Goal: Task Accomplishment & Management: Complete application form

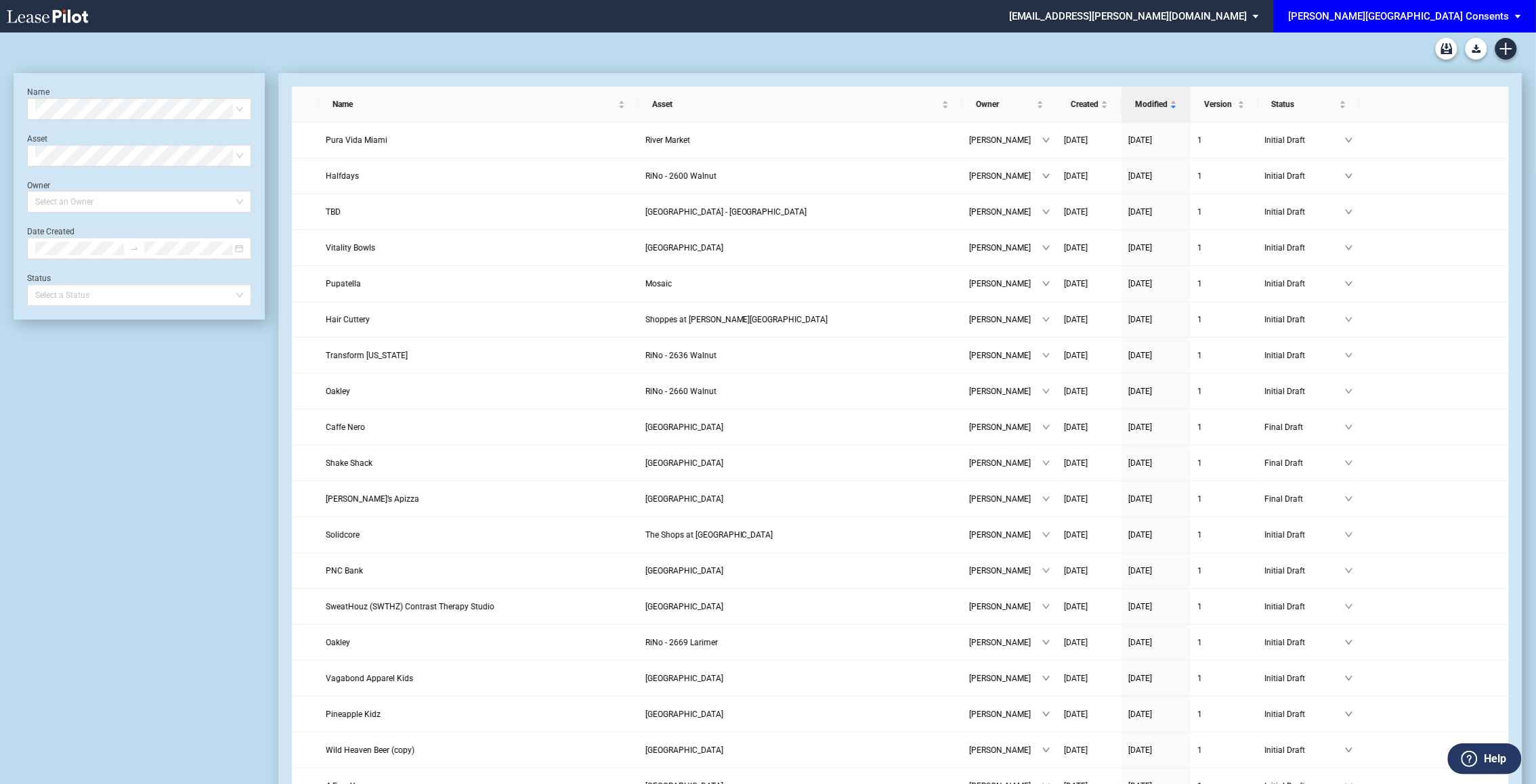
click at [1493, 17] on div "[PERSON_NAME][GEOGRAPHIC_DATA] Consents" at bounding box center [1399, 16] width 220 height 12
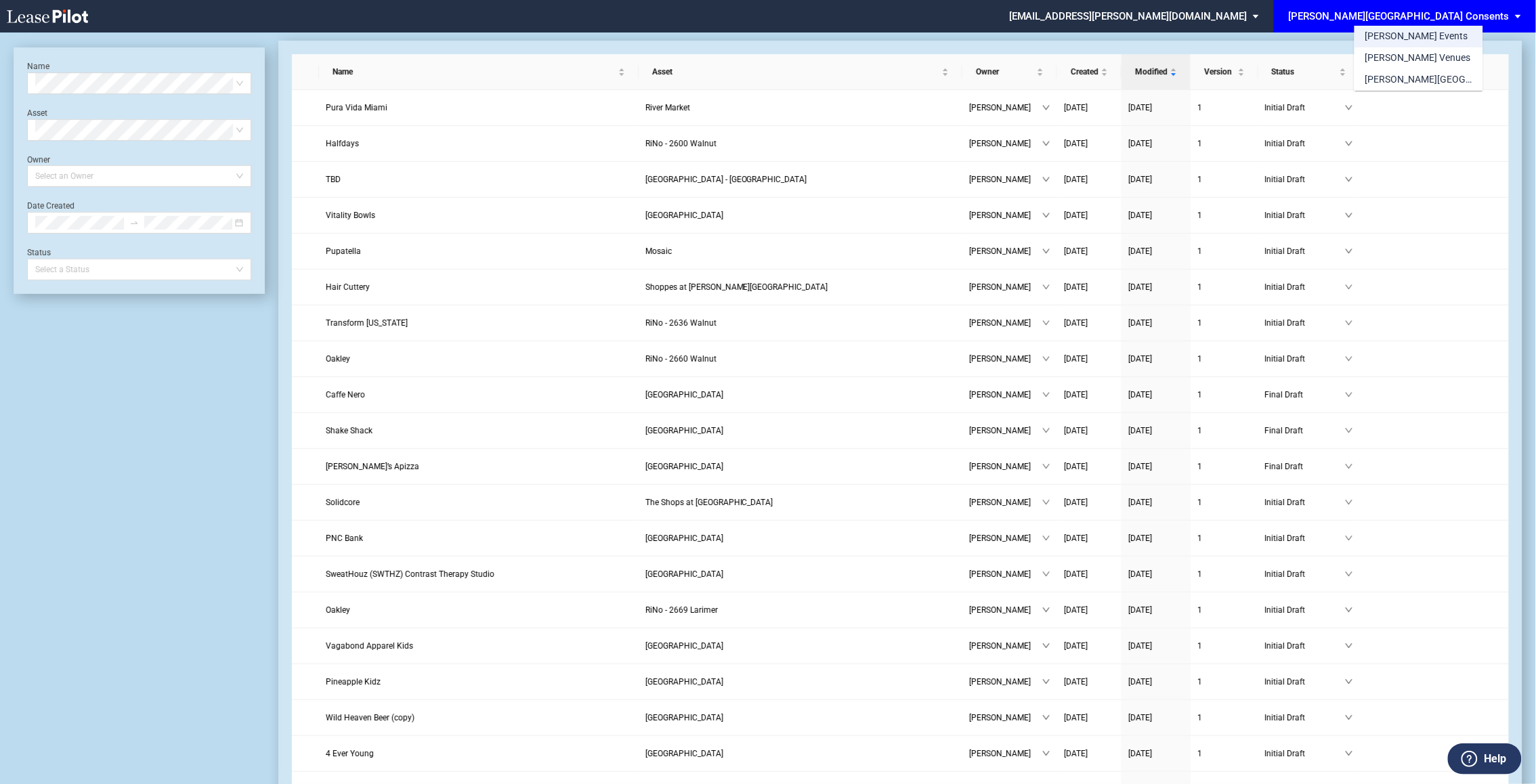
click at [1436, 36] on md-option "[PERSON_NAME] Events" at bounding box center [1419, 36] width 128 height 22
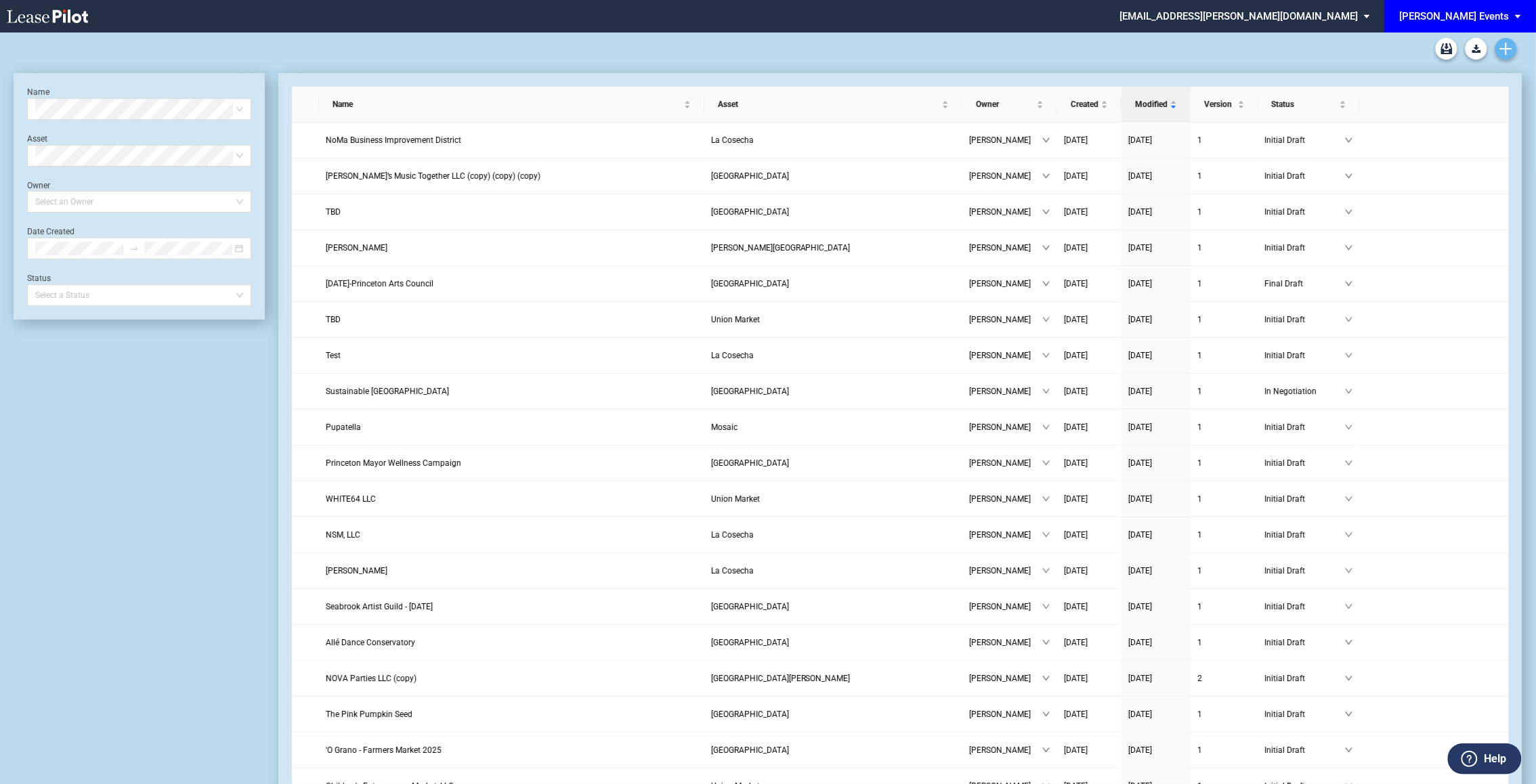
click at [1506, 51] on use "Create new document" at bounding box center [1506, 49] width 12 height 12
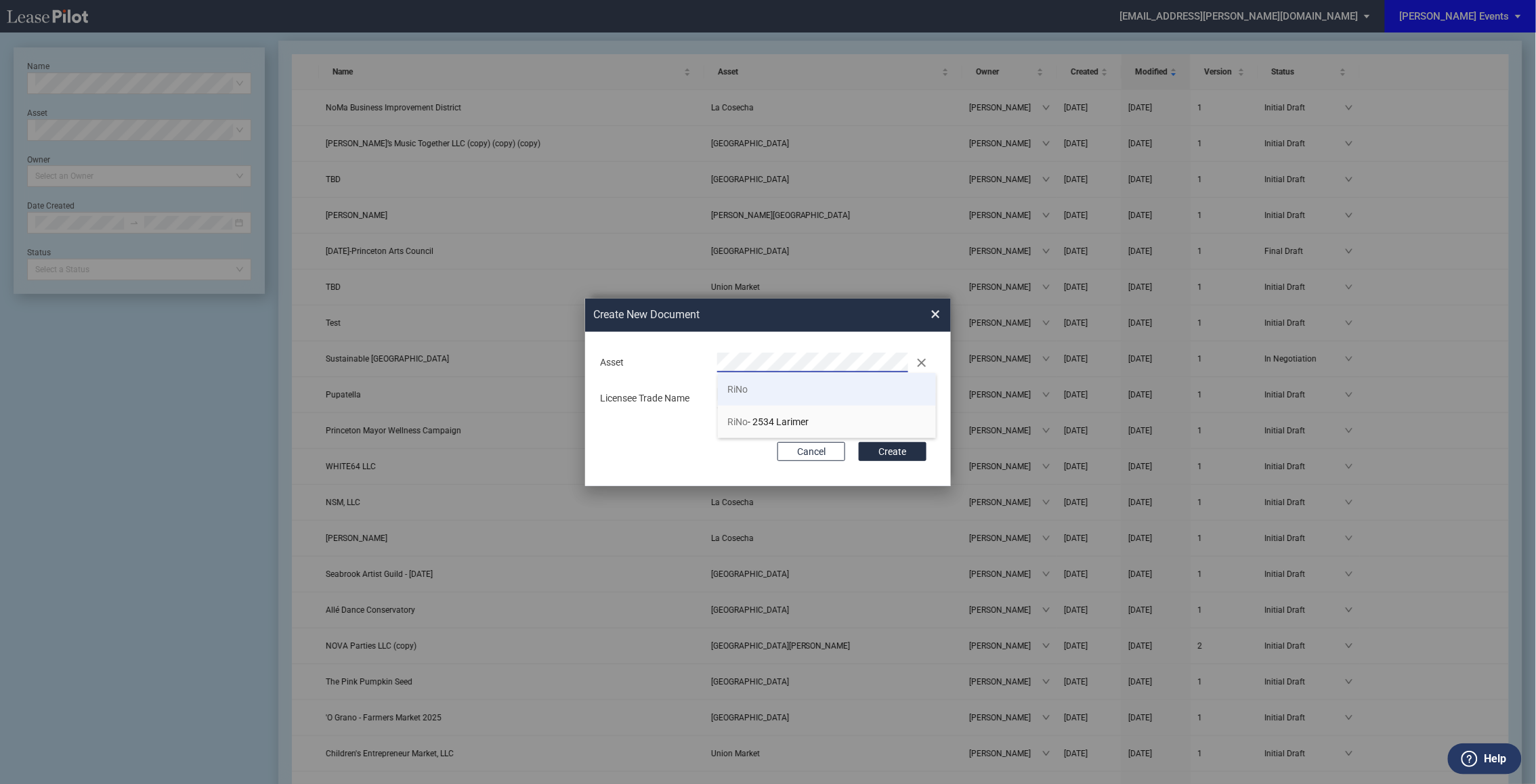
click at [761, 393] on li "RiNo" at bounding box center [827, 389] width 219 height 32
click at [859, 442] on button "Create" at bounding box center [893, 452] width 68 height 19
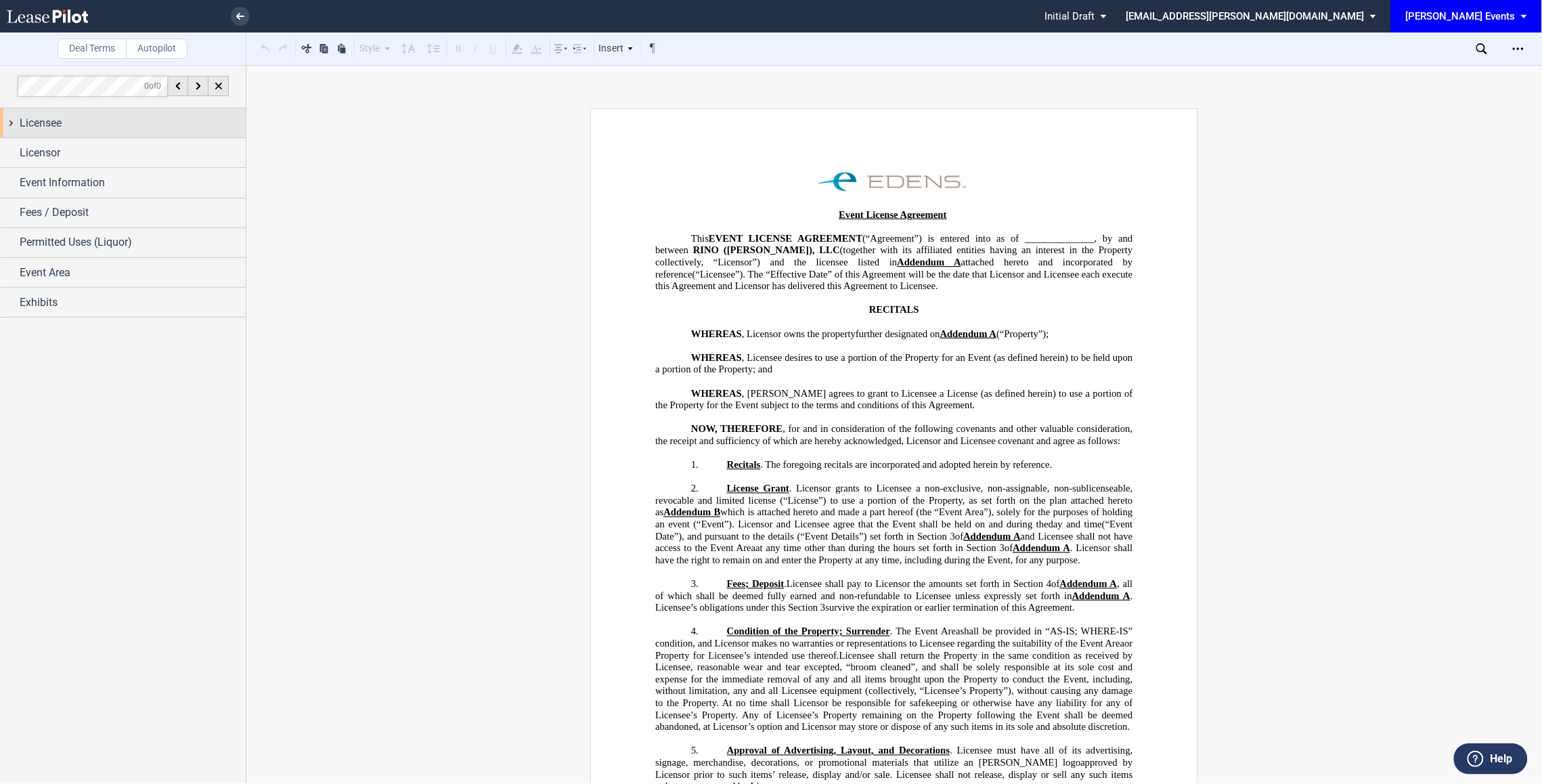
click at [128, 126] on div "Licensee" at bounding box center [133, 123] width 226 height 16
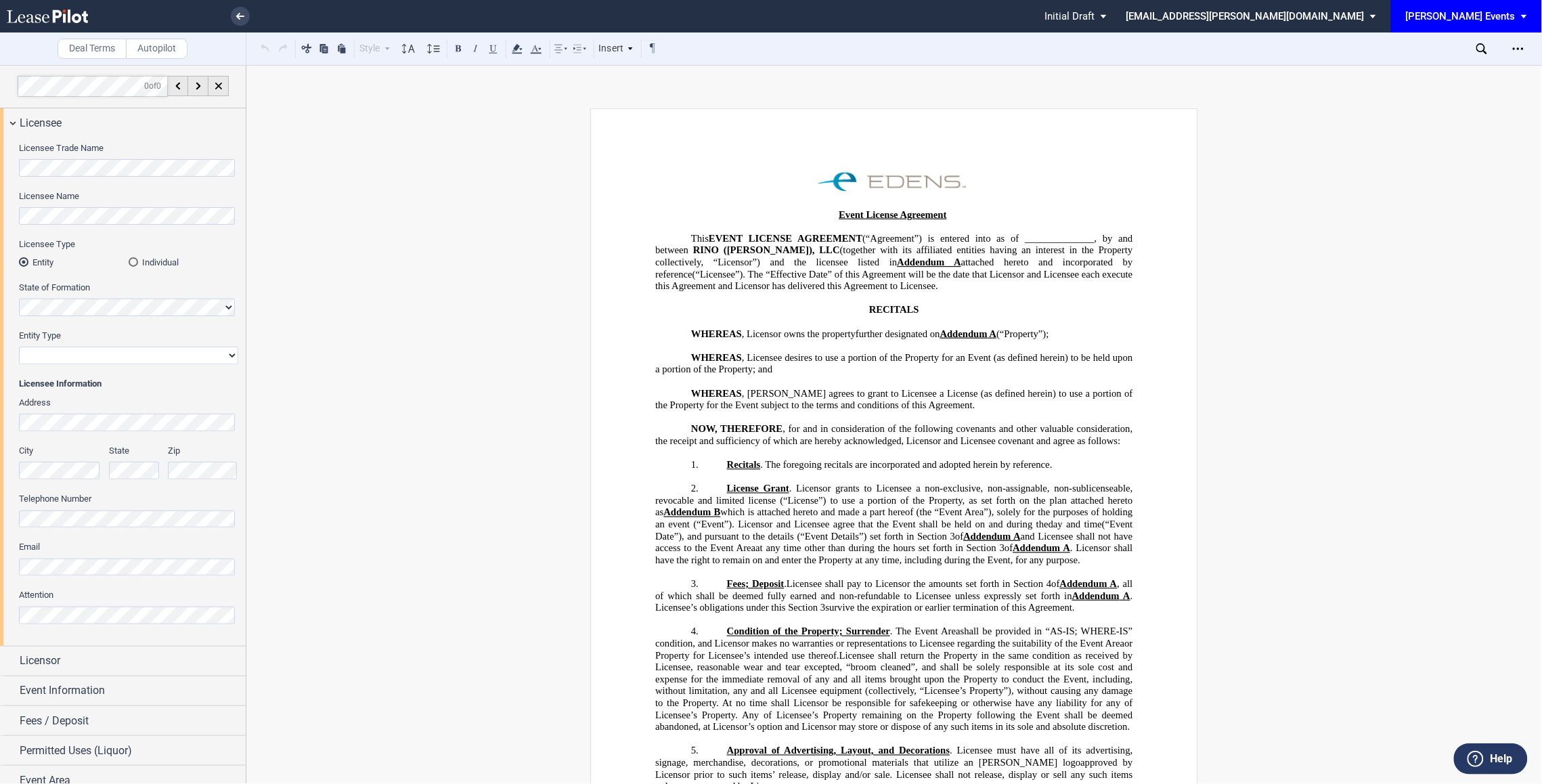
click at [134, 260] on div "Individual" at bounding box center [133, 262] width 10 height 10
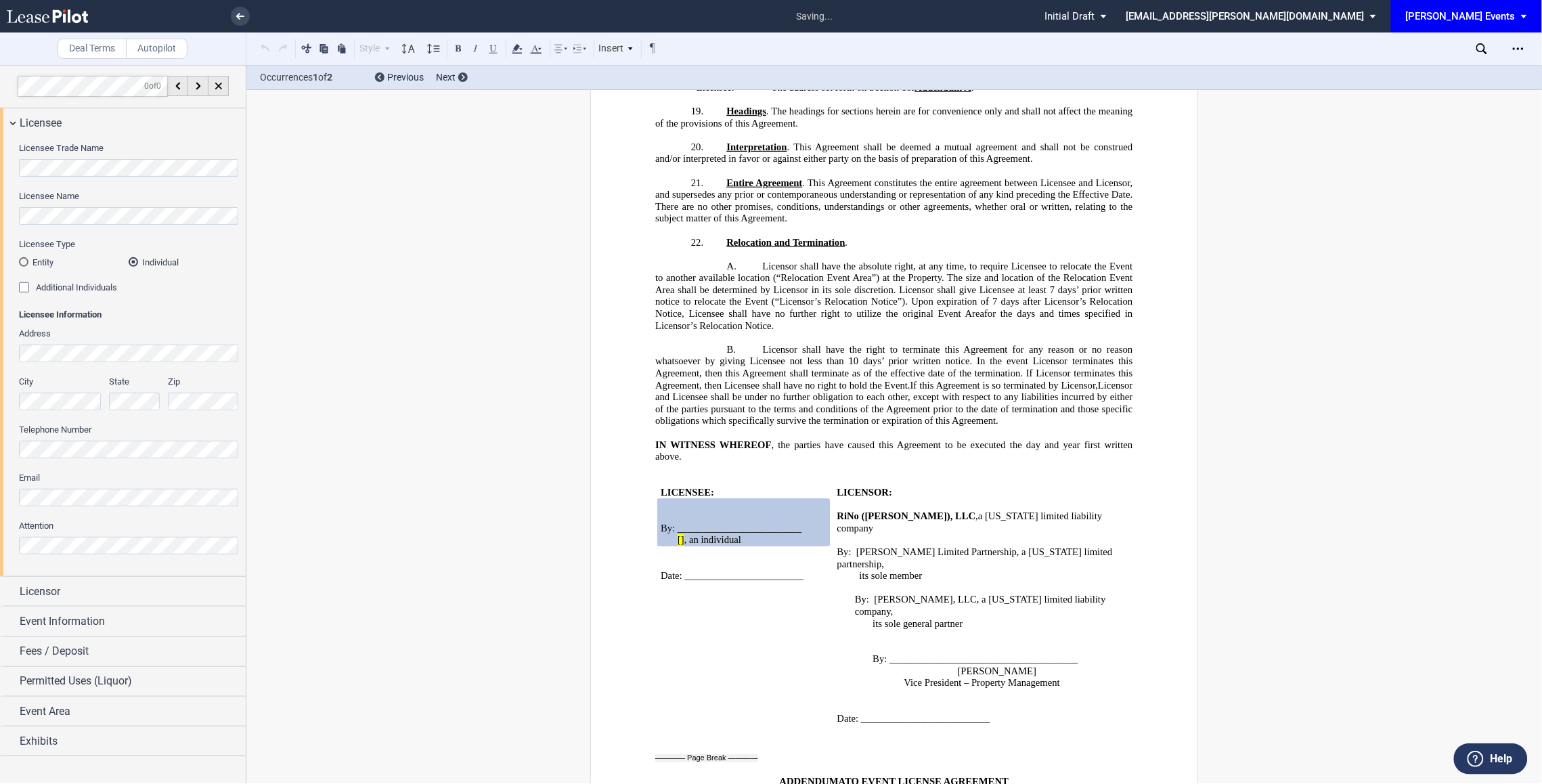
scroll to position [2016, 0]
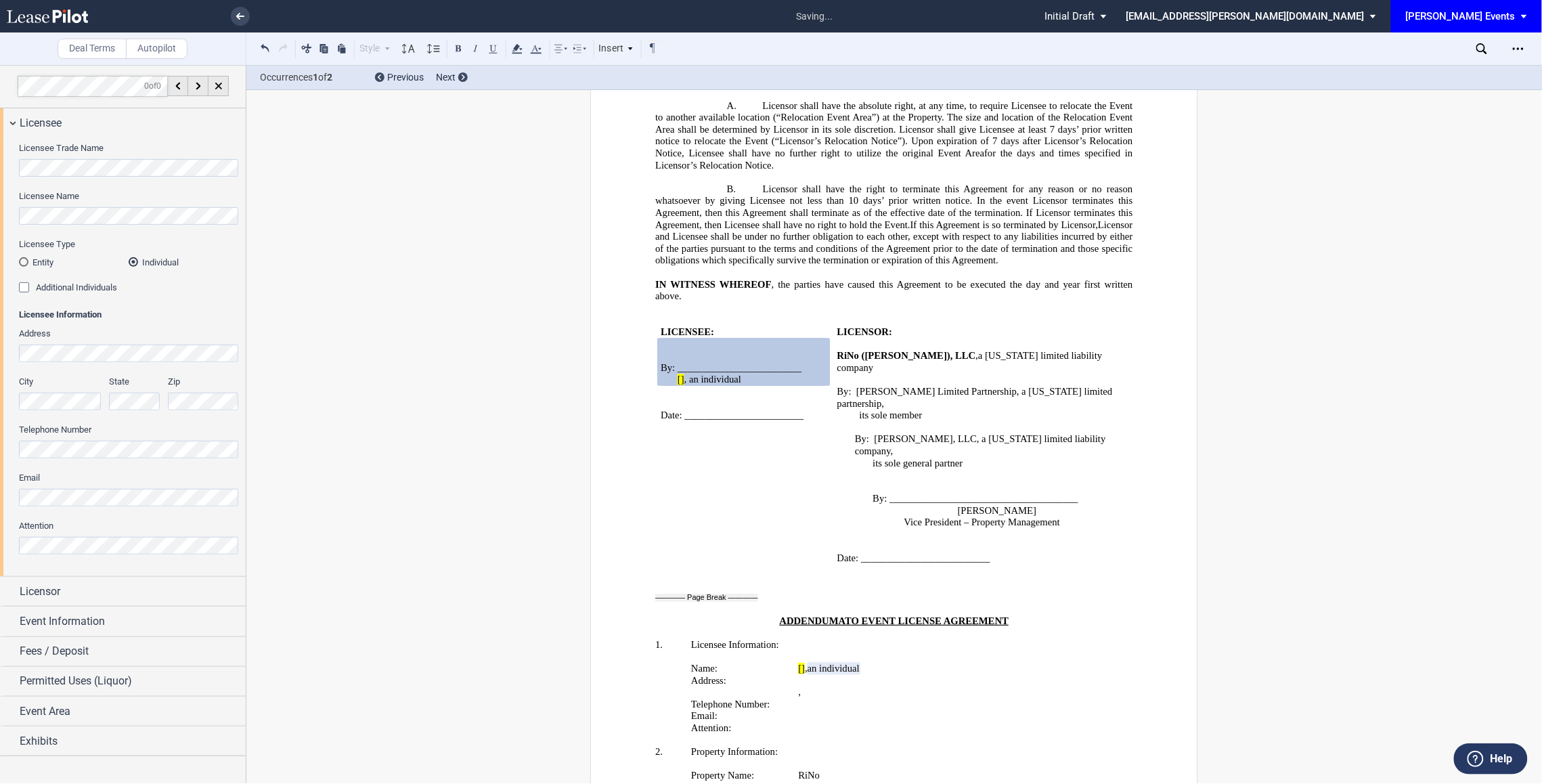
click at [117, 226] on div "Licensee Name" at bounding box center [128, 213] width 219 height 48
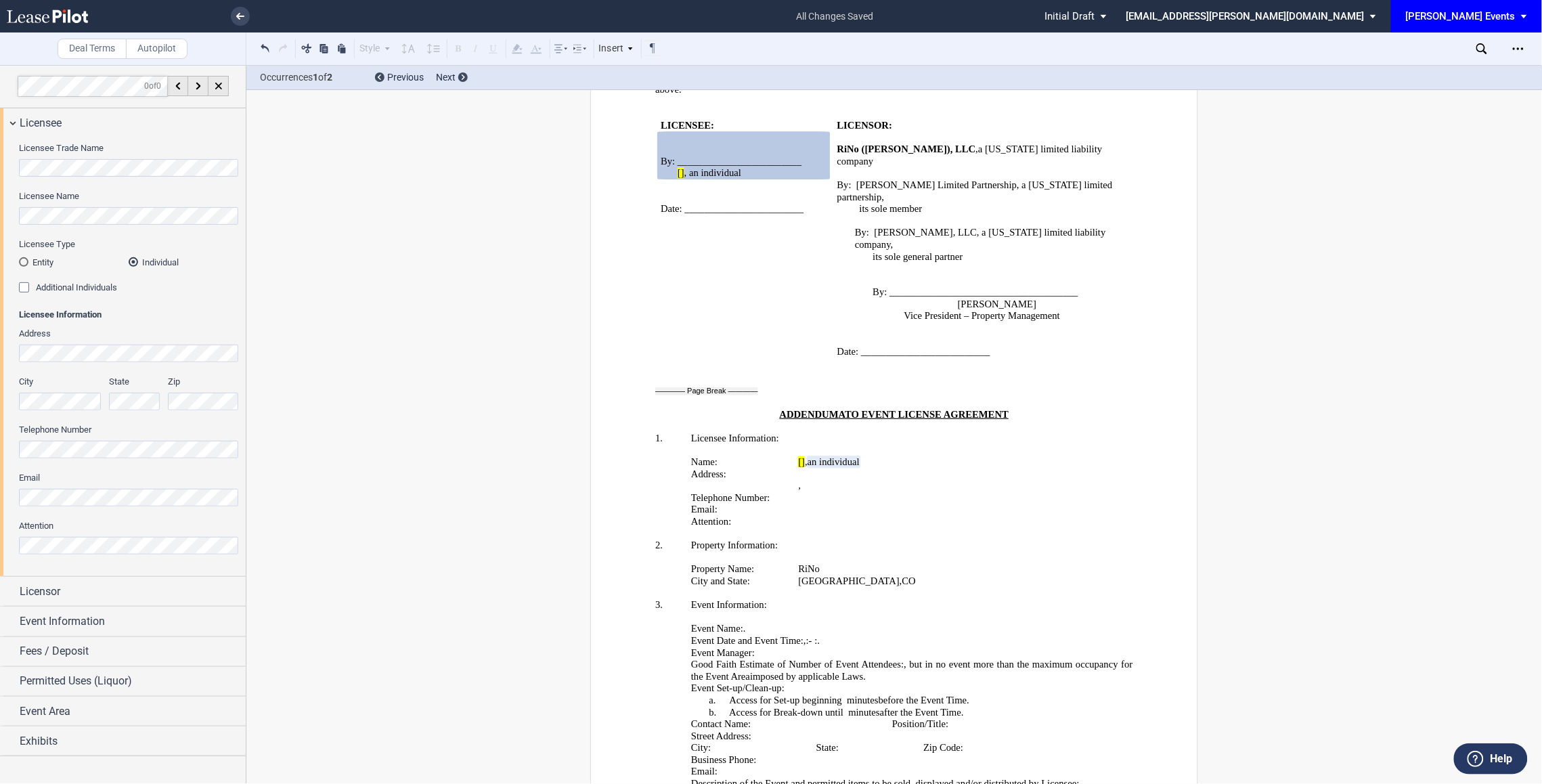
scroll to position [2212, 0]
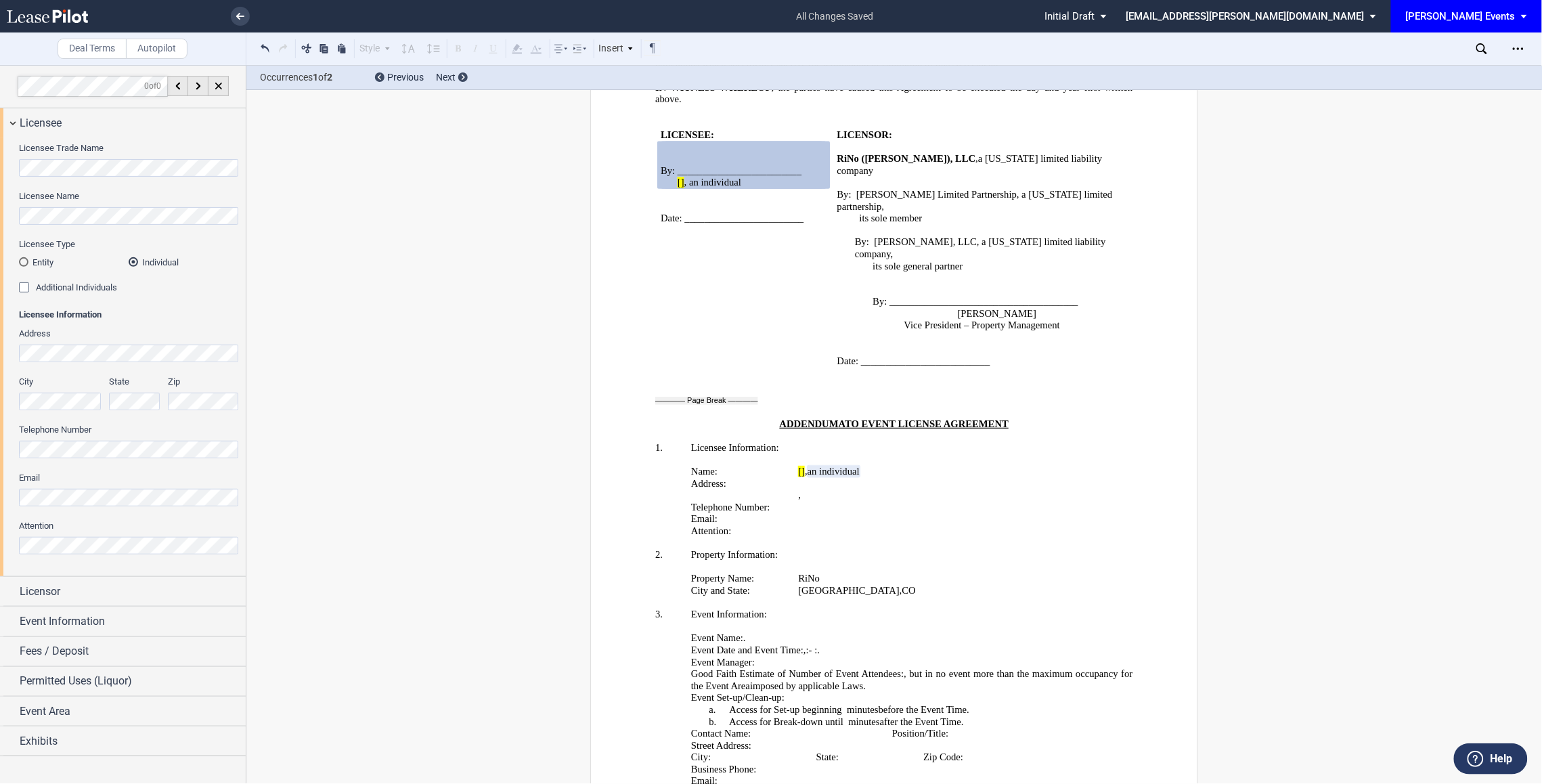
click at [122, 202] on label "Licensee Name" at bounding box center [128, 196] width 219 height 12
click at [167, 177] on div "Licensee Trade Name" at bounding box center [128, 166] width 219 height 48
click at [803, 489] on span at bounding box center [801, 494] width 3 height 11
click at [951, 513] on p "﻿ ﻿" at bounding box center [959, 519] width 322 height 12
click at [870, 489] on span "﻿ritish Columbia" at bounding box center [839, 494] width 62 height 11
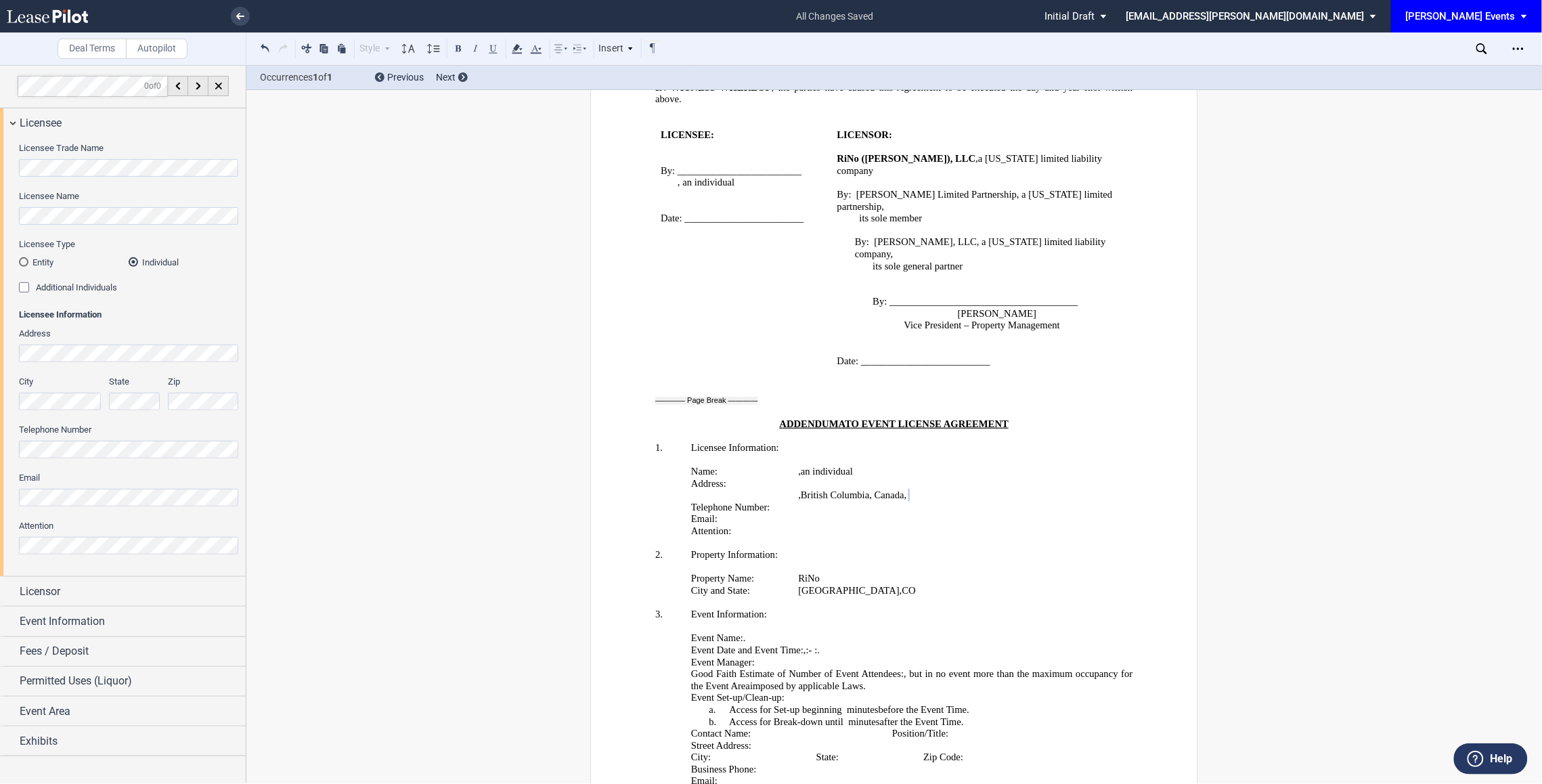
click at [996, 538] on p "﻿" at bounding box center [894, 544] width 477 height 12
click at [69, 536] on div "Attention" at bounding box center [128, 537] width 219 height 35
click at [53, 609] on div "Event Information" at bounding box center [122, 621] width 245 height 29
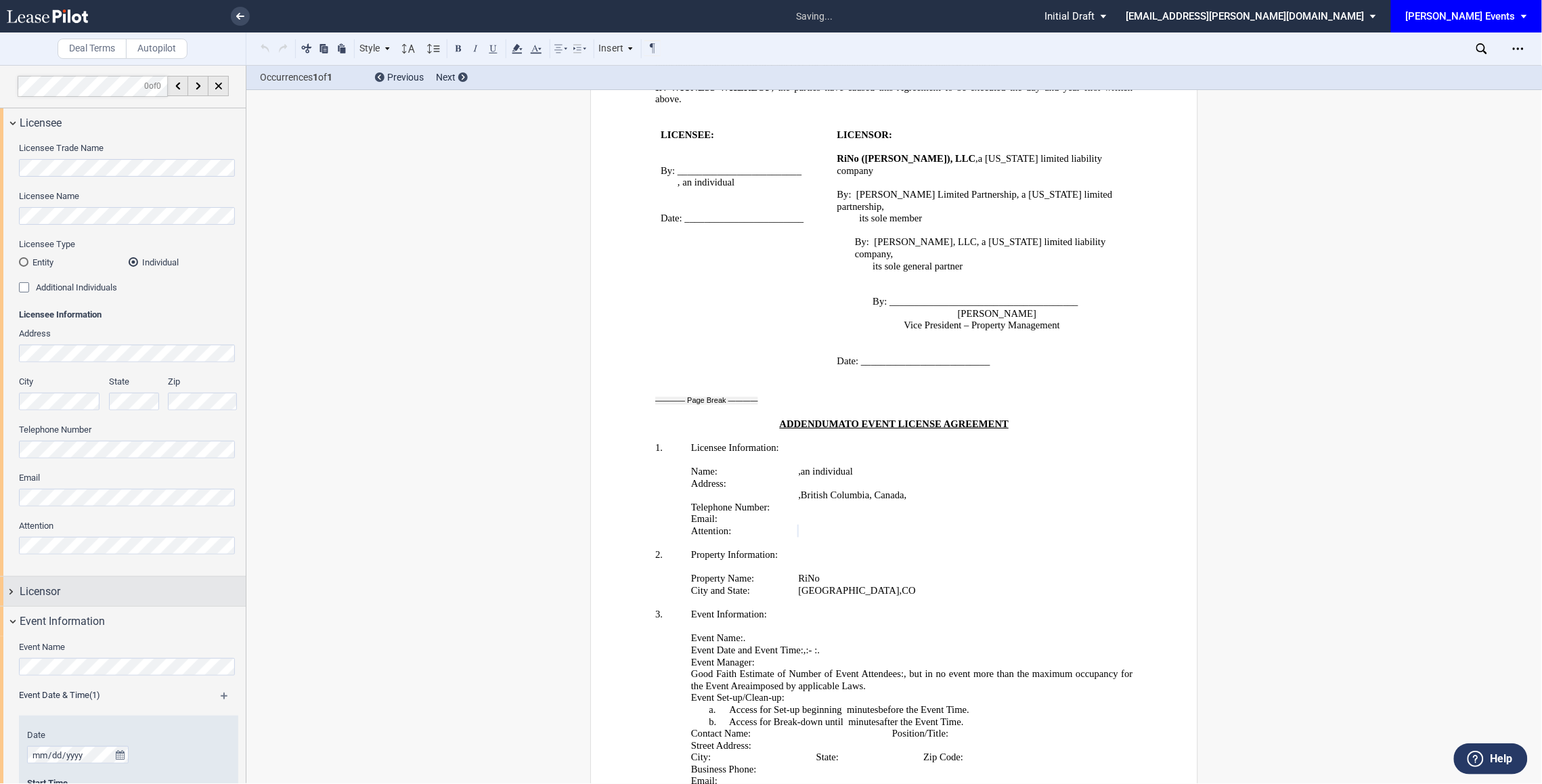
click at [48, 596] on span "Licensor" at bounding box center [40, 591] width 41 height 16
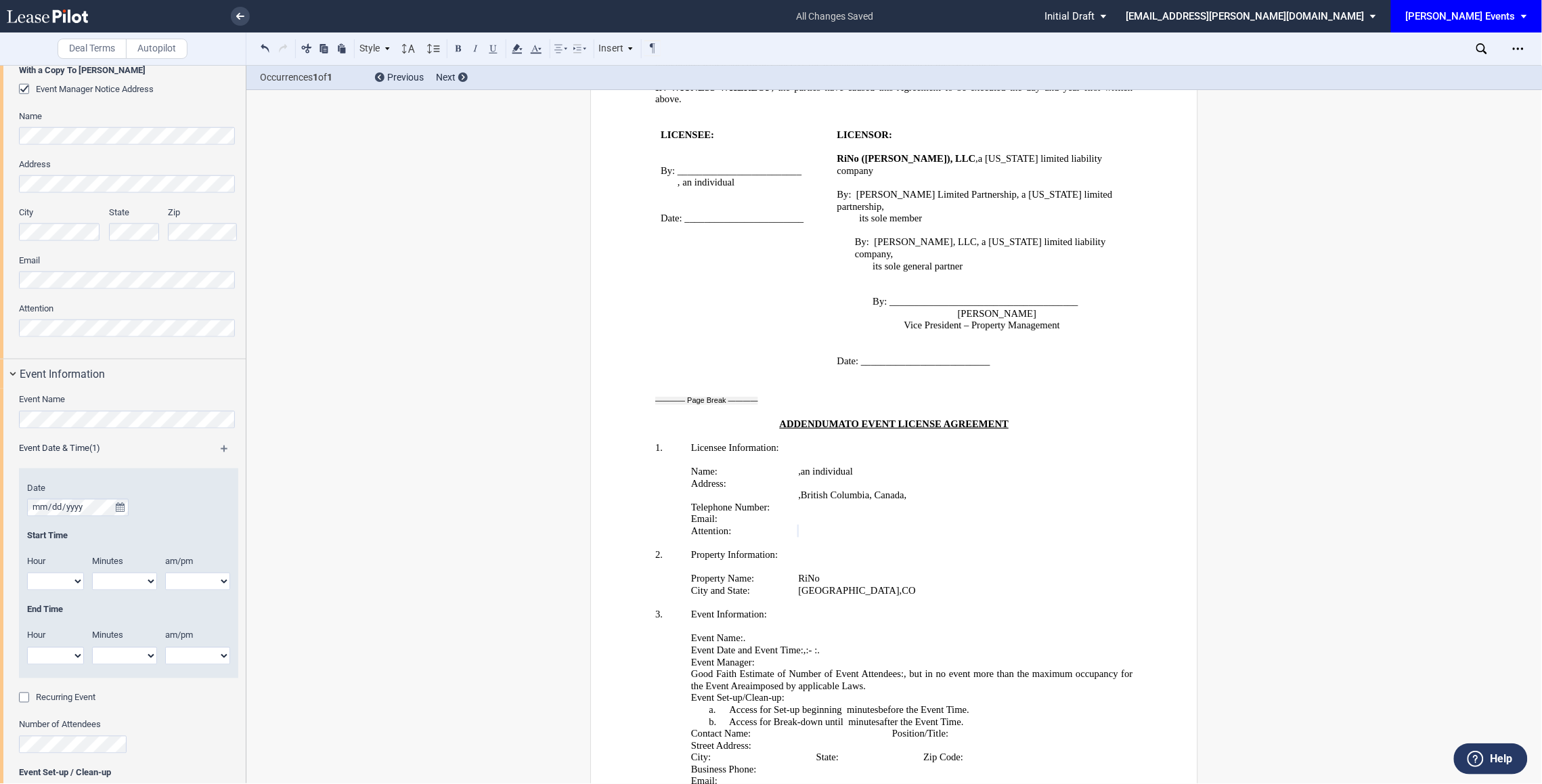
scroll to position [603, 0]
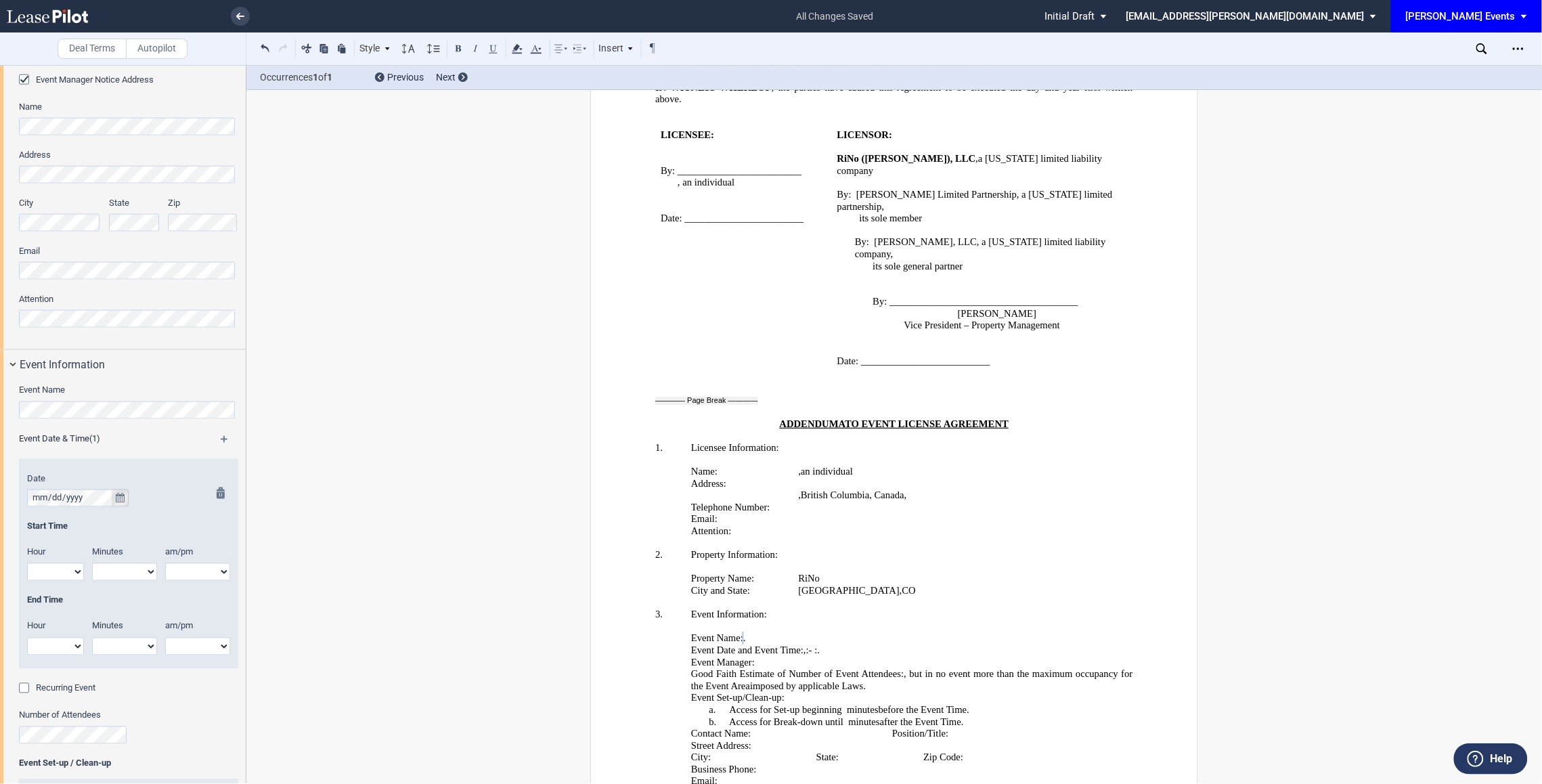
click at [121, 495] on icon "true" at bounding box center [120, 498] width 9 height 10
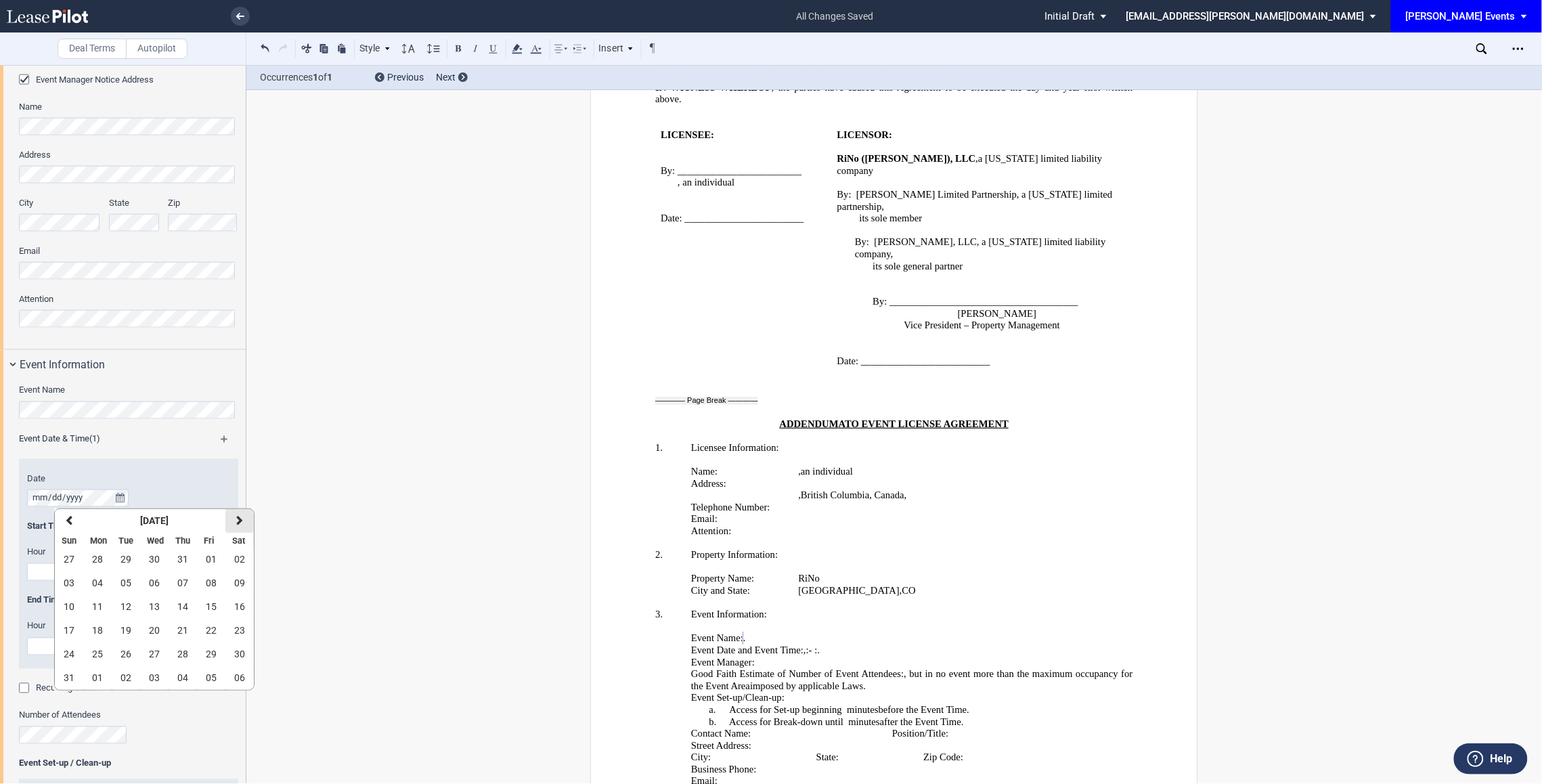
click at [239, 513] on button "next" at bounding box center [239, 520] width 29 height 23
click at [238, 627] on span "25" at bounding box center [239, 630] width 10 height 10
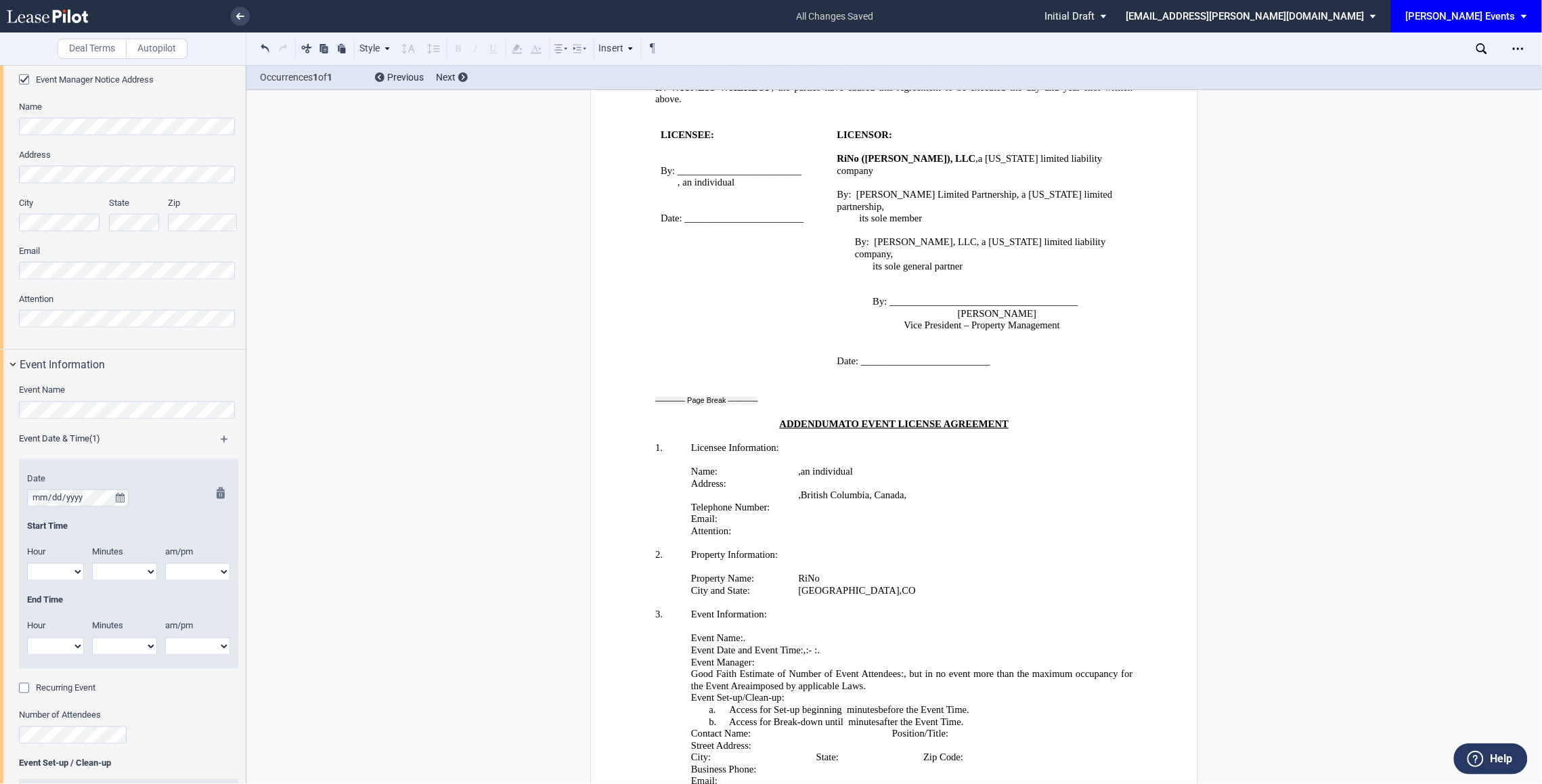
click at [45, 570] on select "1 2 3 4 5 6 7 8 9 10 11 12" at bounding box center [56, 572] width 57 height 17
select select "10"
click at [27, 565] on select "1 2 3 4 5 6 7 8 9 10 11 12" at bounding box center [56, 572] width 57 height 17
click at [212, 578] on div at bounding box center [217, 578] width 17 height 181
click at [190, 576] on select "am pm" at bounding box center [197, 572] width 65 height 17
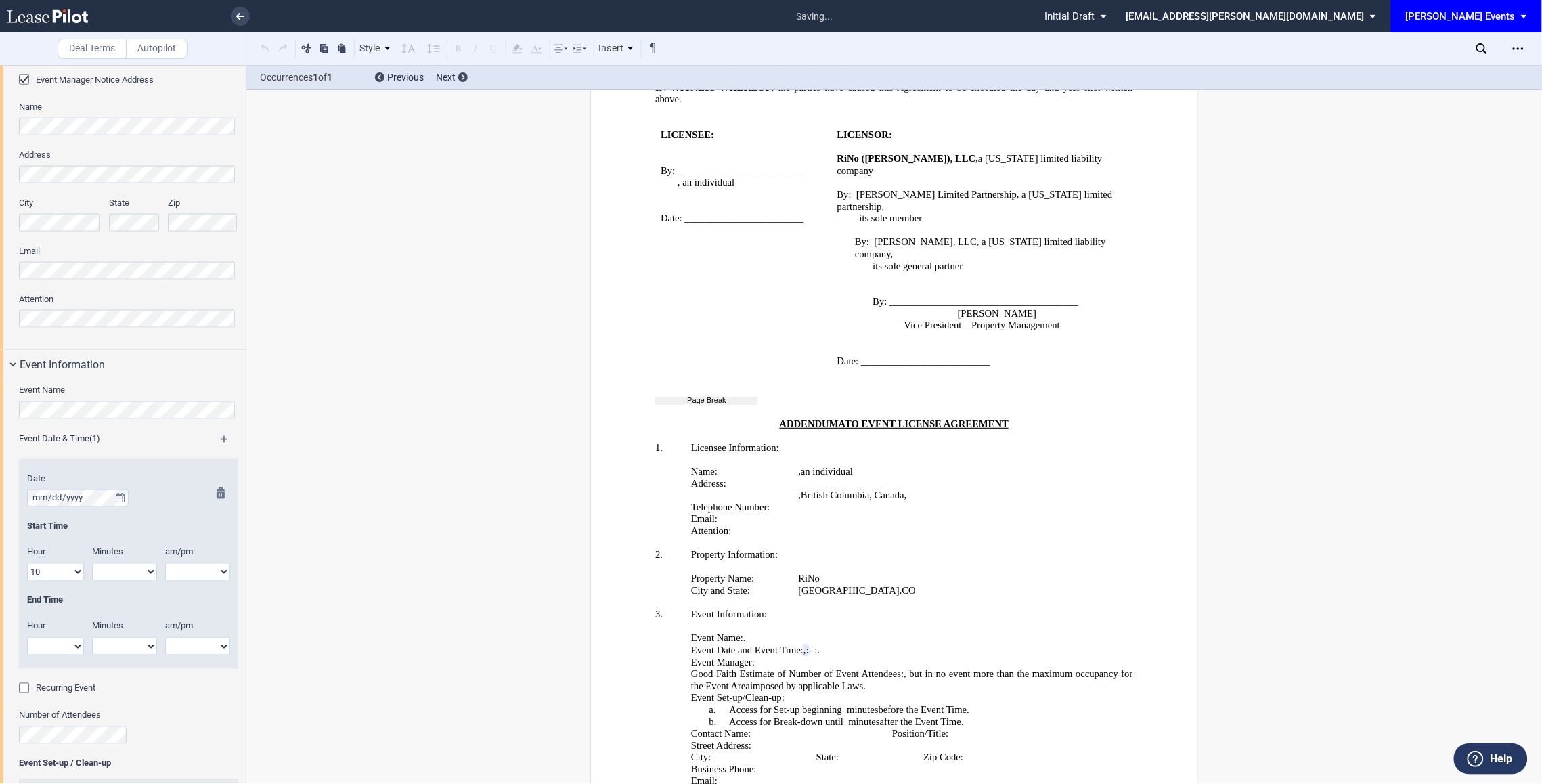
select select "am"
click at [165, 565] on select "am pm" at bounding box center [197, 572] width 65 height 17
click at [70, 646] on select "1 2 3 4 5 6 7 8 9 10 11 12" at bounding box center [56, 646] width 57 height 17
click at [27, 638] on select "1 2 3 4 5 6 7 8 9 10 11 12" at bounding box center [56, 646] width 57 height 17
click at [199, 656] on select "am pm" at bounding box center [197, 646] width 65 height 17
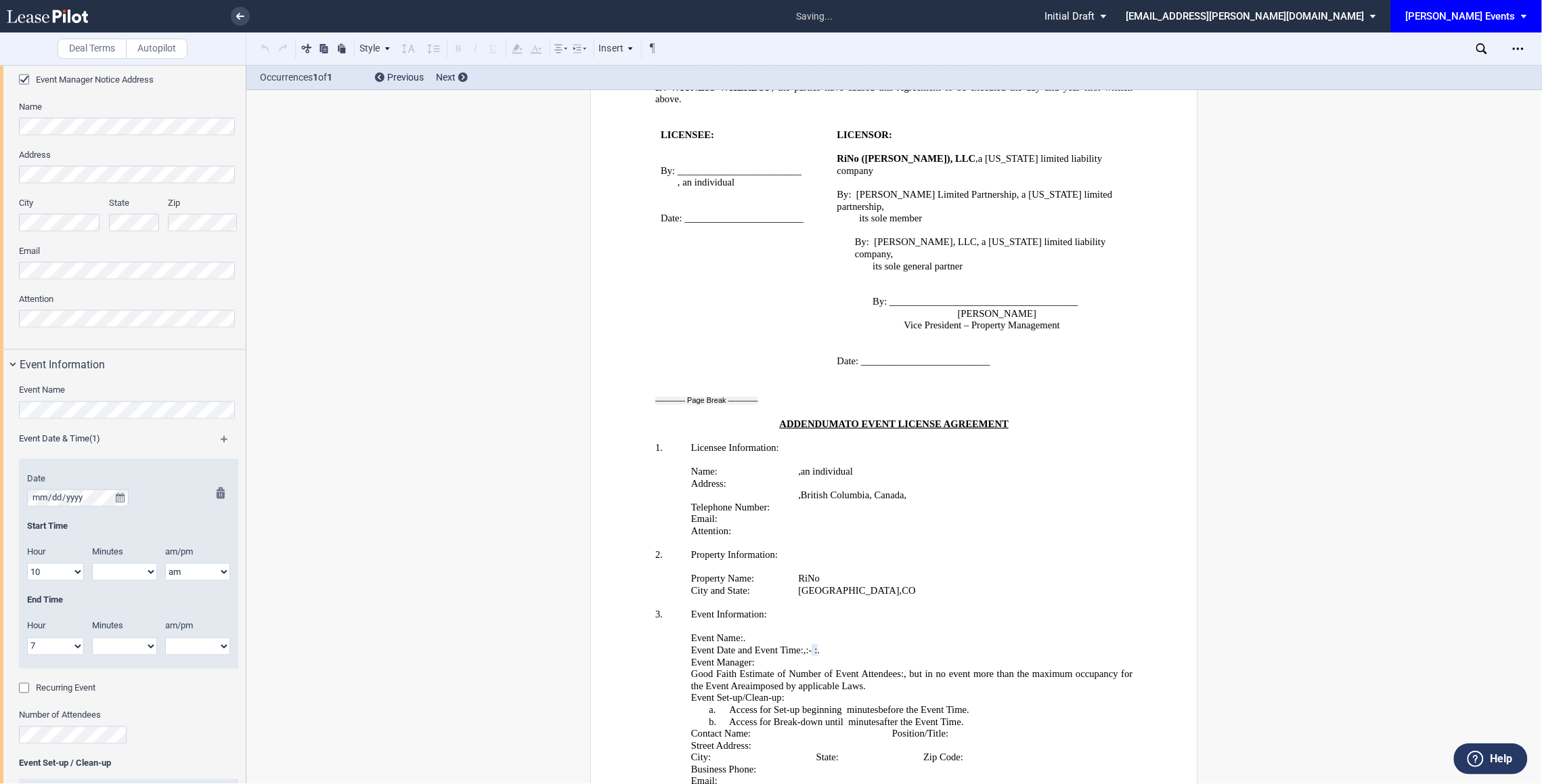
click at [72, 650] on select "1 2 3 4 5 6 7 8 9 10 11 12" at bounding box center [56, 646] width 57 height 17
select select "6"
click at [27, 638] on select "1 2 3 4 5 6 7 8 9 10 11 12" at bounding box center [56, 646] width 57 height 17
click at [178, 655] on select "am pm" at bounding box center [197, 646] width 65 height 17
select select "pm"
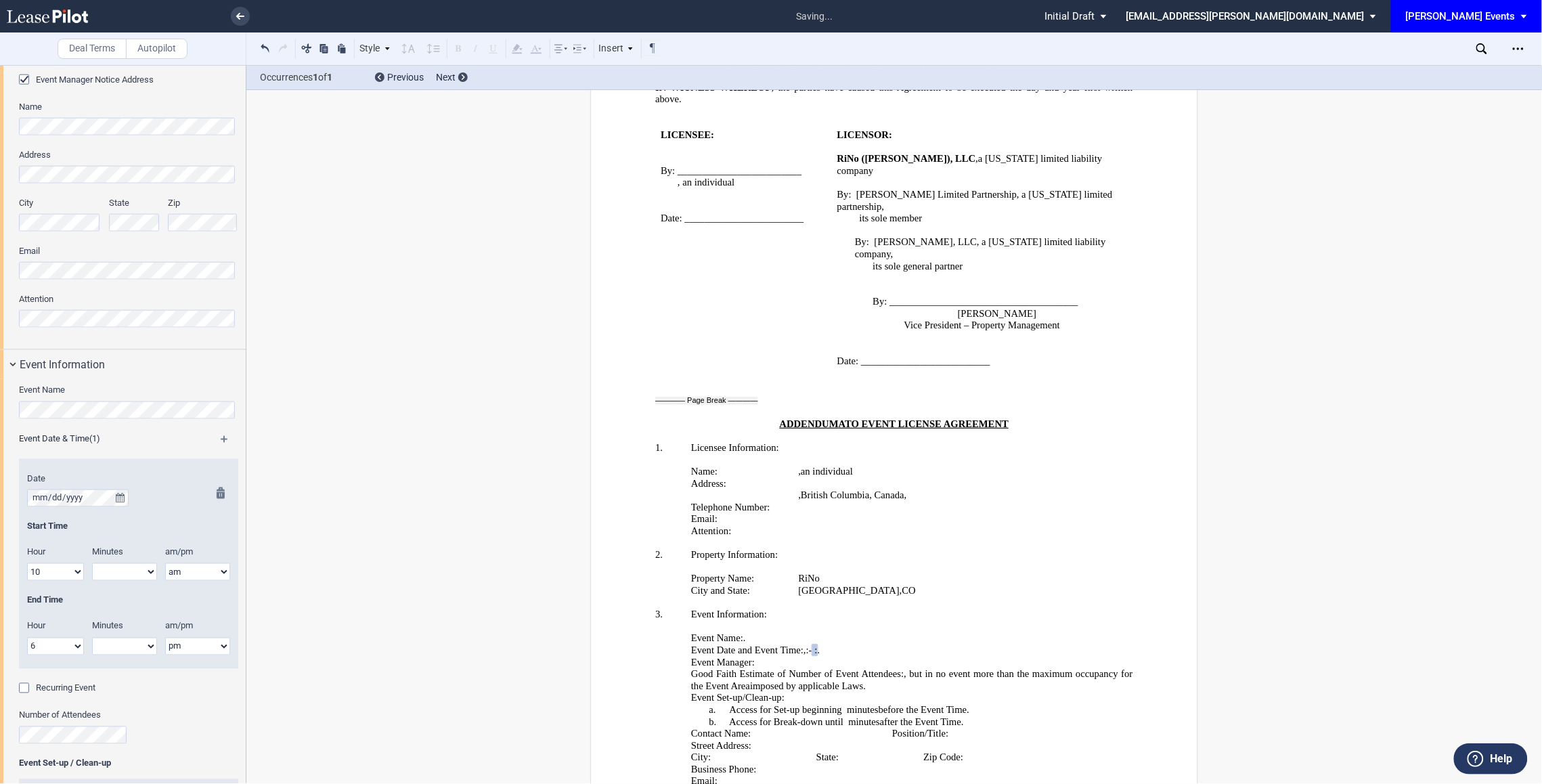
click at [165, 638] on select "am pm" at bounding box center [197, 646] width 65 height 17
click at [121, 578] on select "00 05 10 15 20 25 30 35 40 45 50 55" at bounding box center [124, 572] width 65 height 17
select select "00"
click at [92, 565] on select "00 05 10 15 20 25 30 35 40 45 50 55" at bounding box center [124, 572] width 65 height 17
click at [61, 560] on div "Hour" at bounding box center [56, 555] width 73 height 17
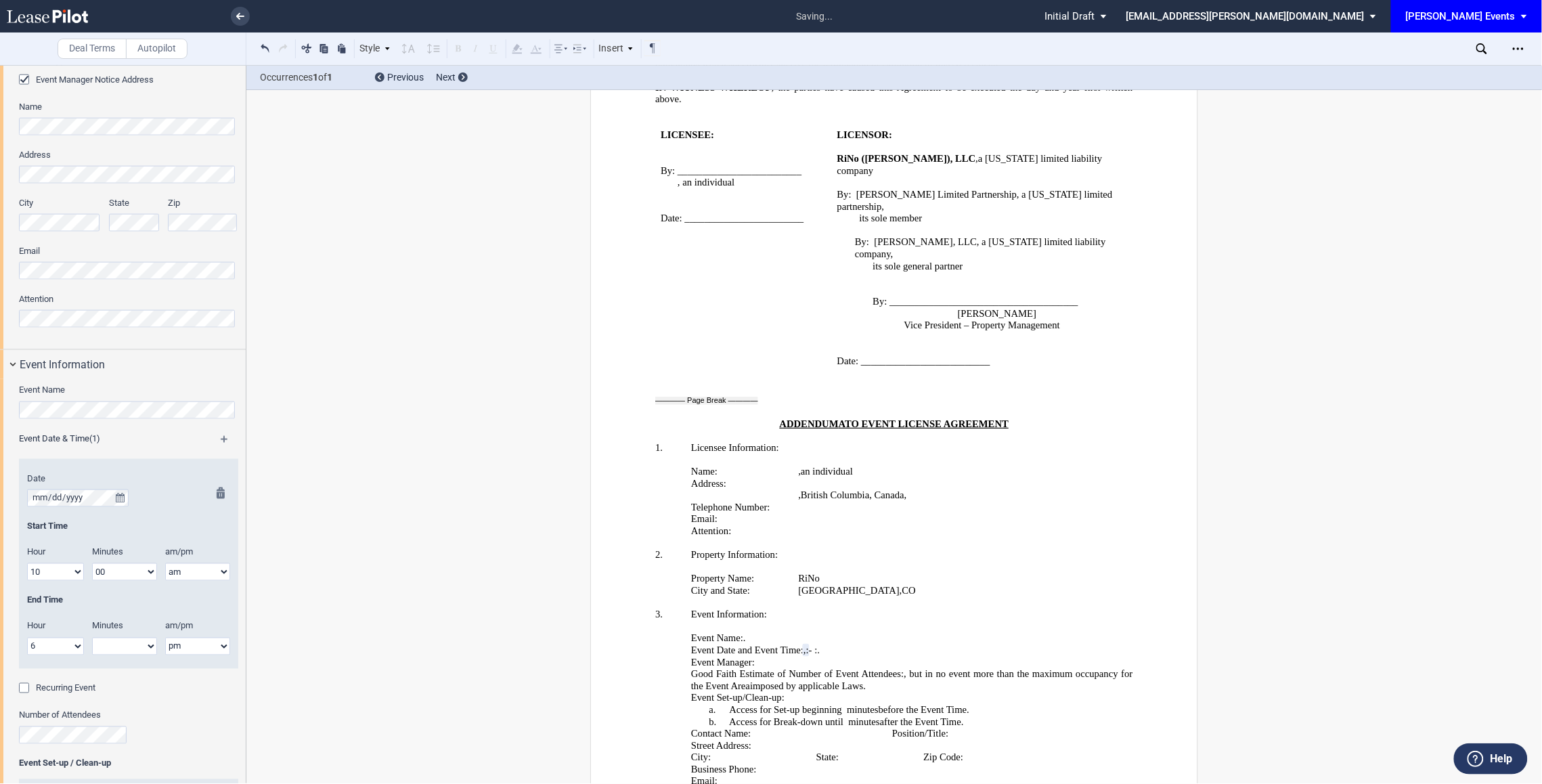
click at [123, 644] on select "00 05 10 15 20 25 30 35 40 45 50 55" at bounding box center [124, 646] width 65 height 17
select select "00"
click at [92, 638] on select "00 05 10 15 20 25 30 35 40 45 50 55" at bounding box center [124, 646] width 65 height 17
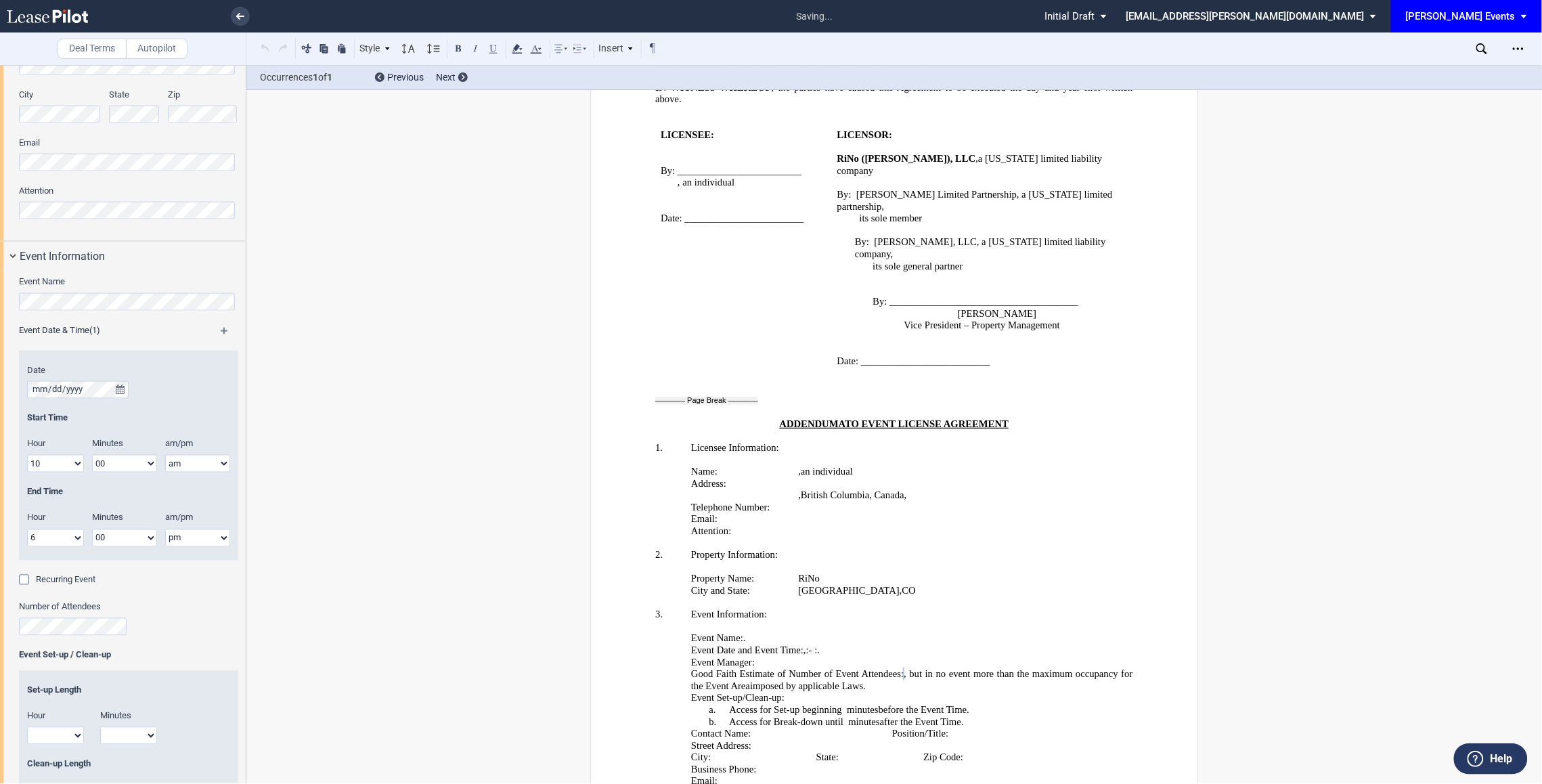
scroll to position [840, 0]
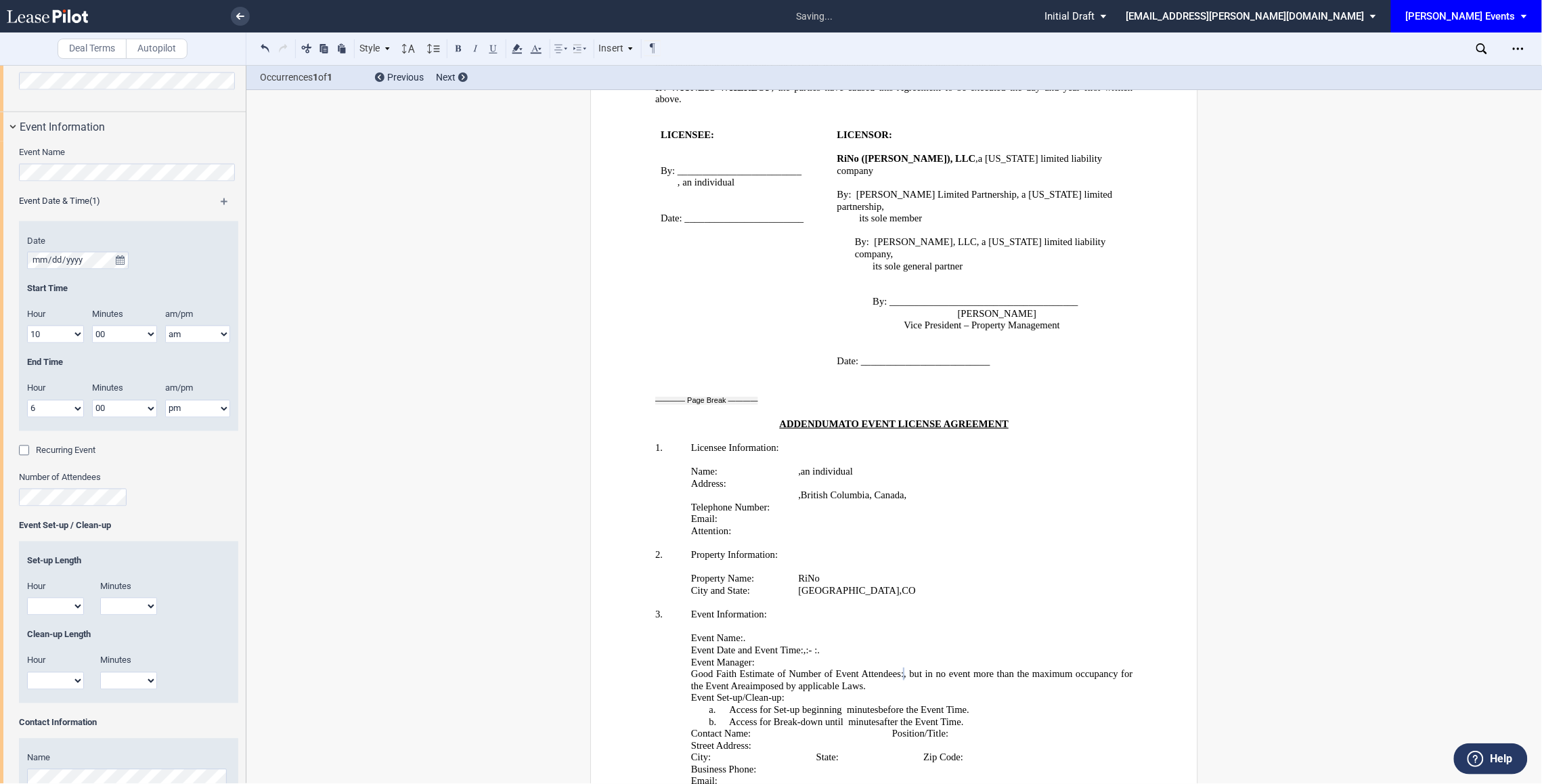
click at [56, 611] on select "1 2 3 4 5 6 7 8 9 10 11 12" at bounding box center [56, 606] width 57 height 17
select select "2"
click at [27, 599] on select "1 2 3 4 5 6 7 8 9 10 11 12" at bounding box center [56, 606] width 57 height 17
click at [124, 615] on select "00 15 30 45" at bounding box center [129, 606] width 57 height 17
select select "00"
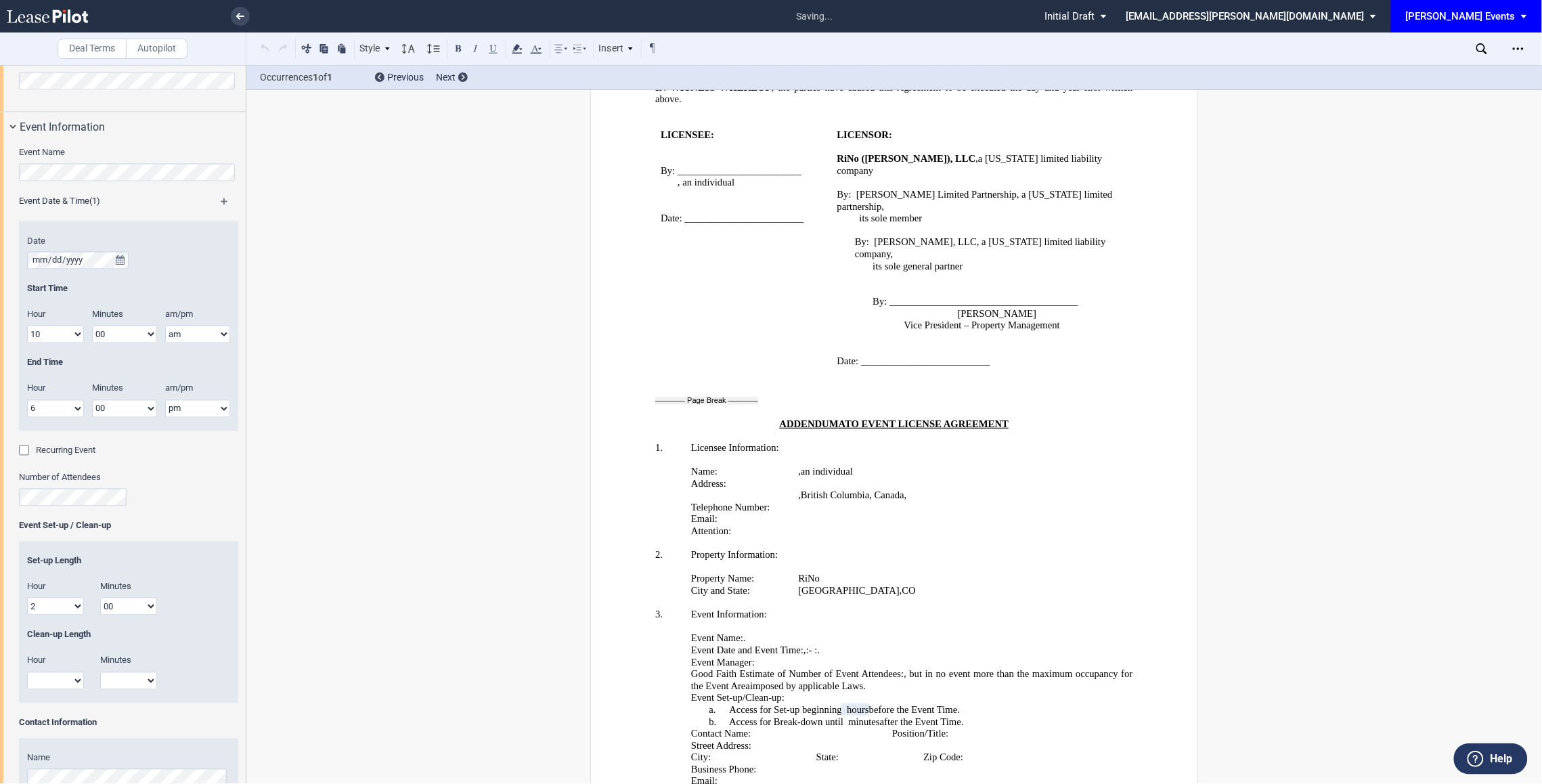
click at [101, 599] on select "00 15 30 45" at bounding box center [129, 606] width 57 height 17
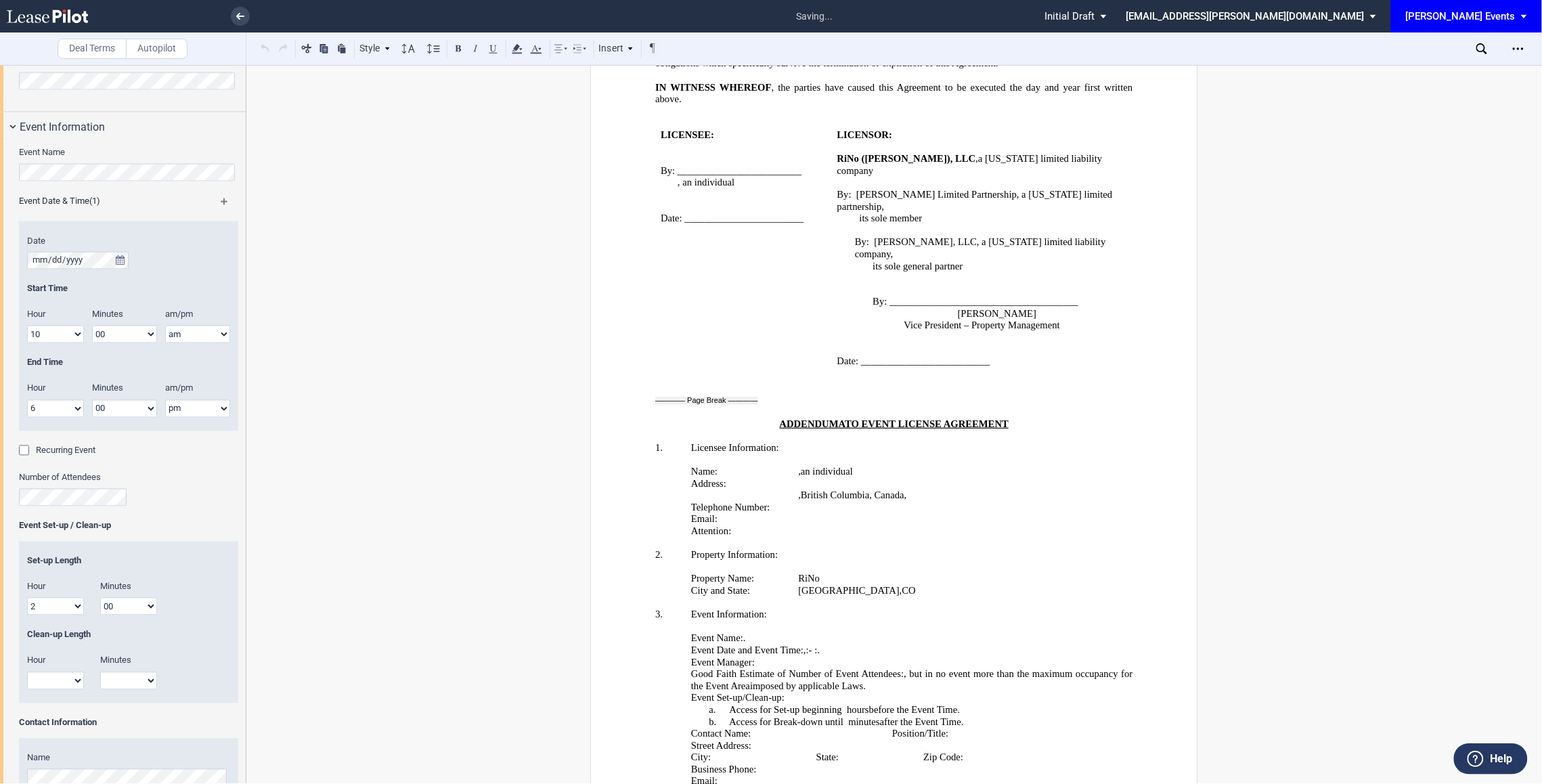
click at [69, 686] on select "1 2 3 4 5 6 7 8 9 10 11 12" at bounding box center [56, 681] width 57 height 17
select select "2"
click at [27, 673] on select "1 2 3 4 5 6 7 8 9 10 11 12" at bounding box center [56, 681] width 57 height 17
click at [115, 676] on select "00 15 30 45" at bounding box center [129, 681] width 57 height 17
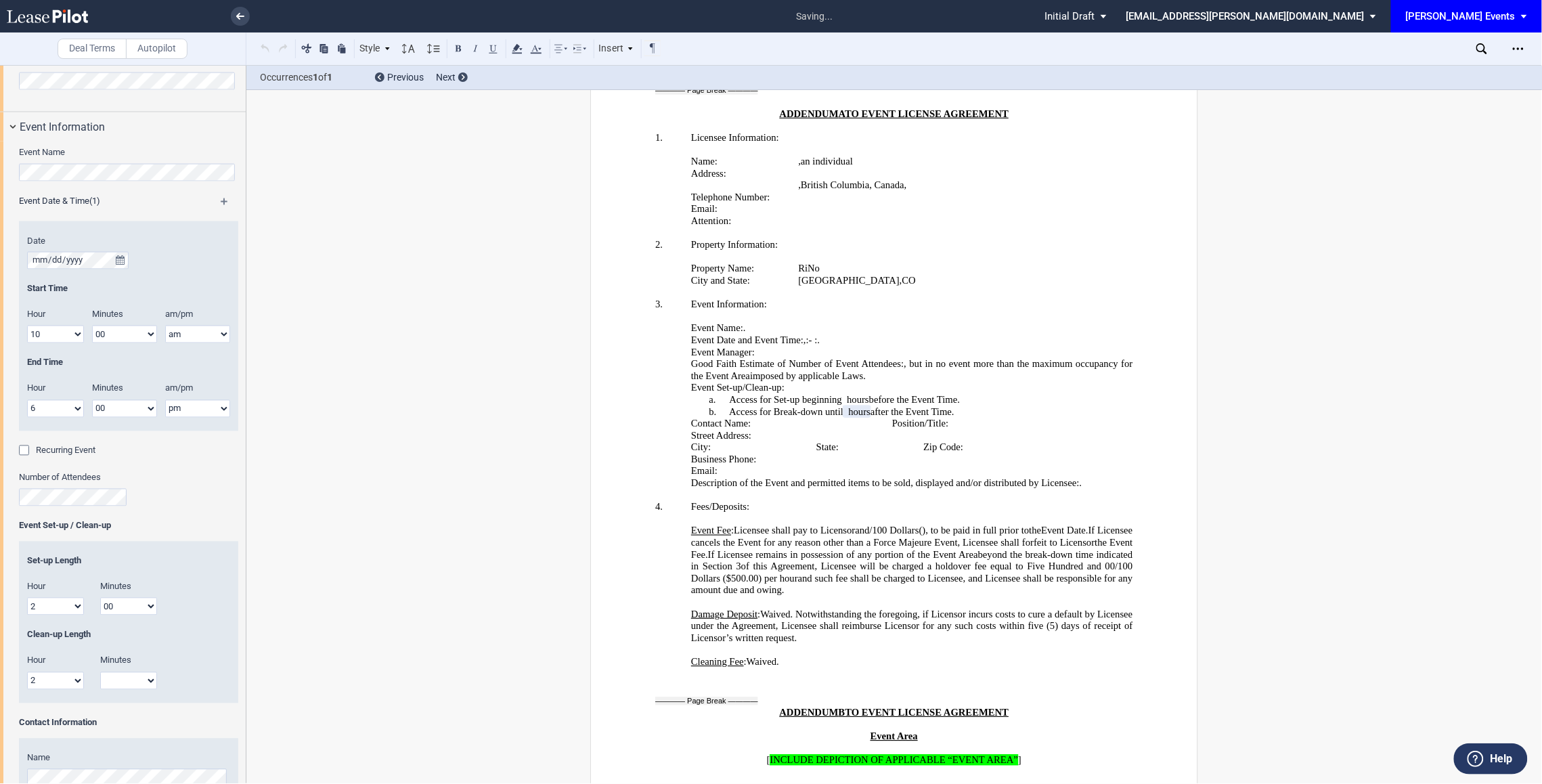
scroll to position [2528, 0]
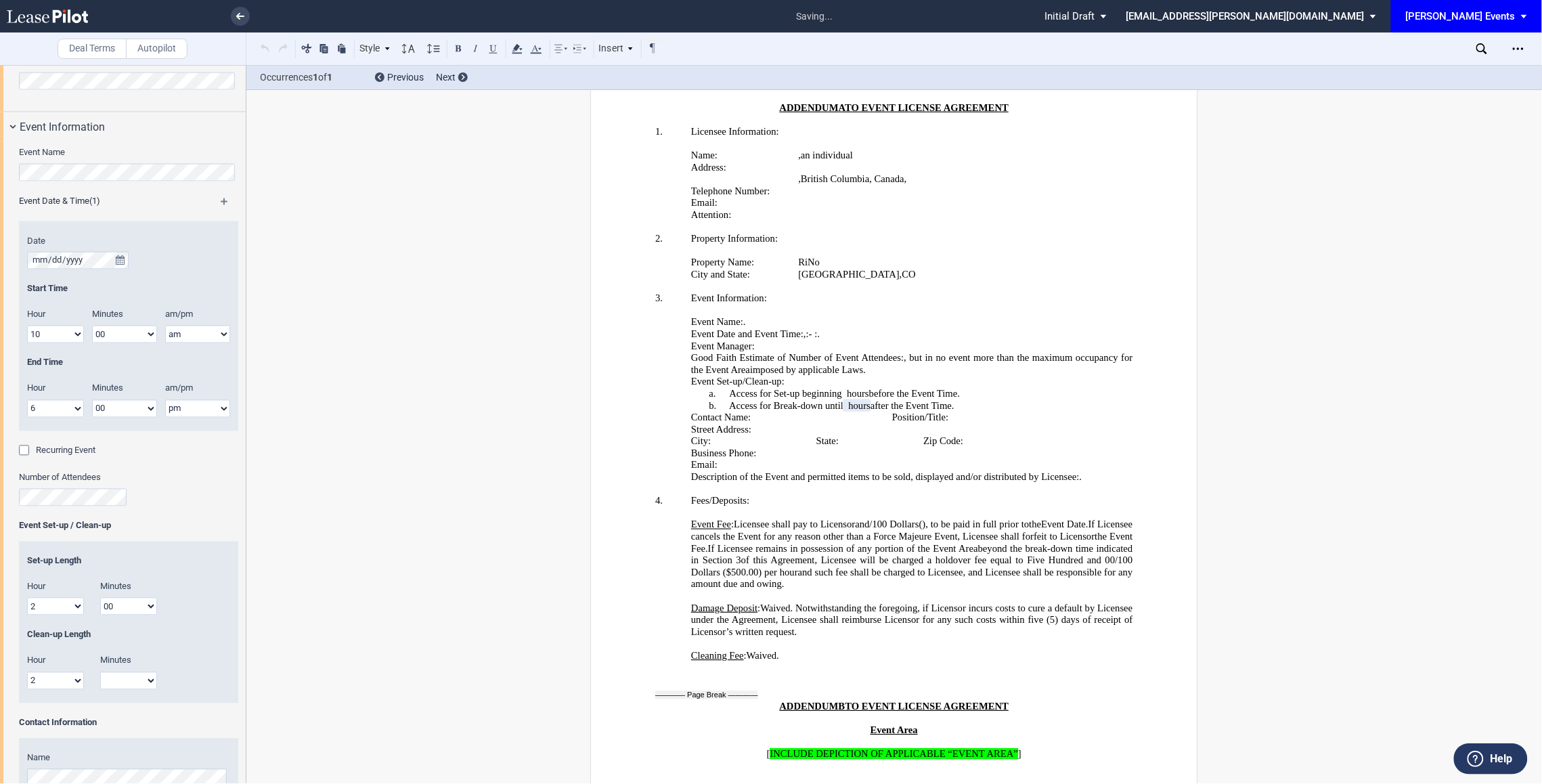
select select "00"
click at [101, 673] on select "00 15 30 45" at bounding box center [129, 681] width 57 height 17
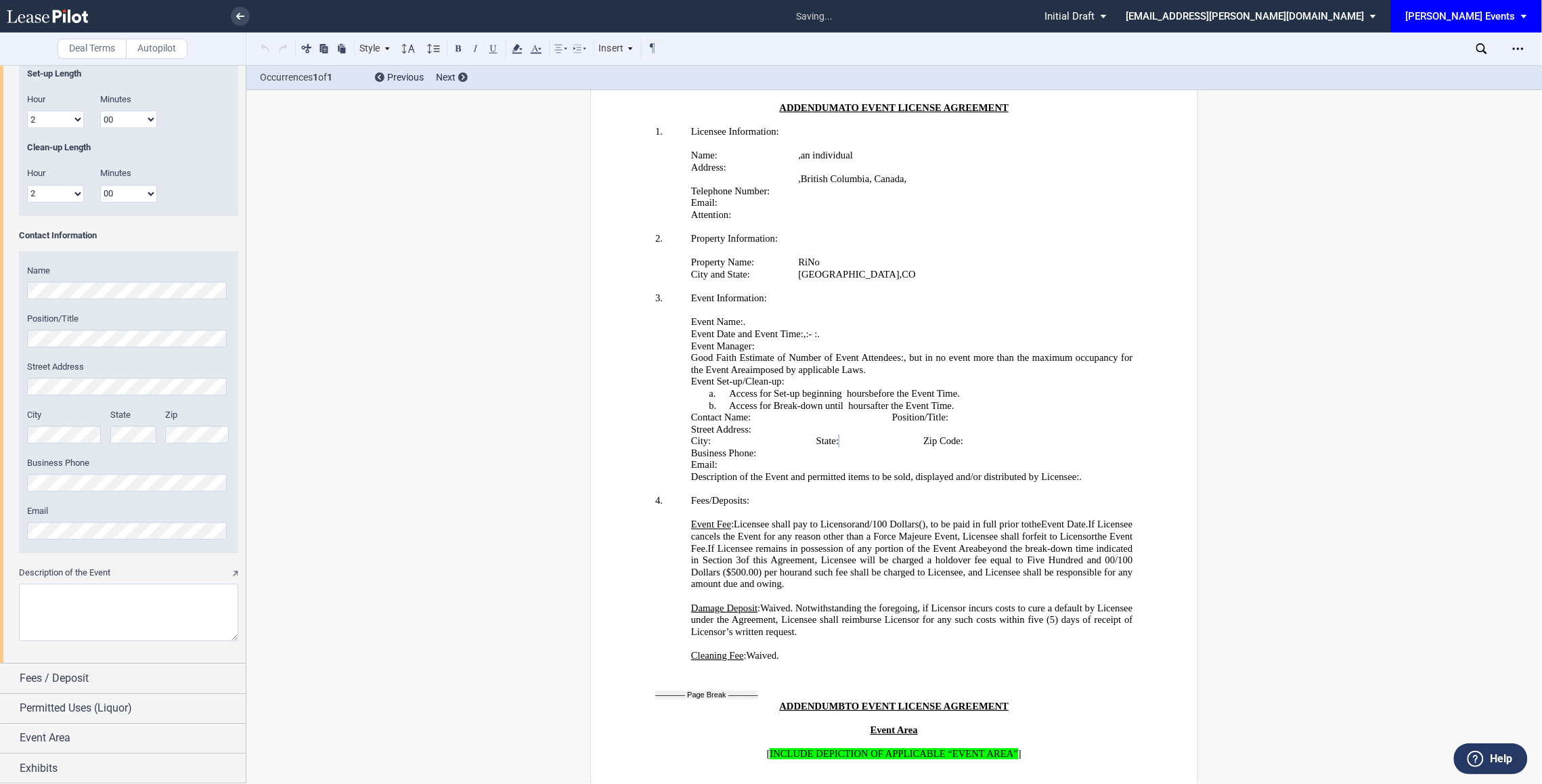
scroll to position [0, 0]
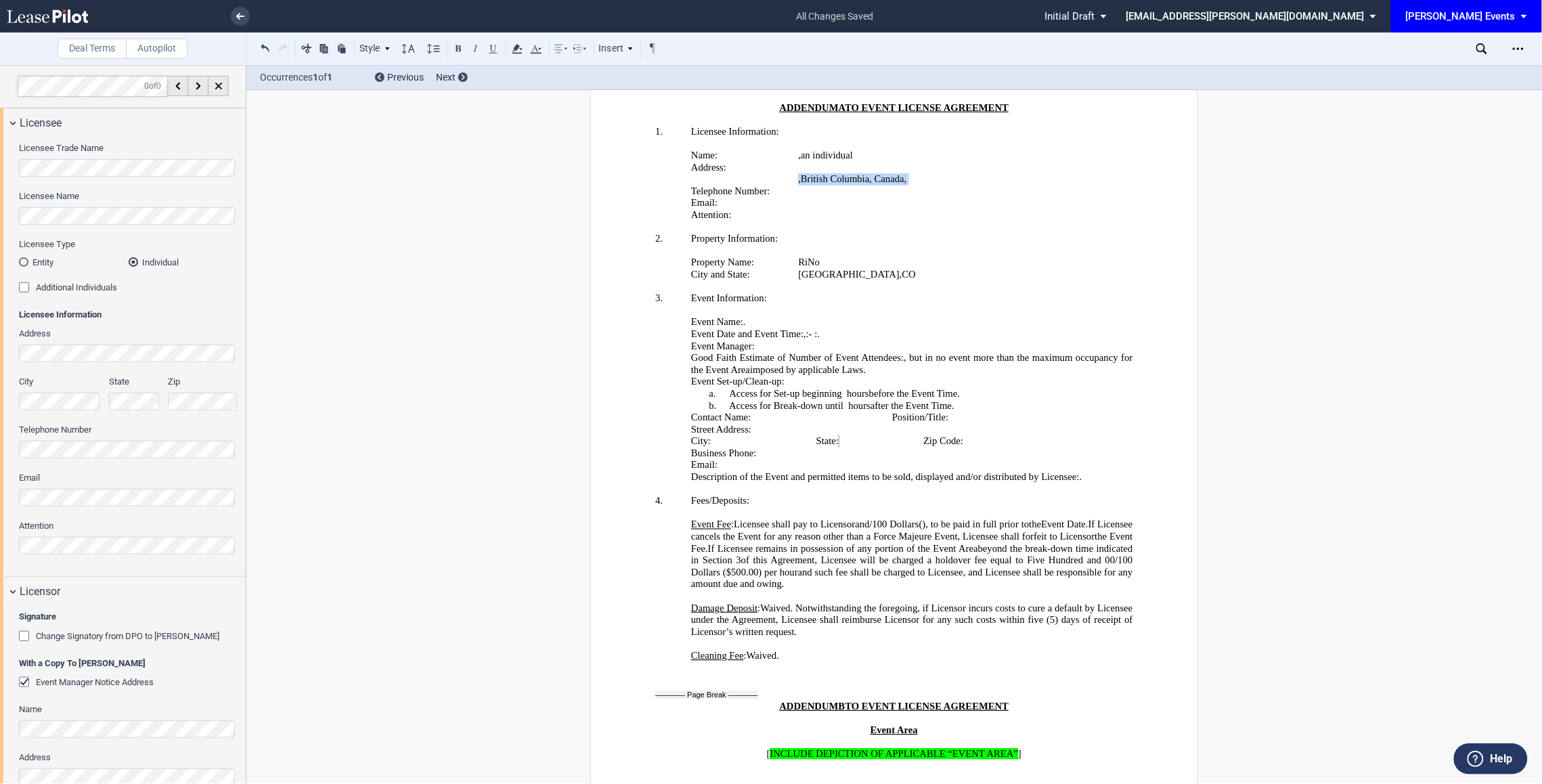
click at [800, 173] on p "﻿ ﻿ , ﻿B ﻿ritish Columbia, Canada, ﻿ ﻿" at bounding box center [959, 180] width 322 height 12
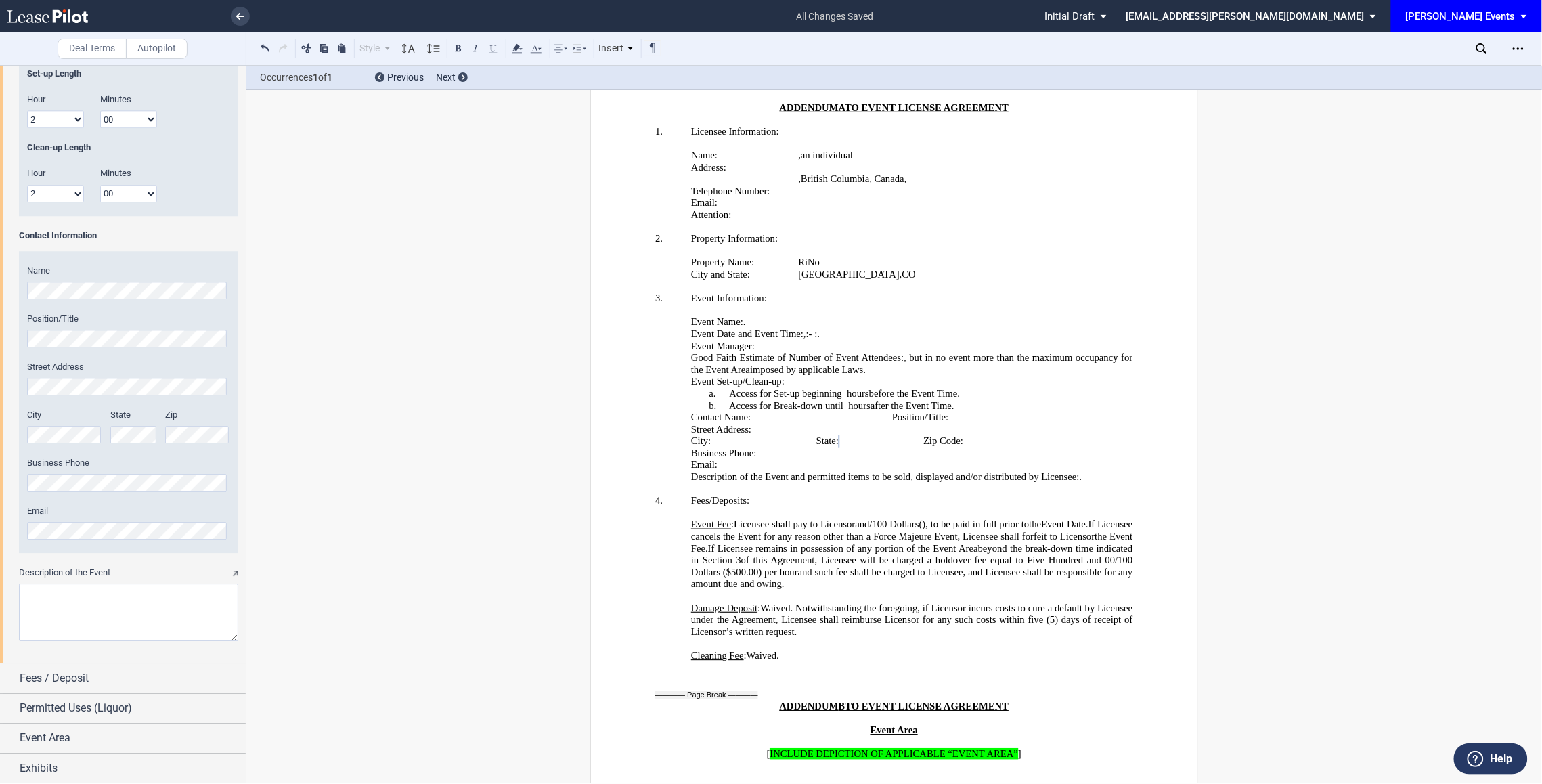
click at [863, 436] on p "State: ﻿ ﻿" at bounding box center [869, 442] width 107 height 12
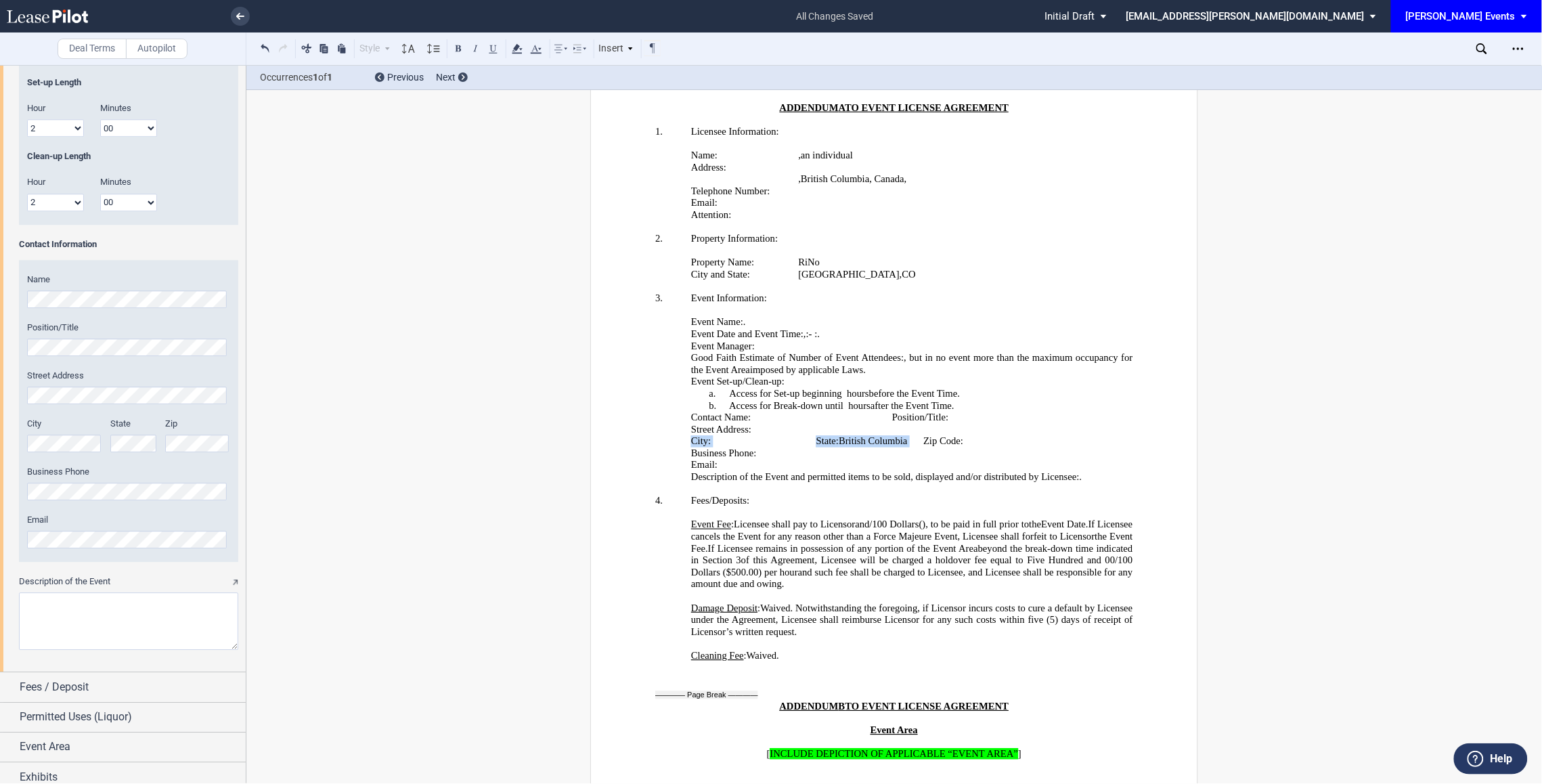
drag, startPoint x: 1088, startPoint y: 428, endPoint x: 909, endPoint y: 430, distance: 179.0
click at [967, 436] on tr "City: ﻿ ﻿ State: ﻿ ﻿British Columbia Zip Code: ﻿ ﻿" at bounding box center [887, 442] width 392 height 12
click at [1052, 436] on p "Zip Code: ﻿ ﻿" at bounding box center [1003, 442] width 160 height 12
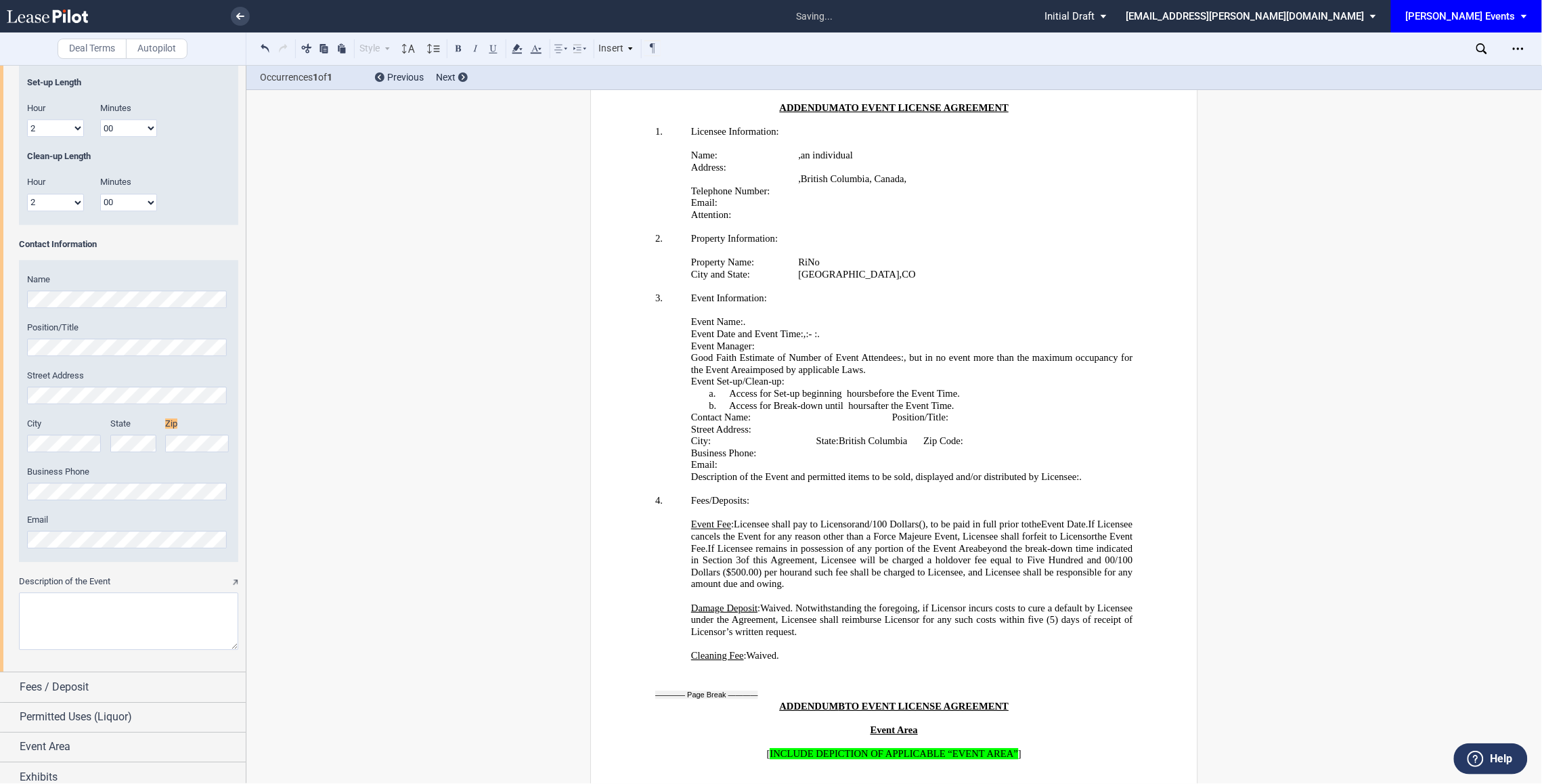
click at [964, 436] on span "Zip Code: ﻿ ﻿" at bounding box center [944, 441] width 40 height 11
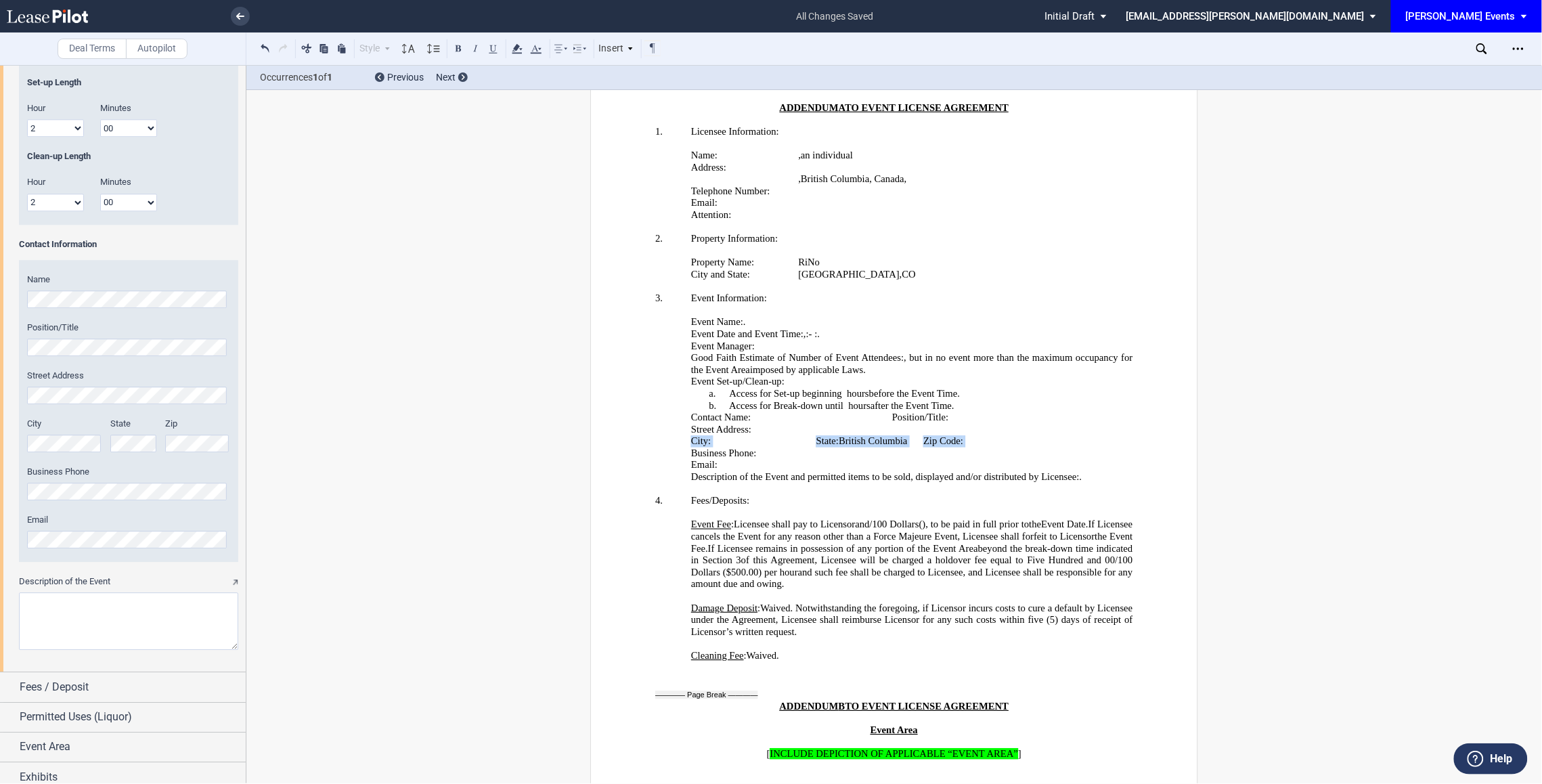
click at [114, 443] on div "City State Zip" at bounding box center [128, 441] width 219 height 48
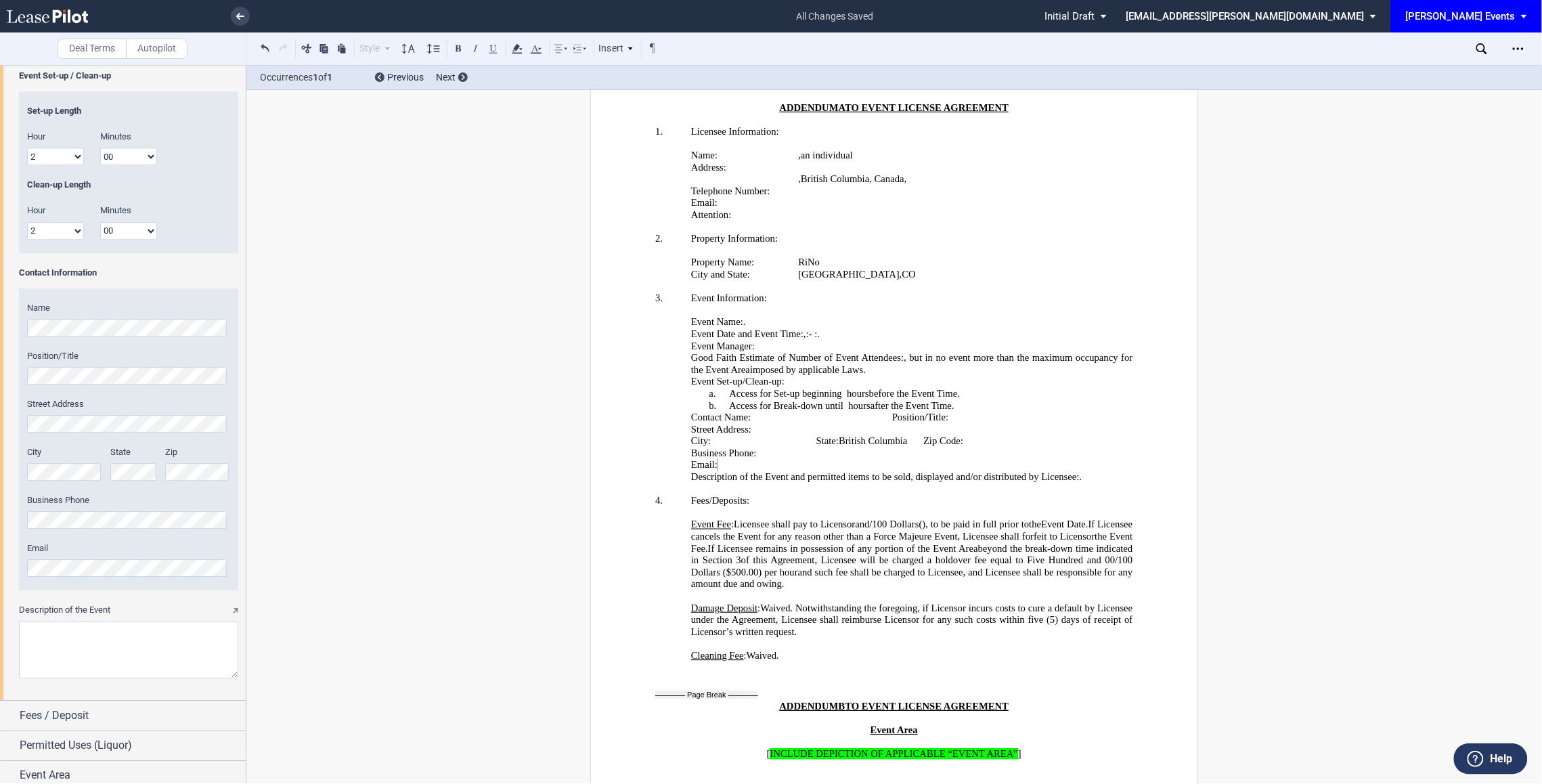
scroll to position [1330, 0]
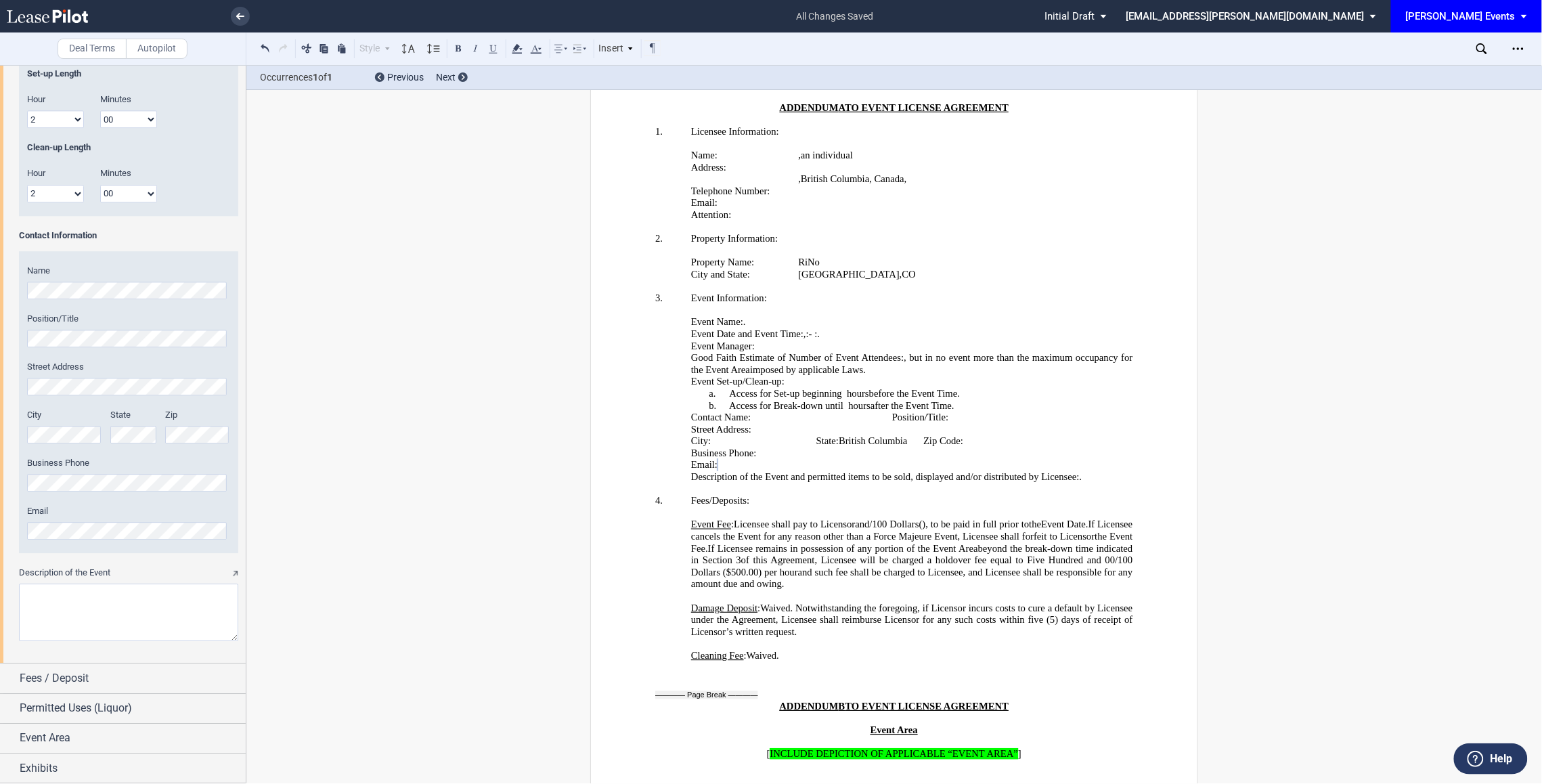
click at [115, 617] on textarea "Description of the Event" at bounding box center [128, 612] width 219 height 57
paste textarea "Savannah-Rae Furfafo, the owner of Vegan Night Market—Canada’s first and only v…"
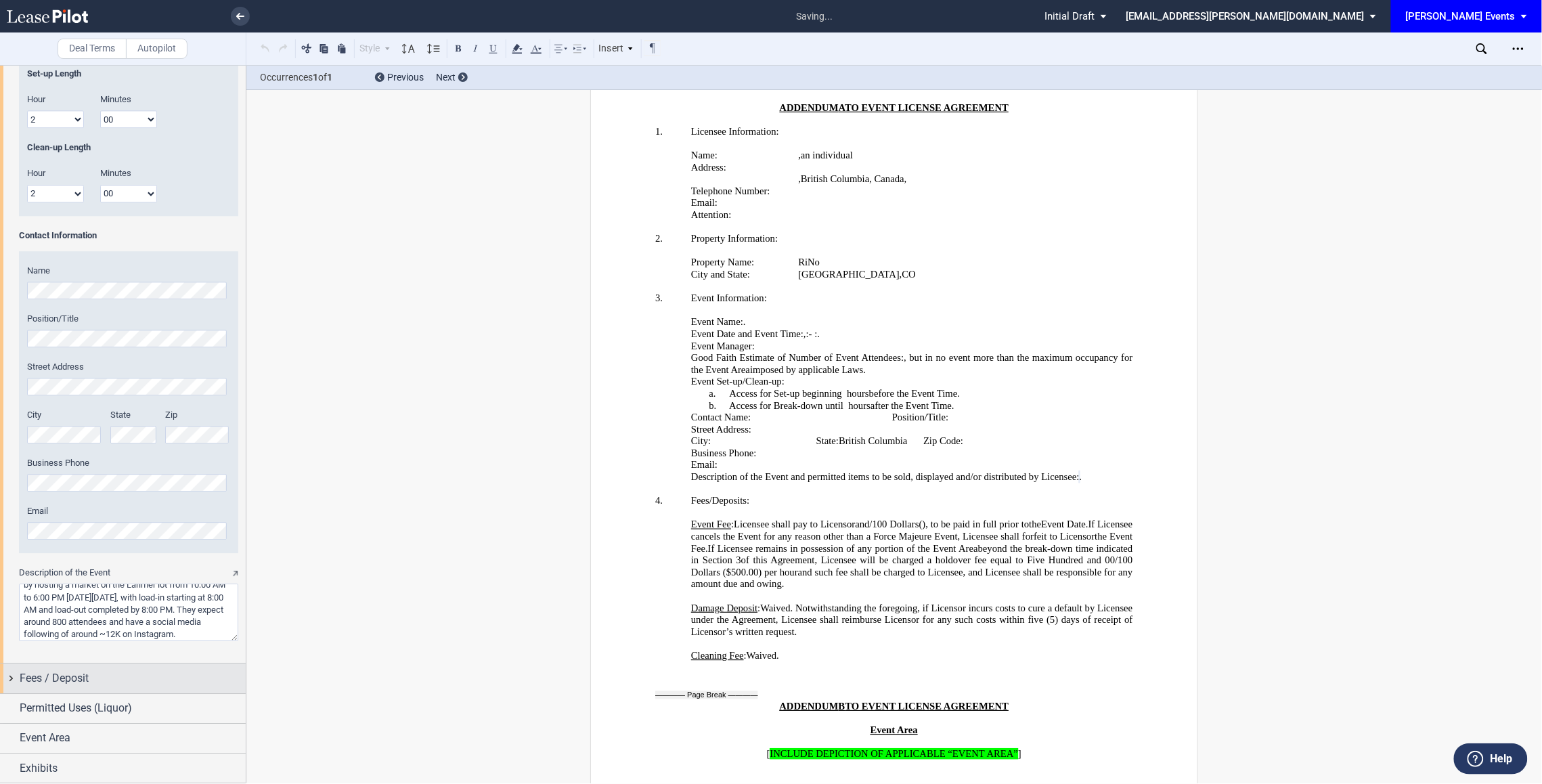
type textarea "Savannah-Rae Furfafo, the owner of Vegan Night Market—Canada’s first and only v…"
click at [96, 678] on div "Fees / Deposit" at bounding box center [133, 678] width 226 height 16
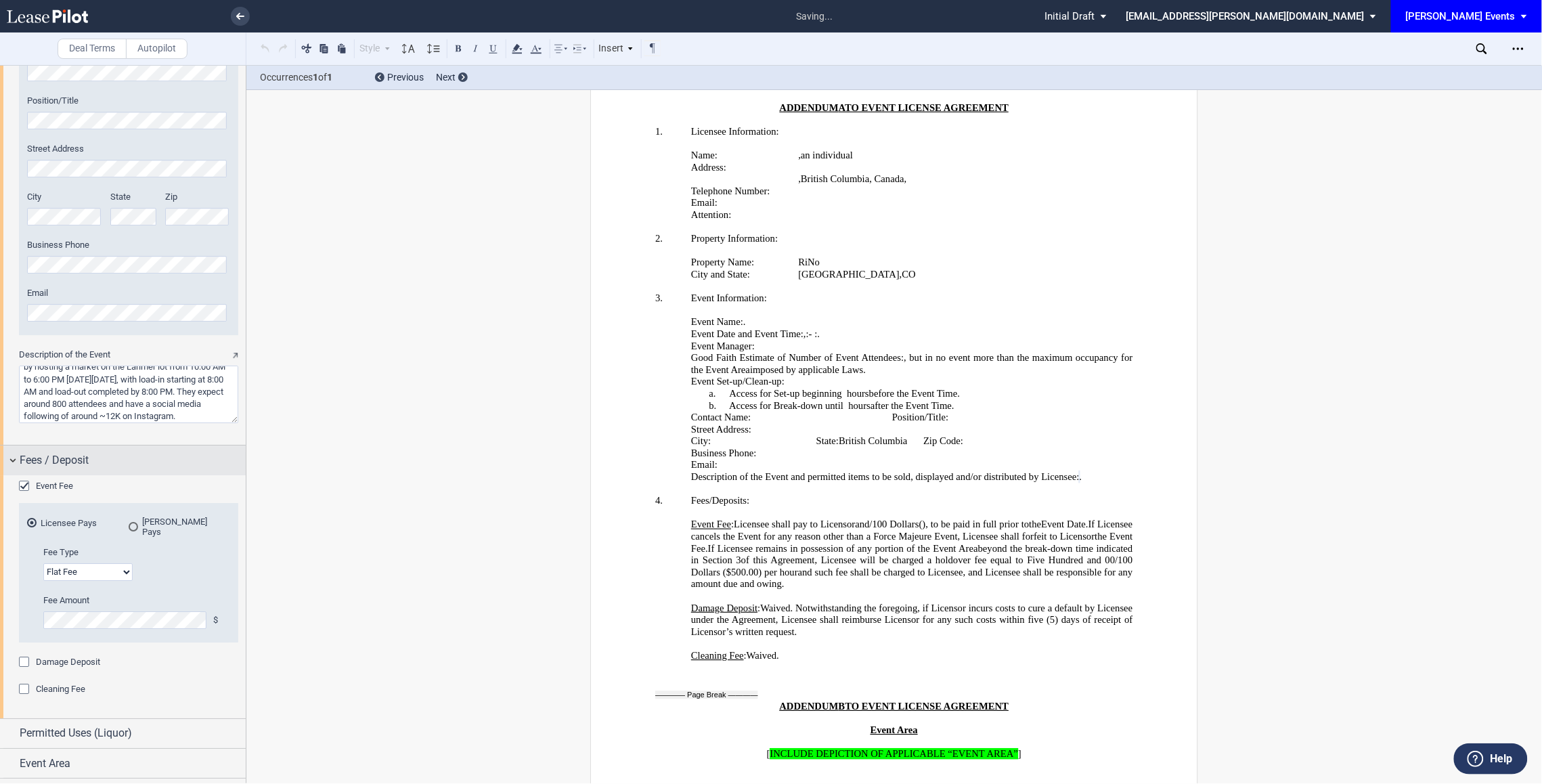
scroll to position [1548, 0]
click at [94, 560] on select "Flat Fee % of Gross Sales % of Ticket Sales" at bounding box center [88, 569] width 89 height 17
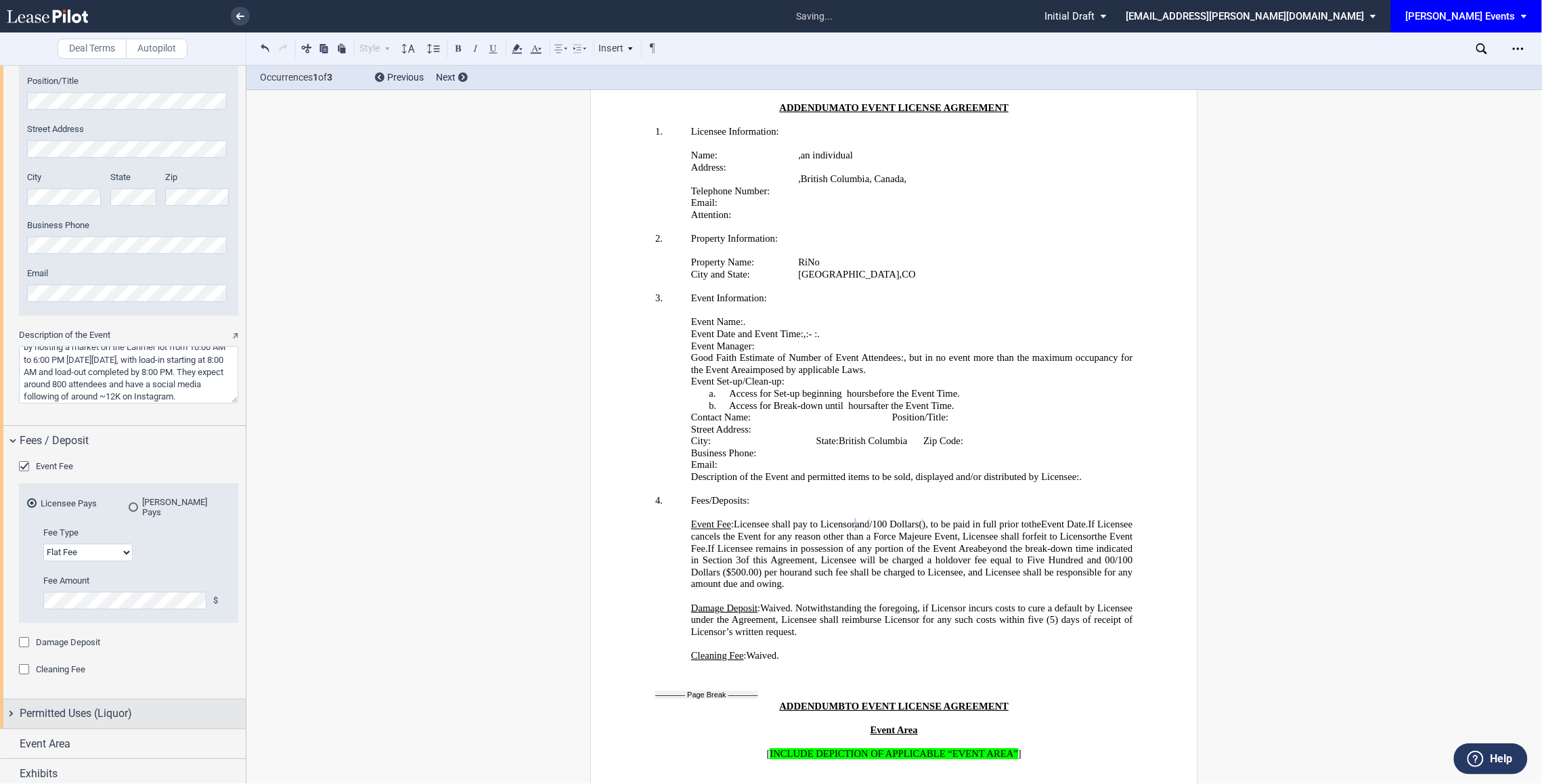
click at [73, 705] on span "Permitted Uses (Liquor)" at bounding box center [76, 713] width 113 height 16
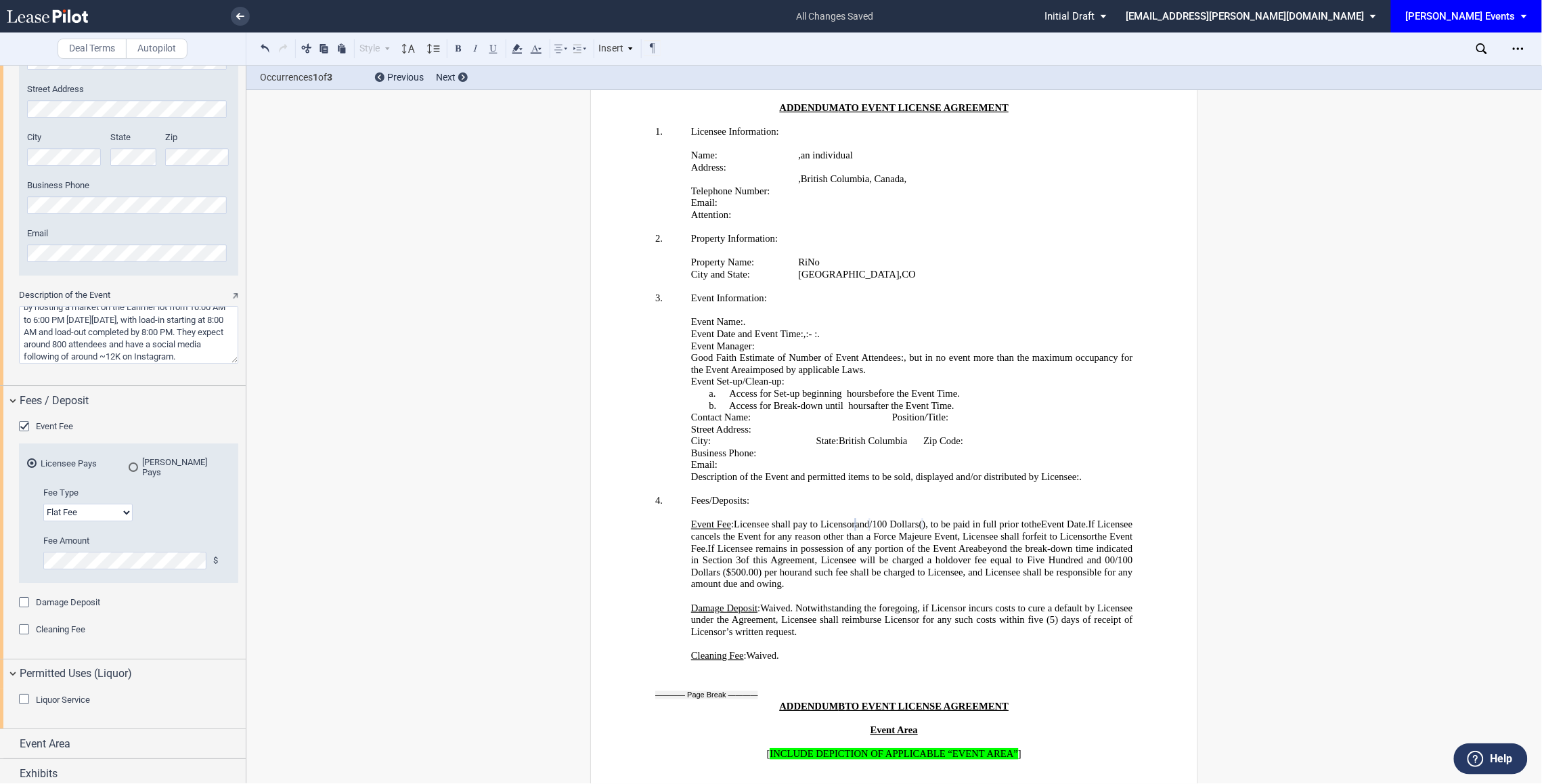
click at [73, 695] on span "Liquor Service" at bounding box center [62, 700] width 54 height 10
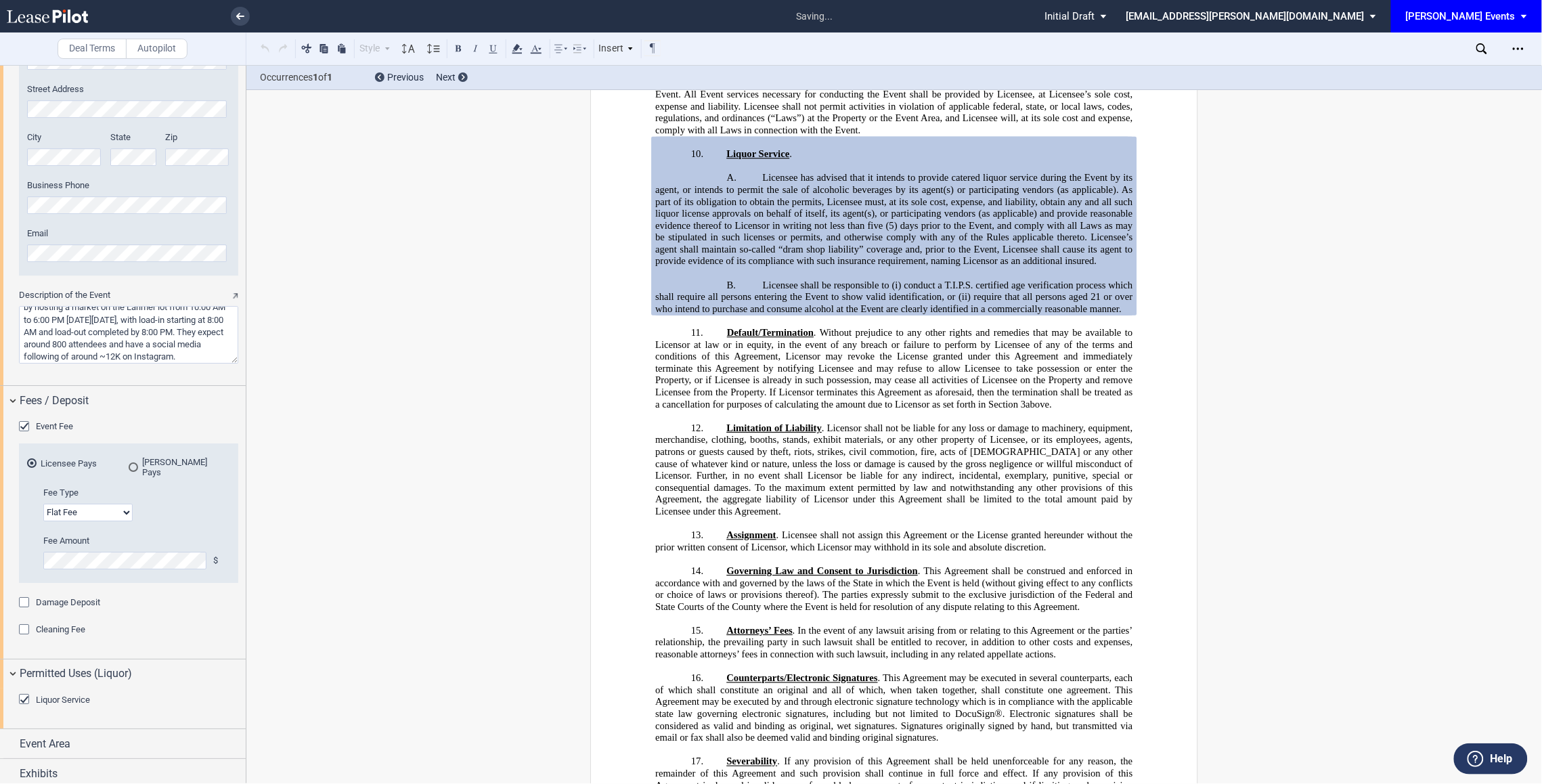
scroll to position [926, 0]
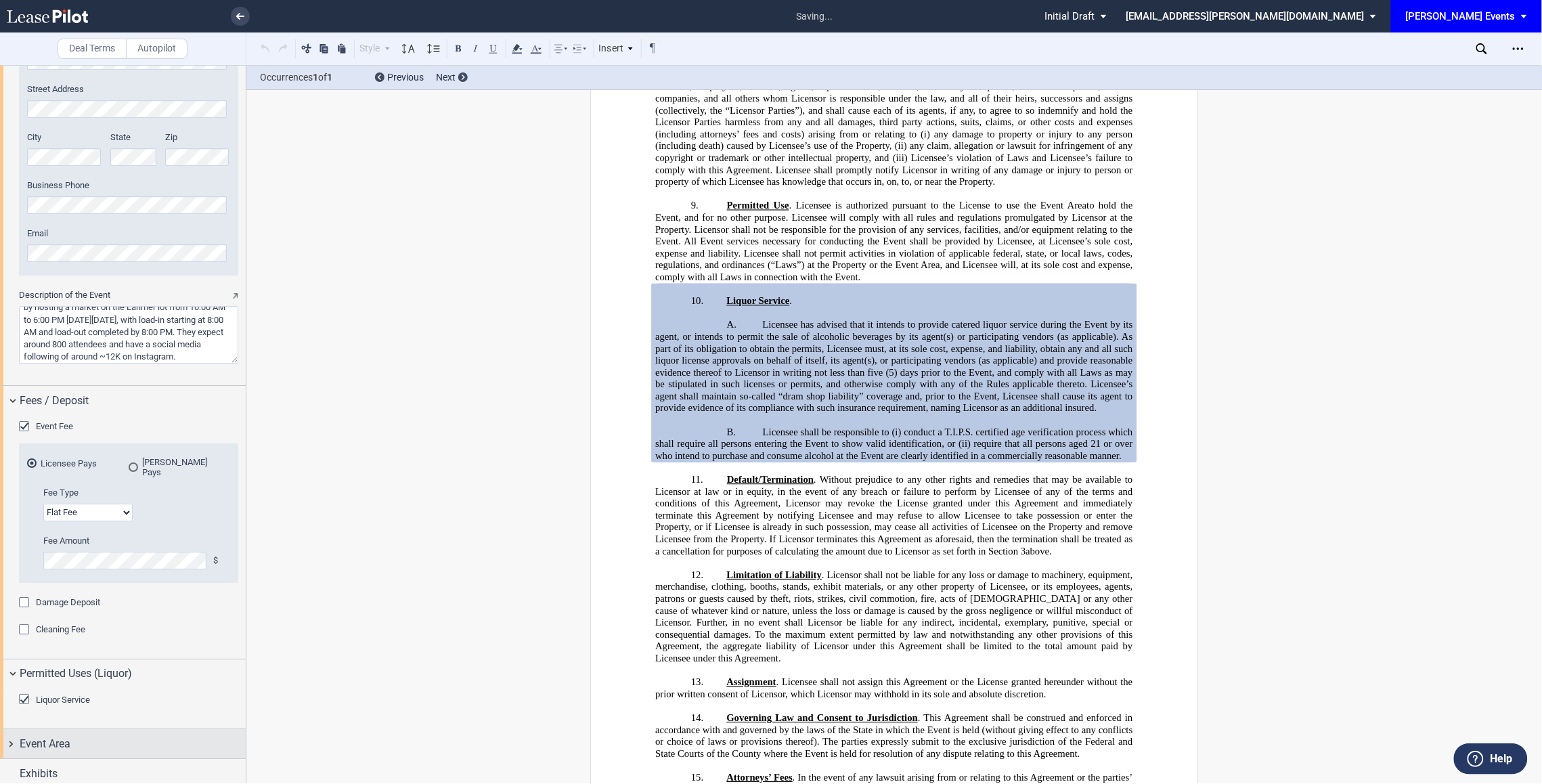
click at [85, 735] on div "Event Area" at bounding box center [133, 743] width 226 height 16
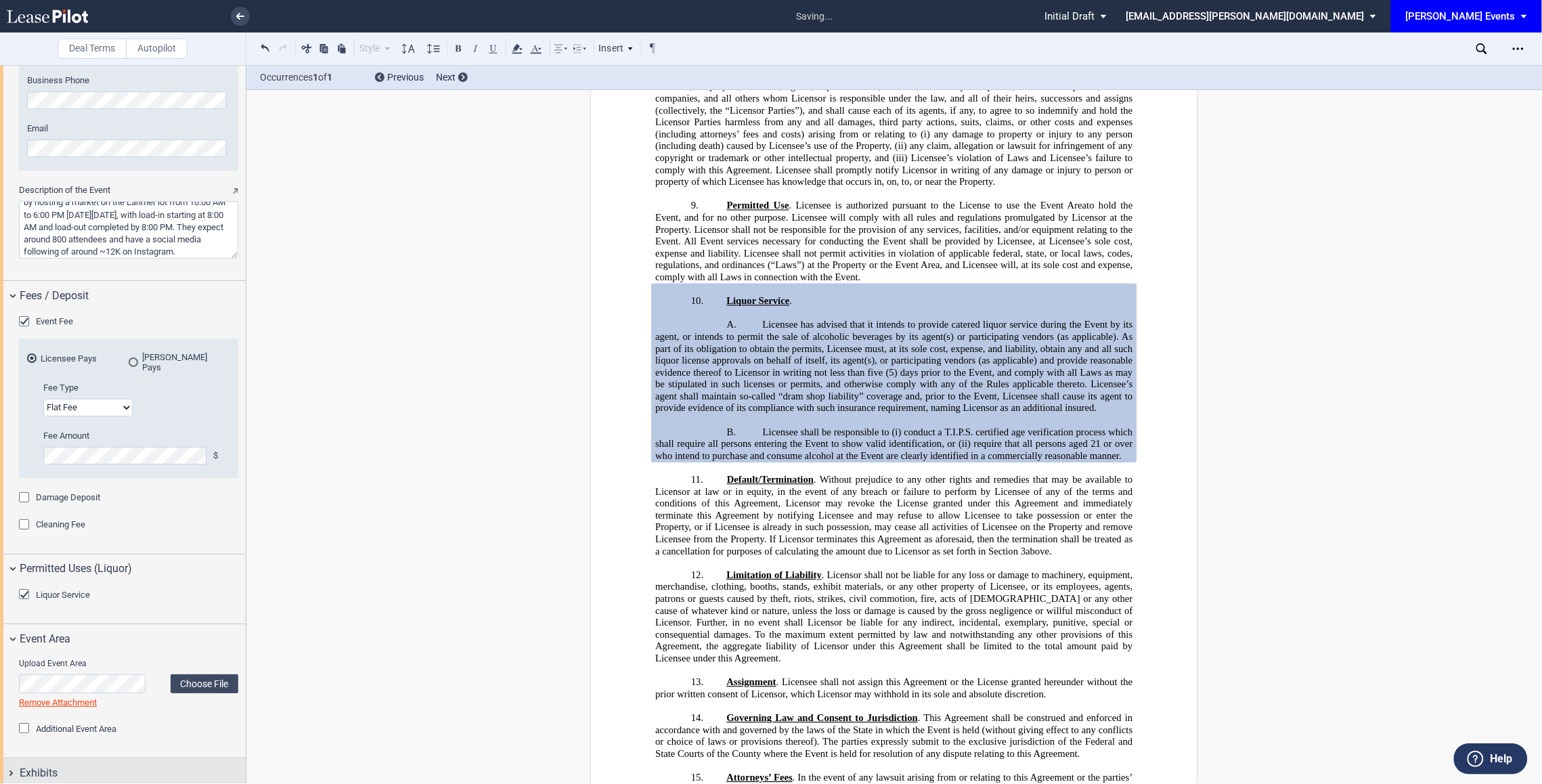
click at [116, 776] on div "Exhibits" at bounding box center [122, 773] width 245 height 29
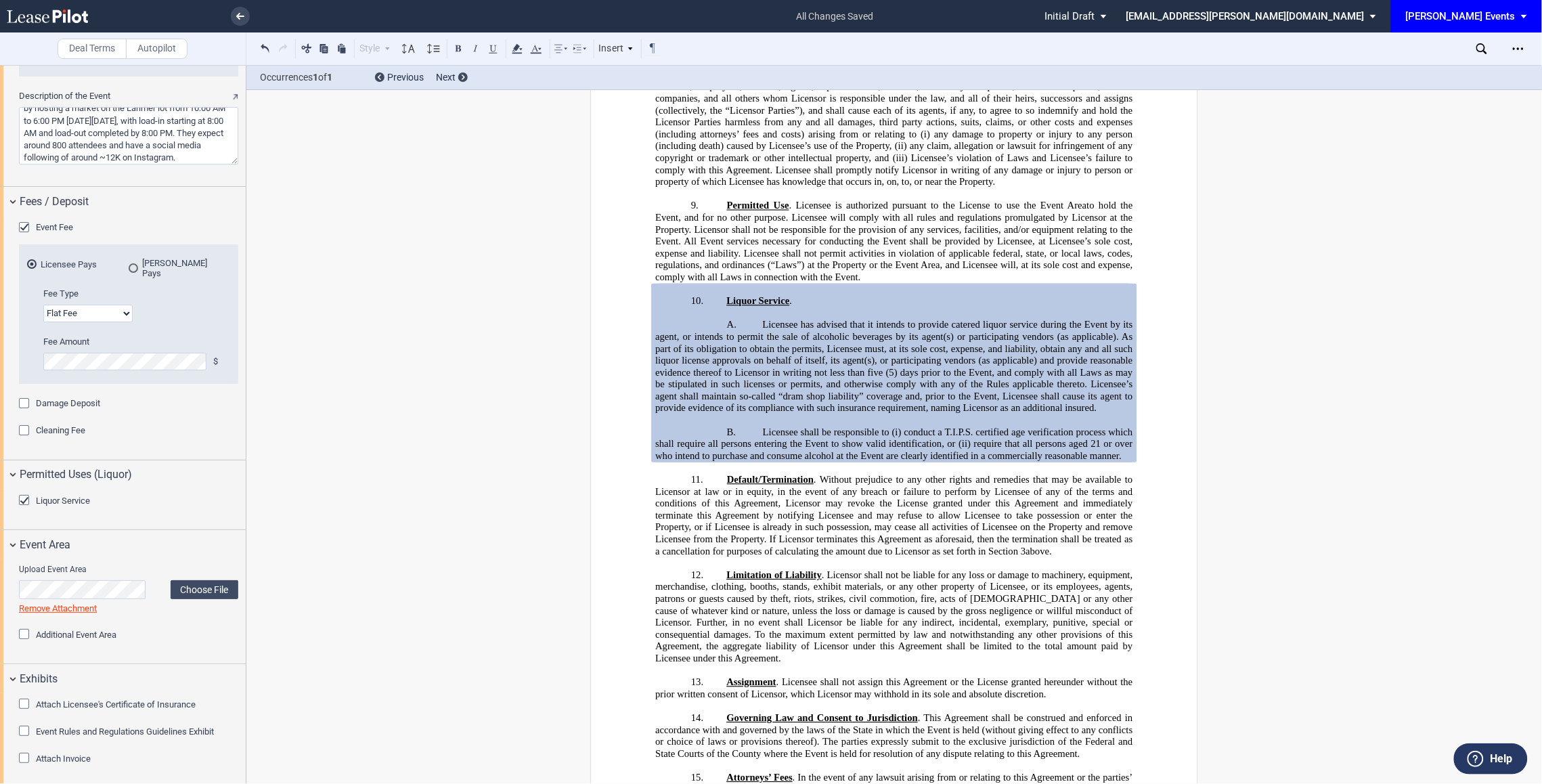
click at [88, 727] on span "Event Rules and Regulations Guidelines Exhibit" at bounding box center [124, 731] width 178 height 10
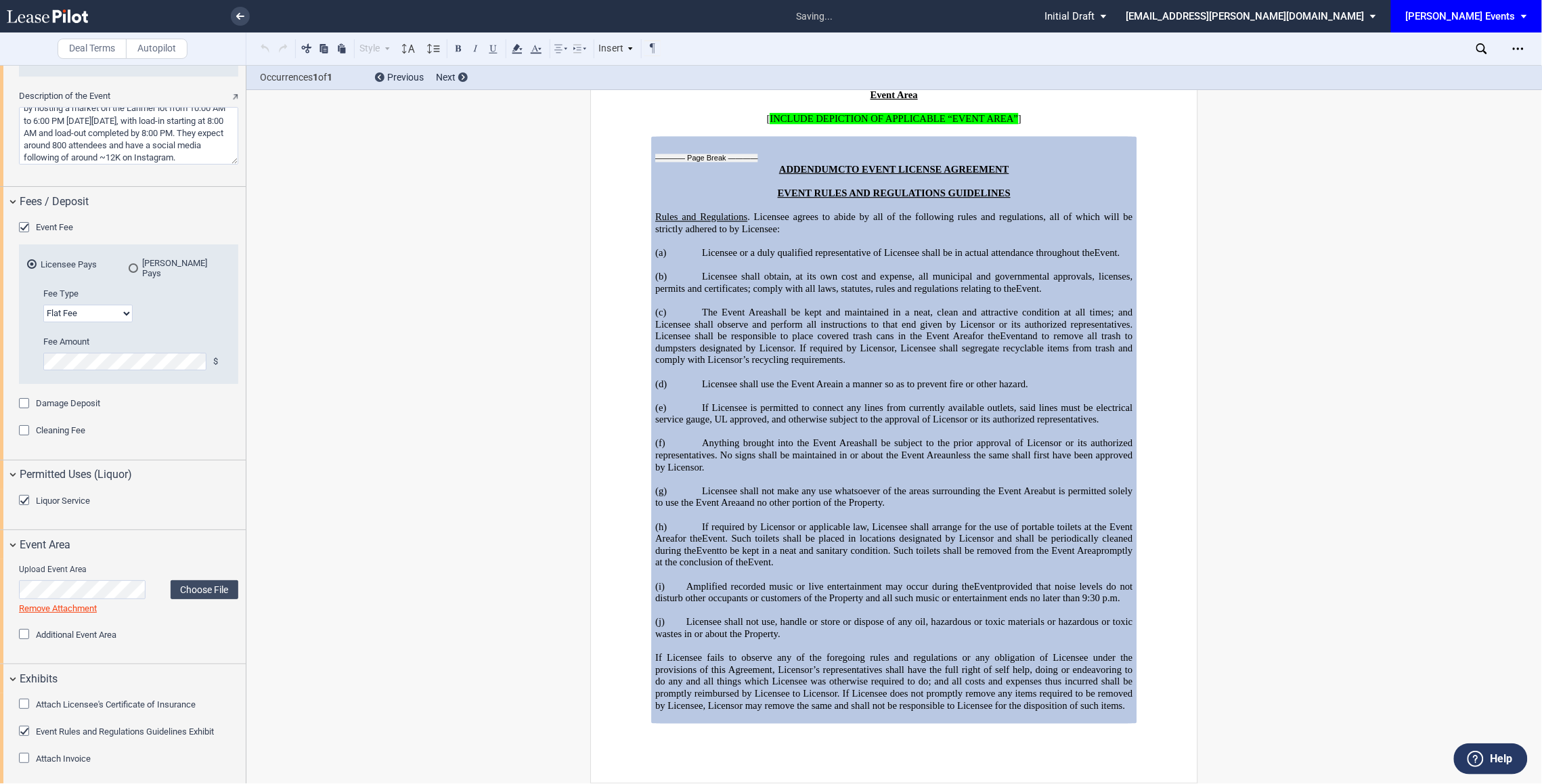
click at [63, 754] on span "Attach Invoice" at bounding box center [62, 759] width 55 height 10
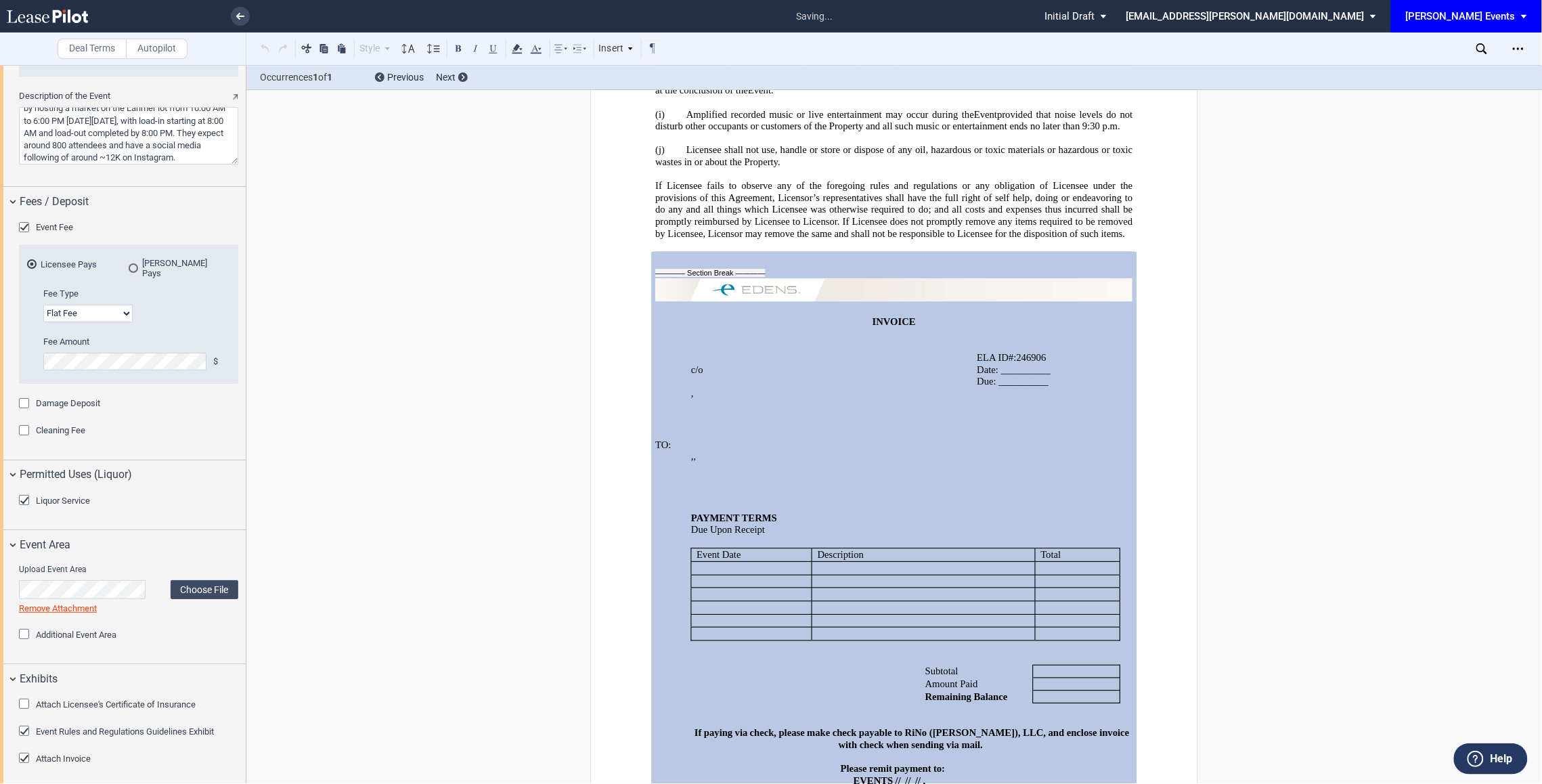
scroll to position [3982, 0]
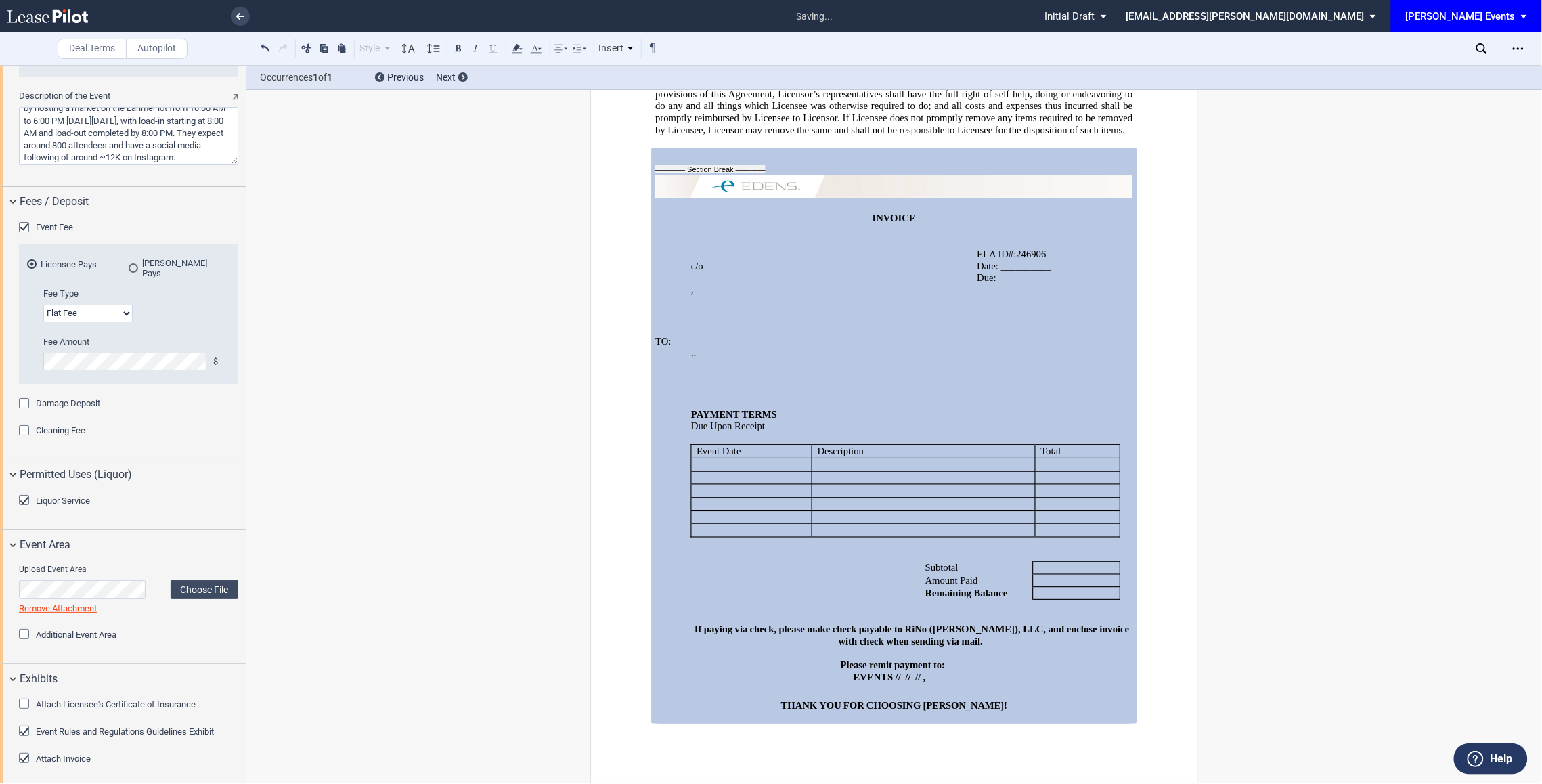
click at [839, 359] on p "﻿ ﻿" at bounding box center [870, 365] width 357 height 12
click at [1040, 265] on span "Date: __________" at bounding box center [1014, 266] width 74 height 11
click at [1047, 265] on span "Date: __________" at bounding box center [1014, 266] width 74 height 11
click at [1050, 284] on p at bounding box center [1049, 291] width 143 height 12
click at [1056, 276] on p "Due: __________" at bounding box center [1049, 278] width 143 height 12
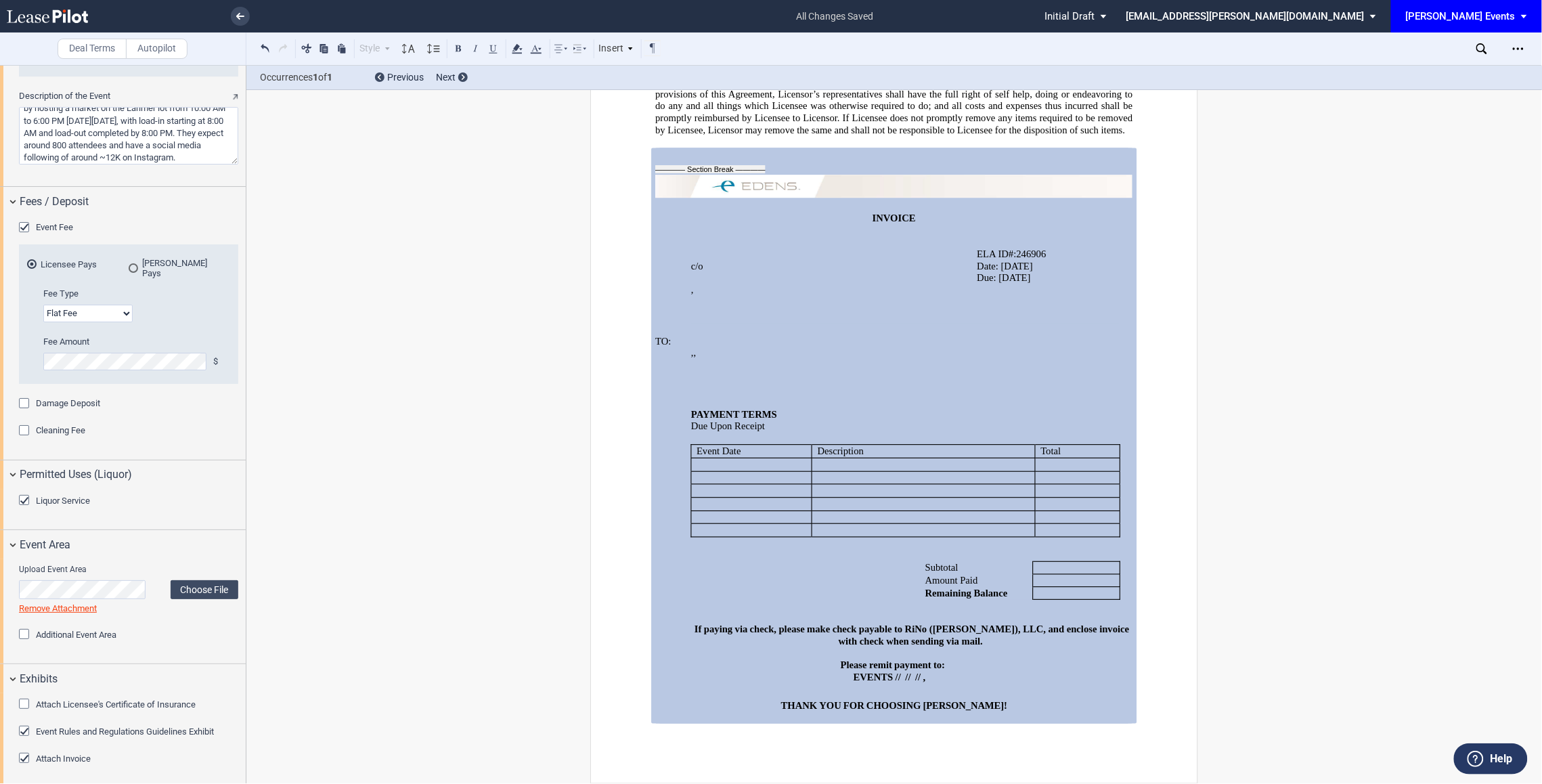
click at [748, 458] on p at bounding box center [751, 464] width 110 height 12
click at [856, 461] on p at bounding box center [924, 464] width 212 height 12
click at [866, 464] on p at bounding box center [924, 464] width 212 height 12
click at [1052, 461] on p at bounding box center [1077, 464] width 74 height 12
click at [1064, 565] on p at bounding box center [1076, 568] width 75 height 12
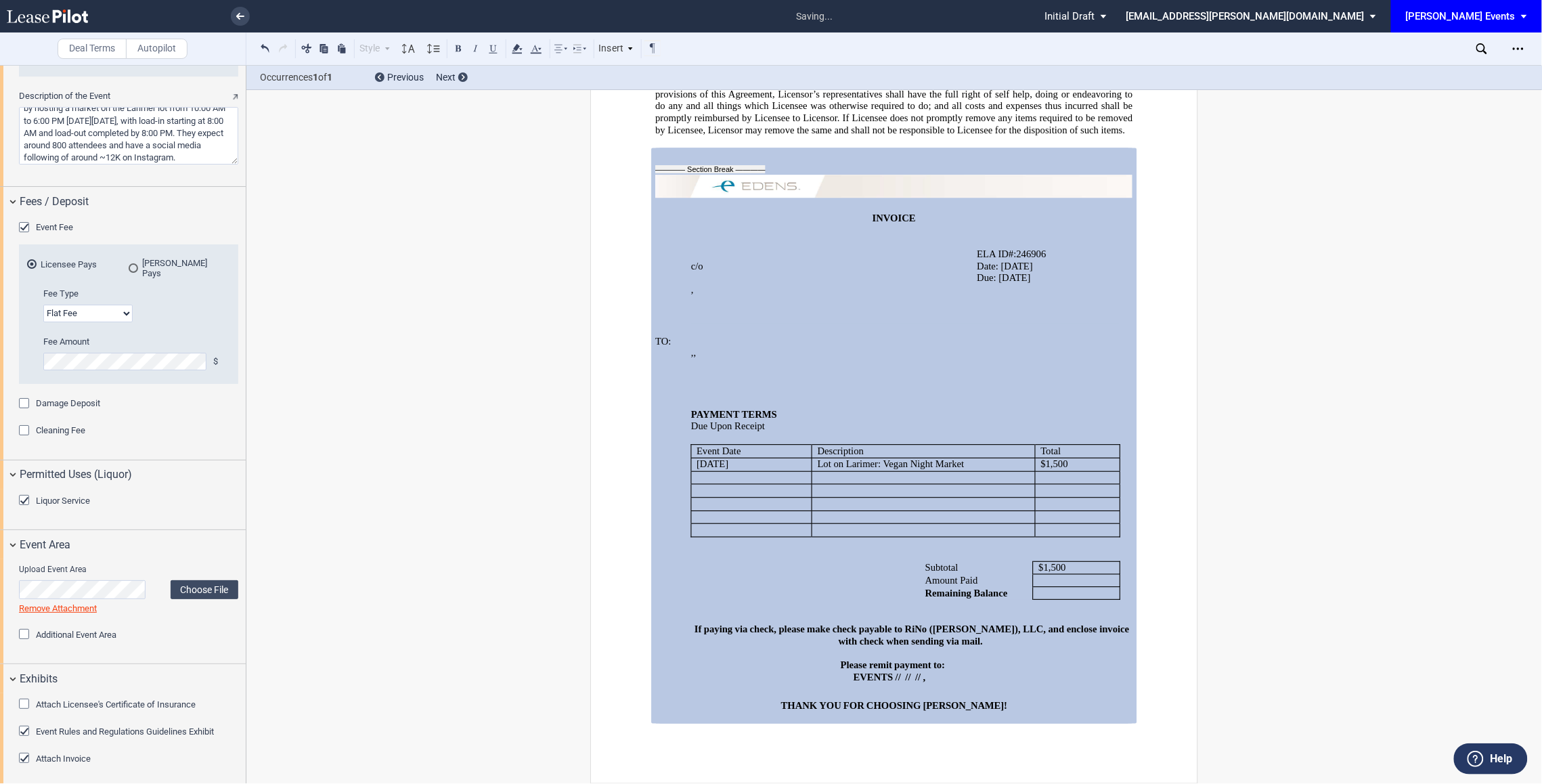
click at [1062, 592] on p at bounding box center [1076, 593] width 75 height 12
click at [853, 677] on span "EVENTS" at bounding box center [873, 676] width 40 height 11
click at [918, 677] on span "//" at bounding box center [920, 676] width 5 height 11
click at [1036, 677] on p "RiNo EVENTS // ﻿ ﻿ // ﻿ ﻿ , ﻿ ﻿ ﻿ ﻿" at bounding box center [894, 677] width 477 height 12
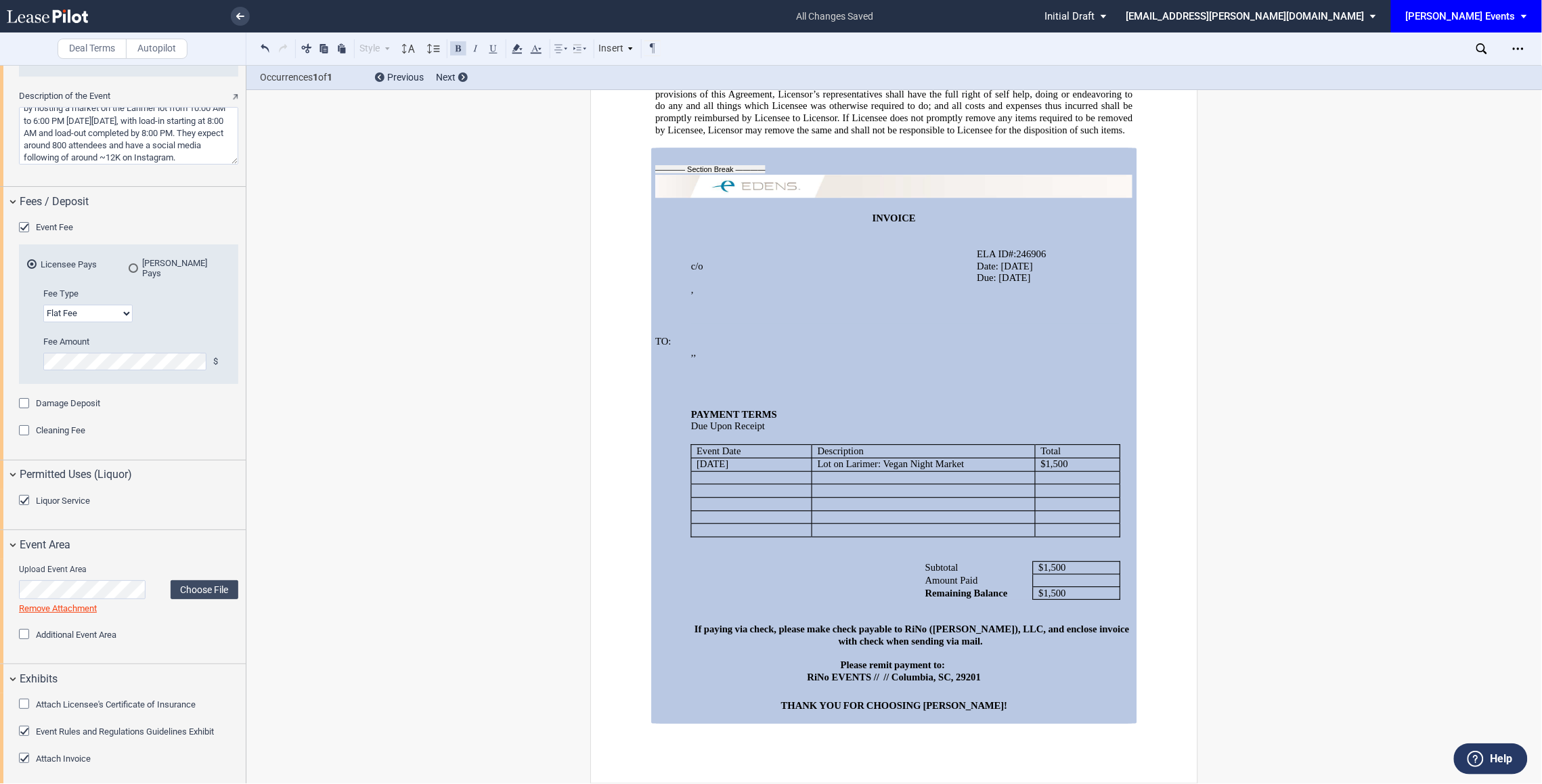
click at [890, 678] on span "//" at bounding box center [886, 676] width 5 height 11
click at [1081, 689] on p at bounding box center [894, 689] width 477 height 12
click at [828, 679] on span "// 1221 Main Street #1000" at bounding box center [879, 676] width 105 height 11
click at [1086, 715] on p at bounding box center [894, 717] width 477 height 12
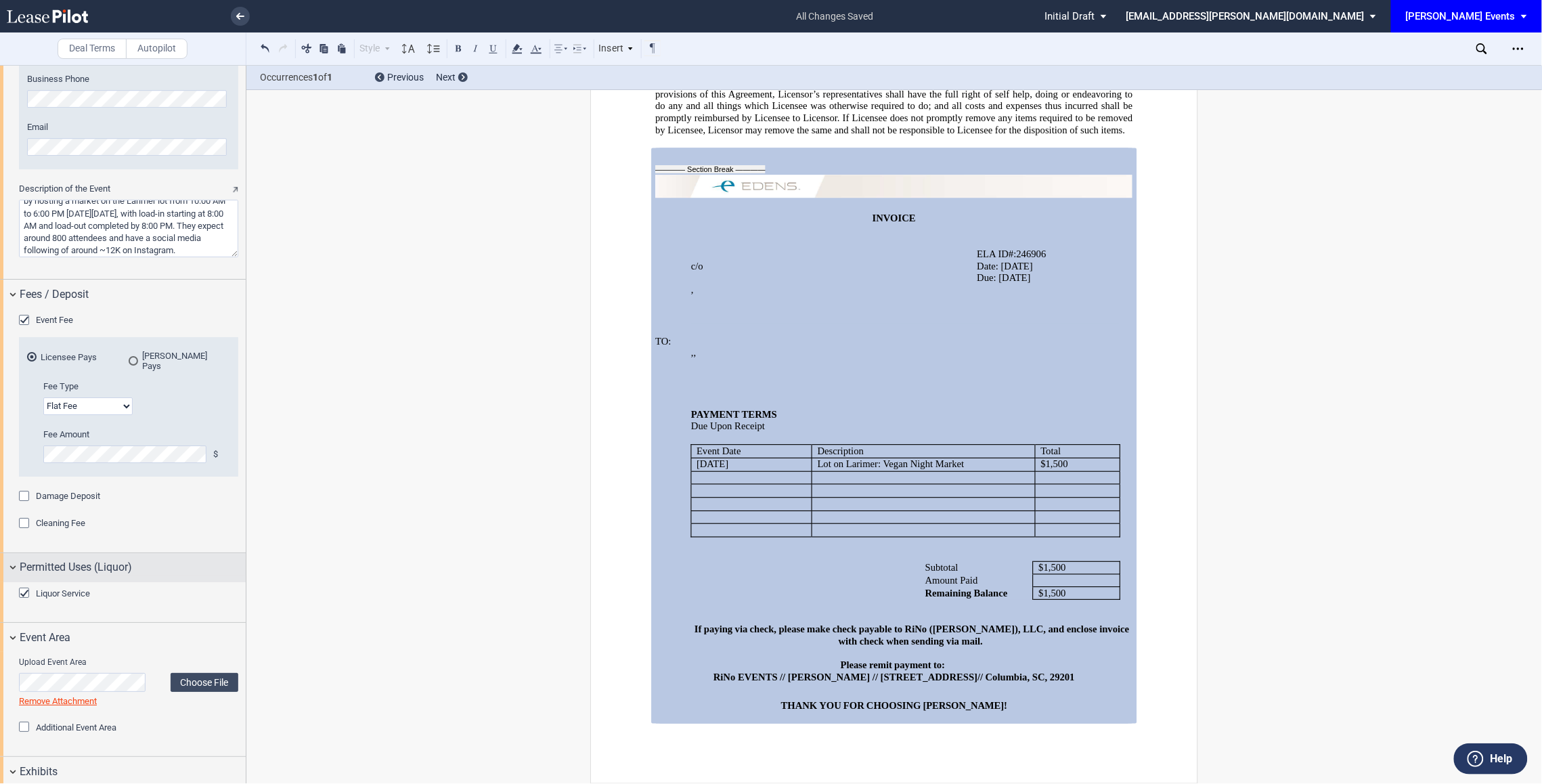
scroll to position [1804, 0]
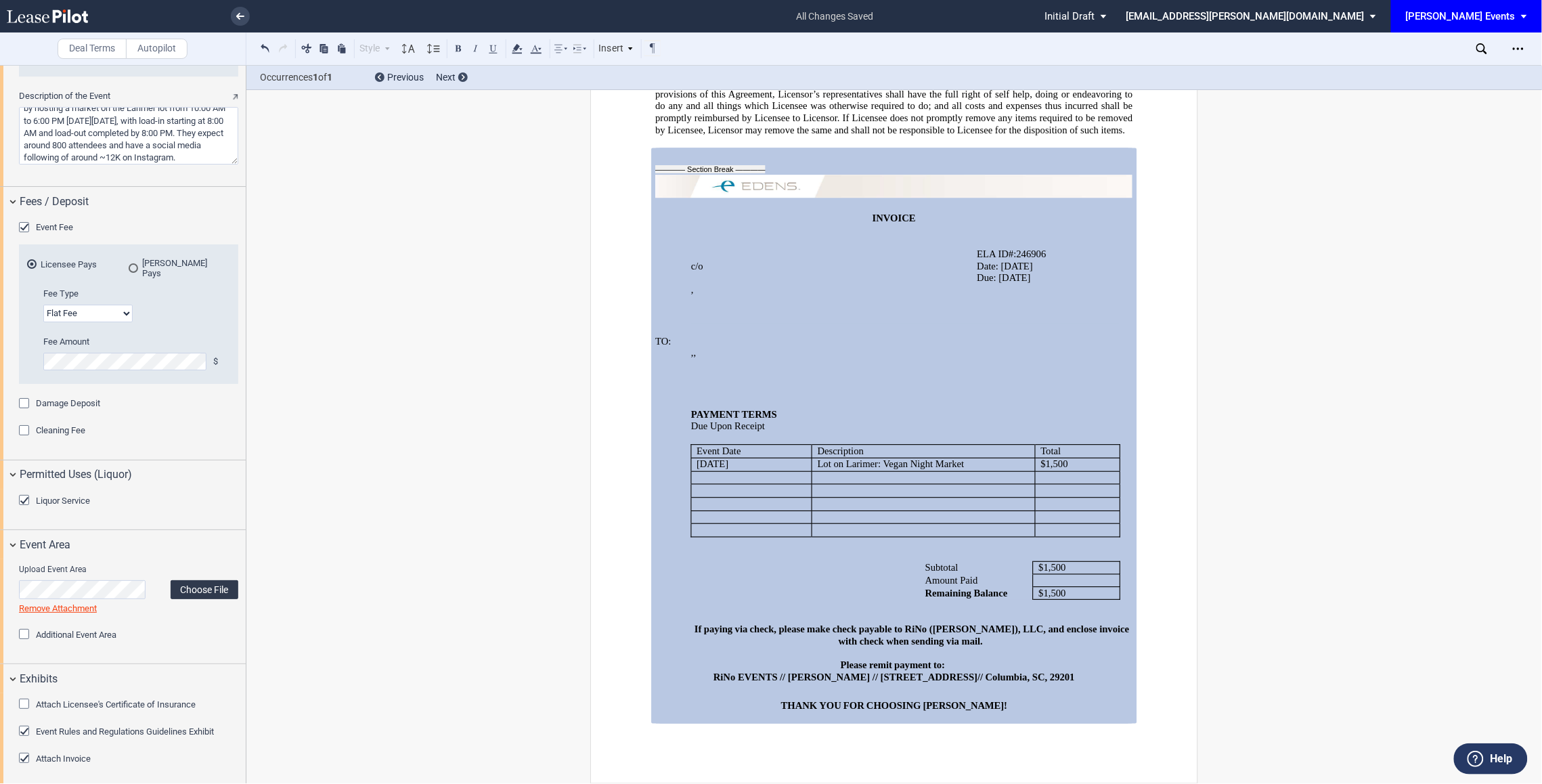
click at [199, 587] on label "Choose File" at bounding box center [205, 590] width 68 height 19
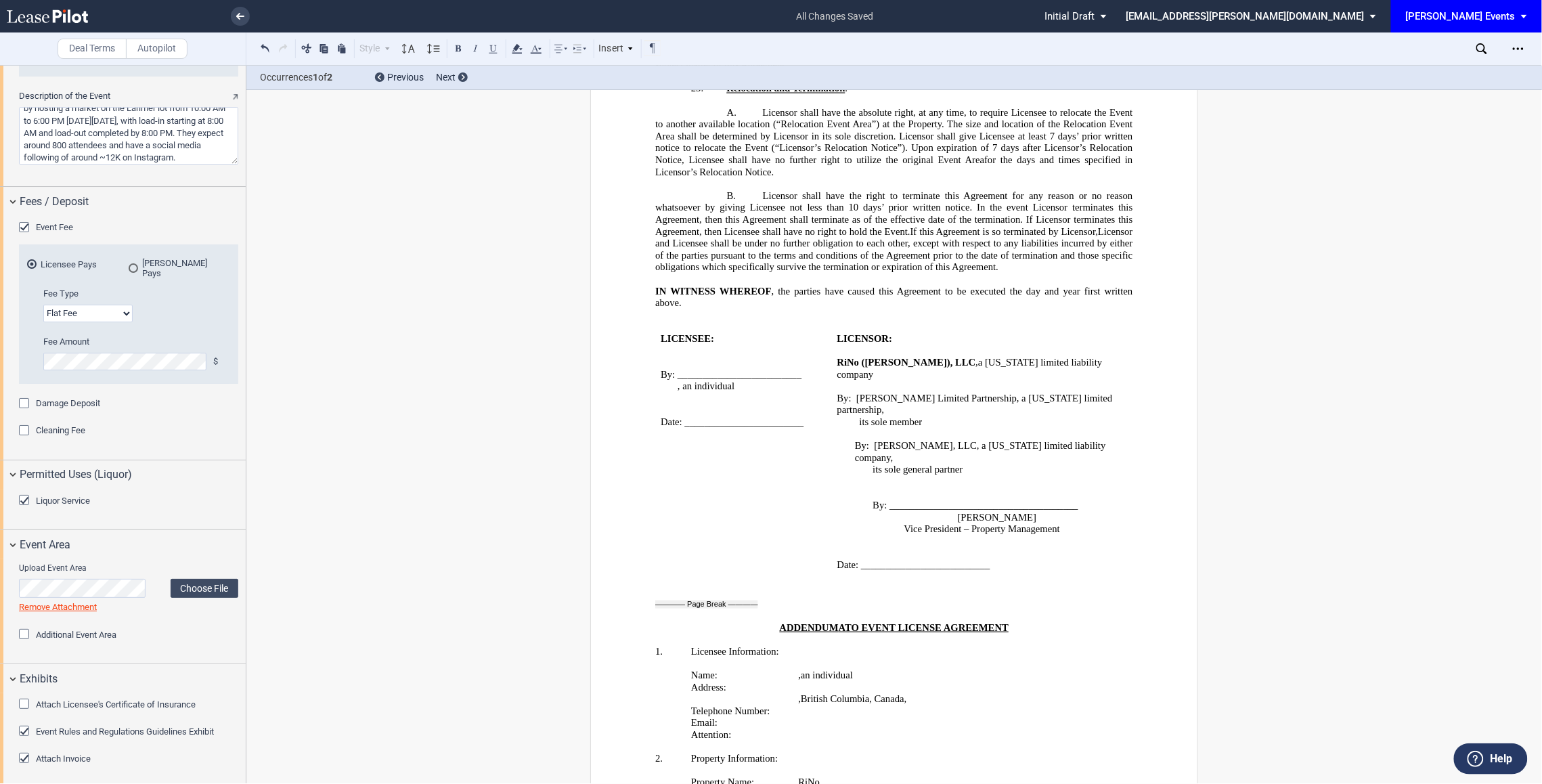
scroll to position [2172, 0]
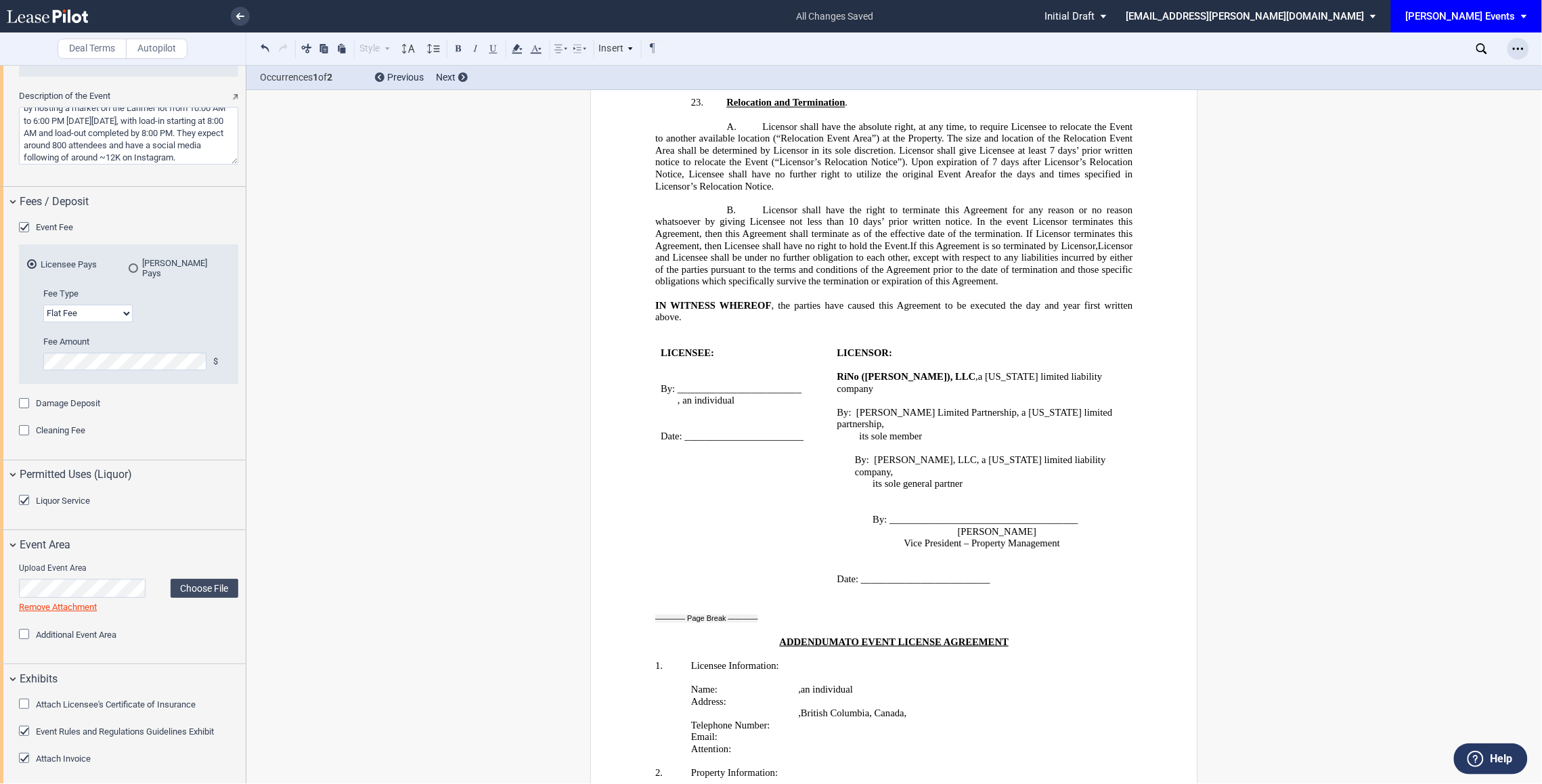
click at [1526, 47] on div "Open Lease options menu" at bounding box center [1518, 49] width 22 height 22
click at [1465, 62] on div "Download Download Invoice Share Document Print Create a New Version Import Chan…" at bounding box center [1434, 173] width 190 height 230
click at [1519, 47] on icon "Open Lease options menu" at bounding box center [1518, 49] width 10 height 10
click at [1467, 70] on div "Download" at bounding box center [1440, 72] width 165 height 11
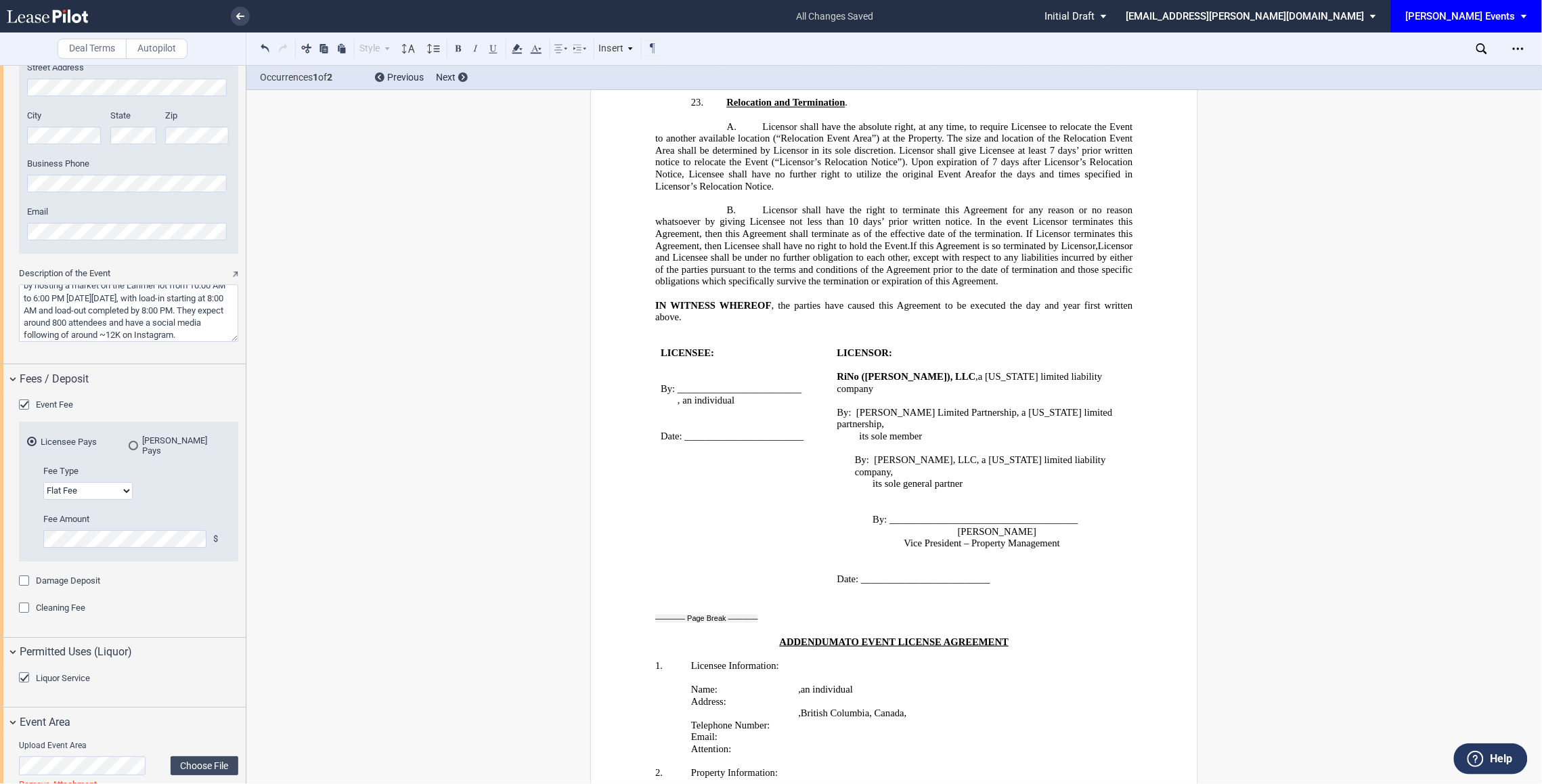
scroll to position [1603, 0]
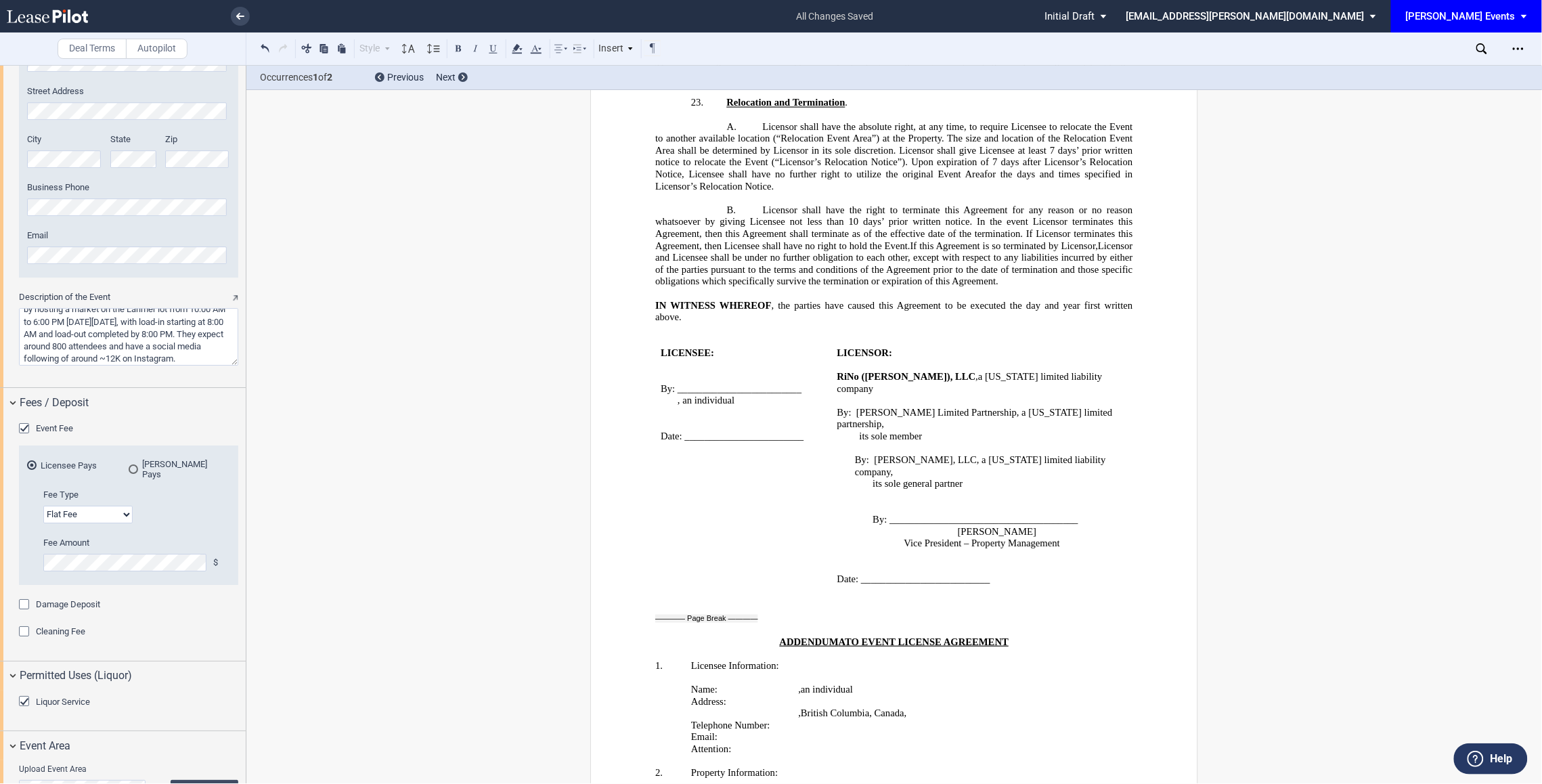
click at [128, 357] on textarea "Description of the Event" at bounding box center [128, 336] width 219 height 57
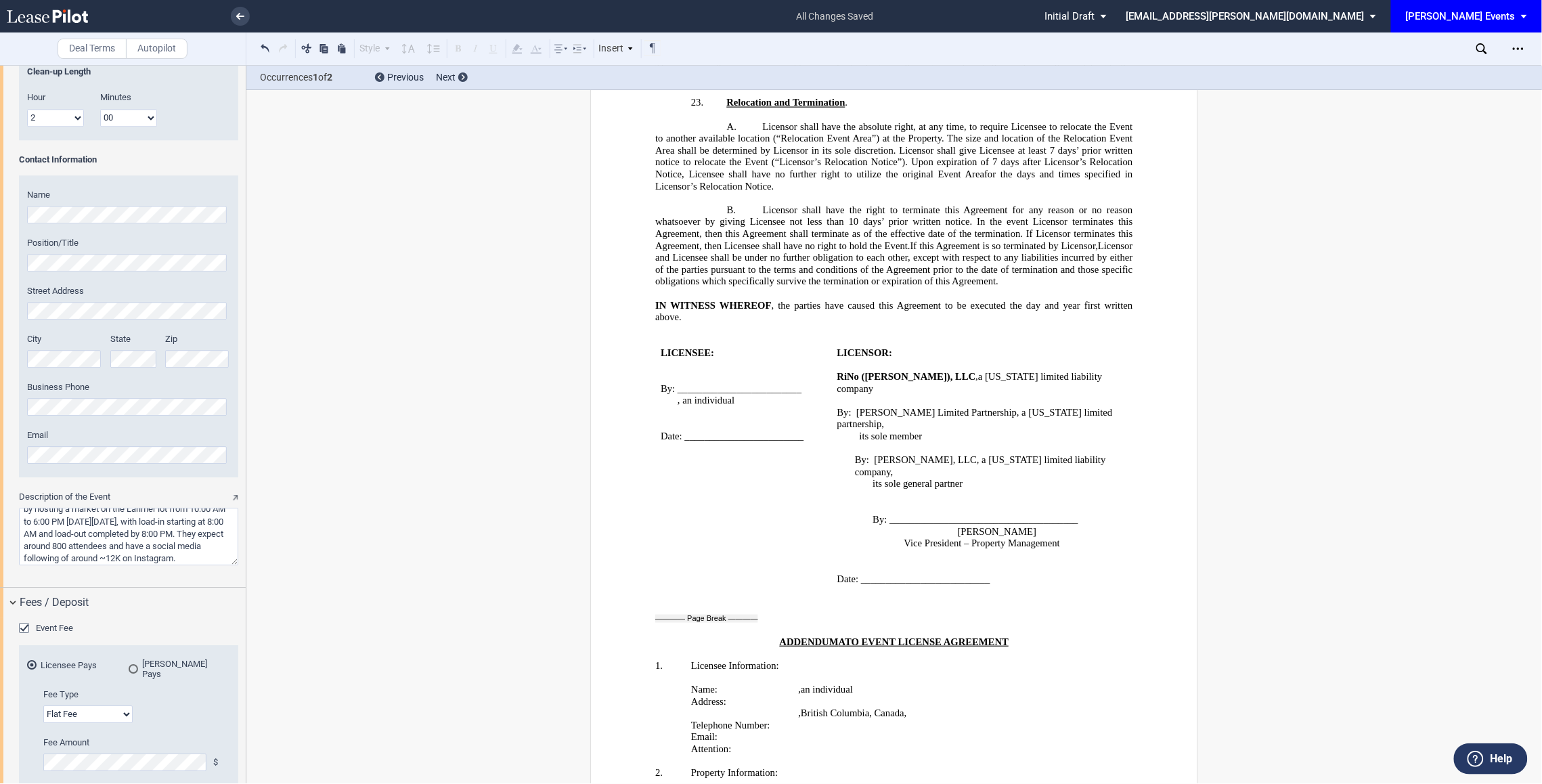
scroll to position [1386, 0]
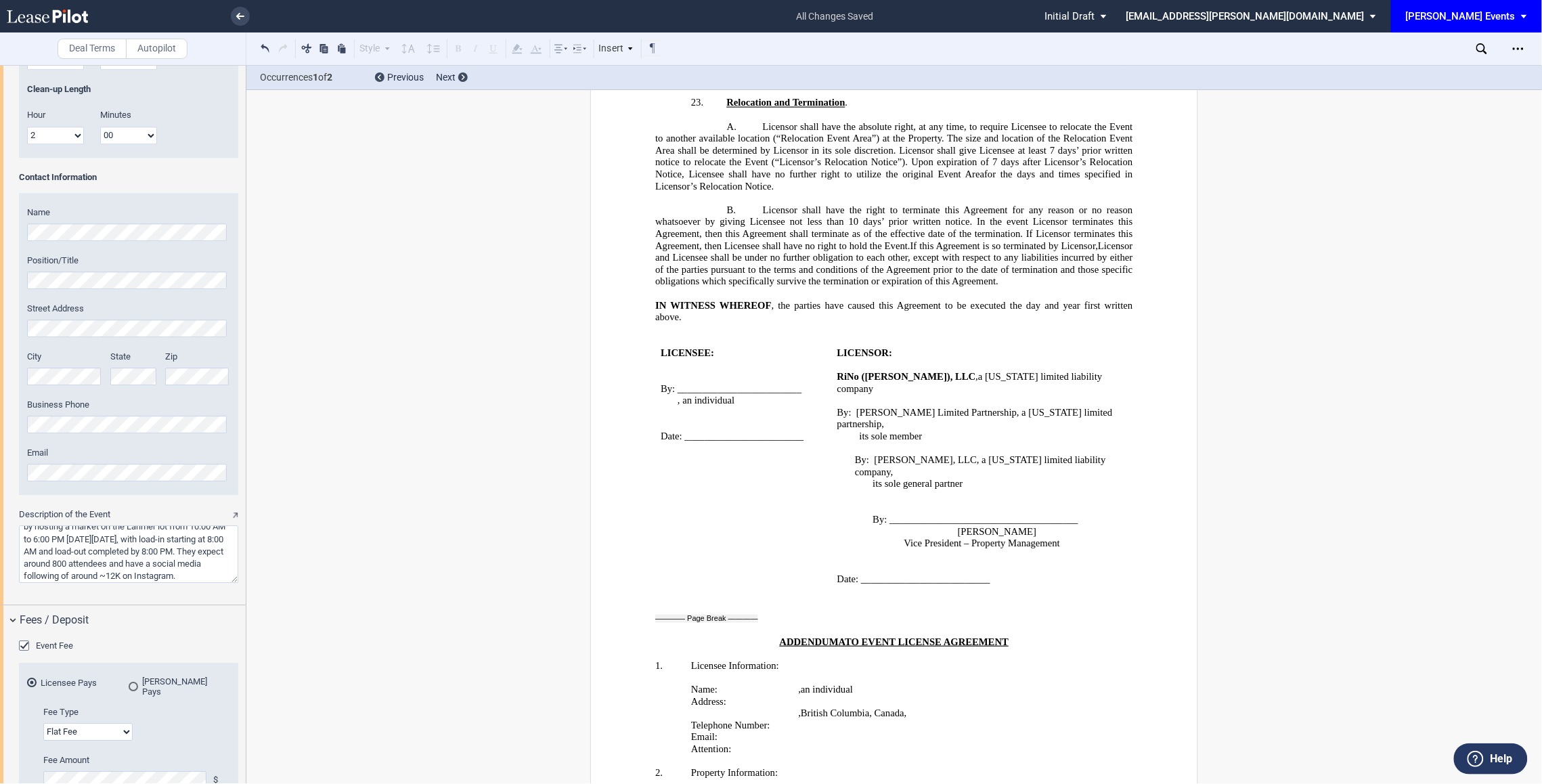
click at [54, 25] on link at bounding box center [71, 16] width 128 height 32
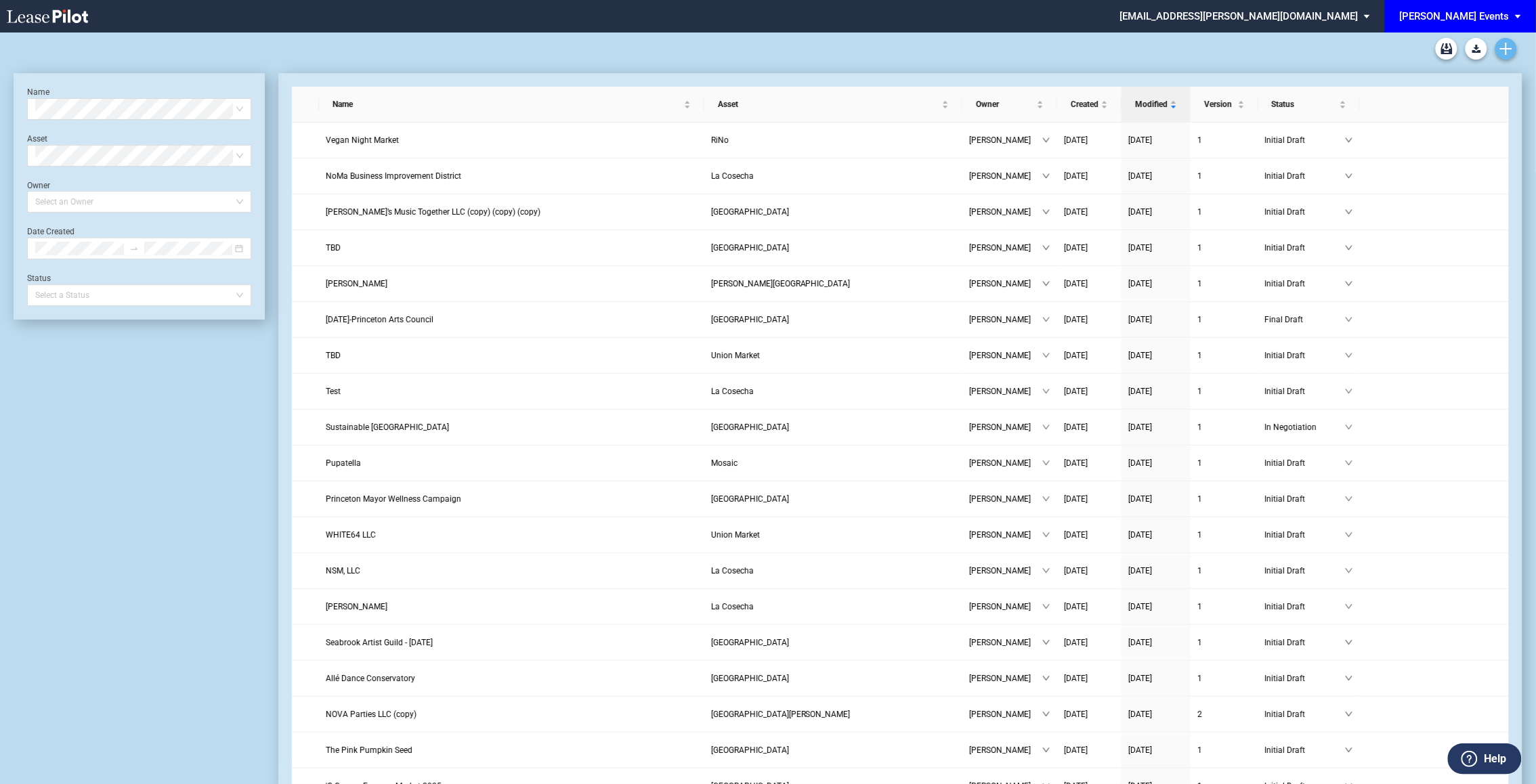
click at [1497, 43] on link "Create new document" at bounding box center [1506, 49] width 22 height 22
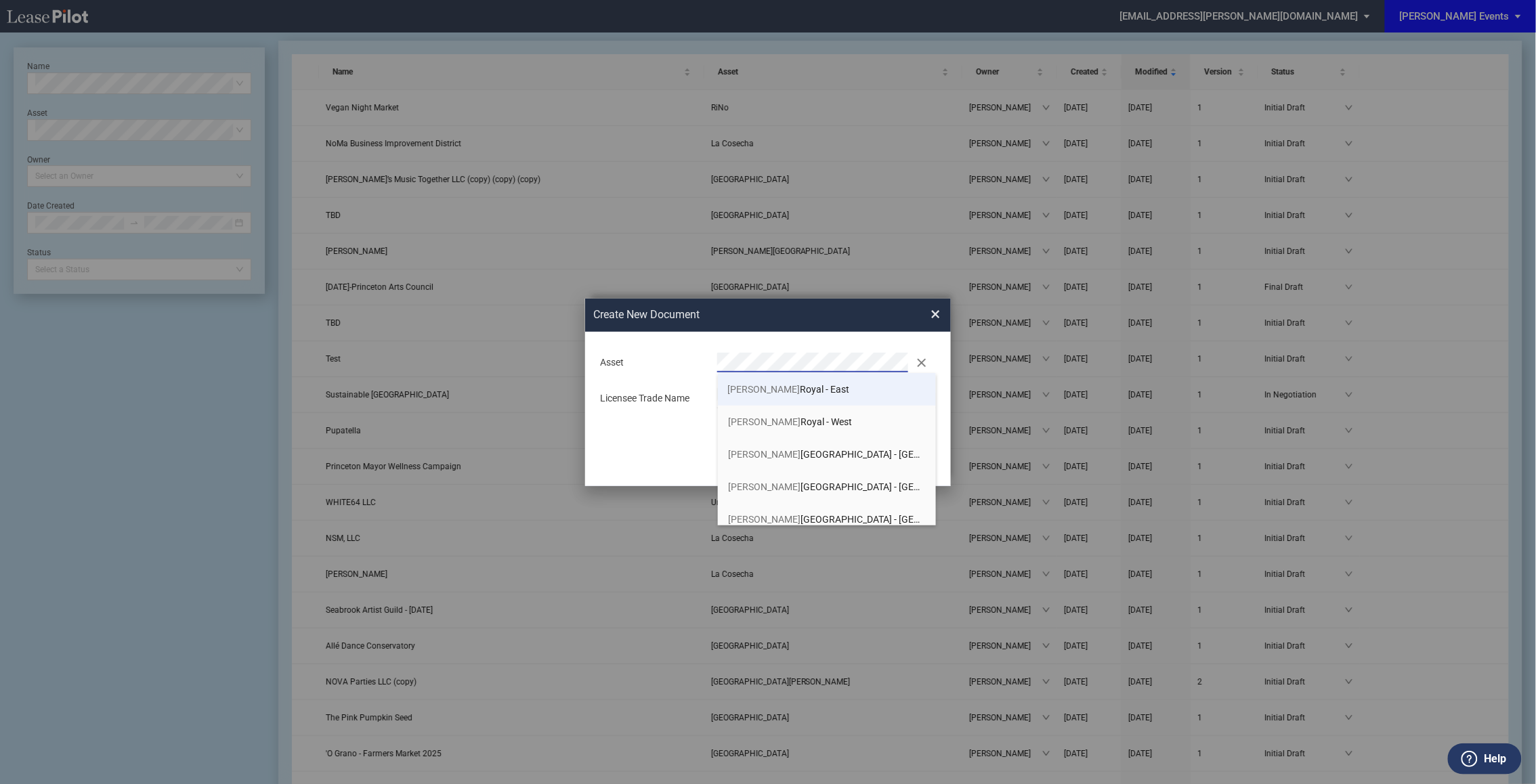
click at [801, 386] on span "Preston Royal - East" at bounding box center [789, 389] width 121 height 10
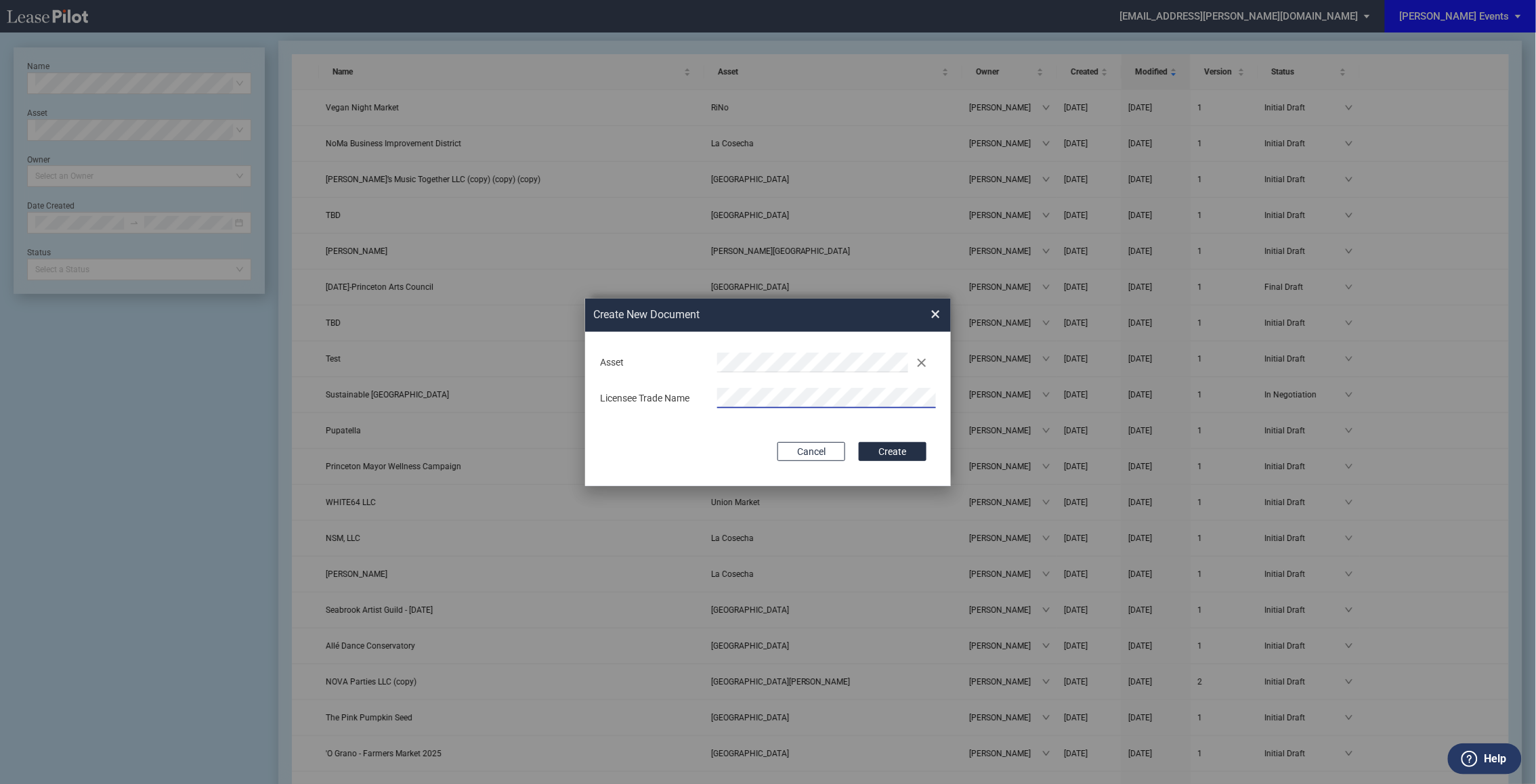
click at [859, 442] on button "Create" at bounding box center [893, 452] width 68 height 19
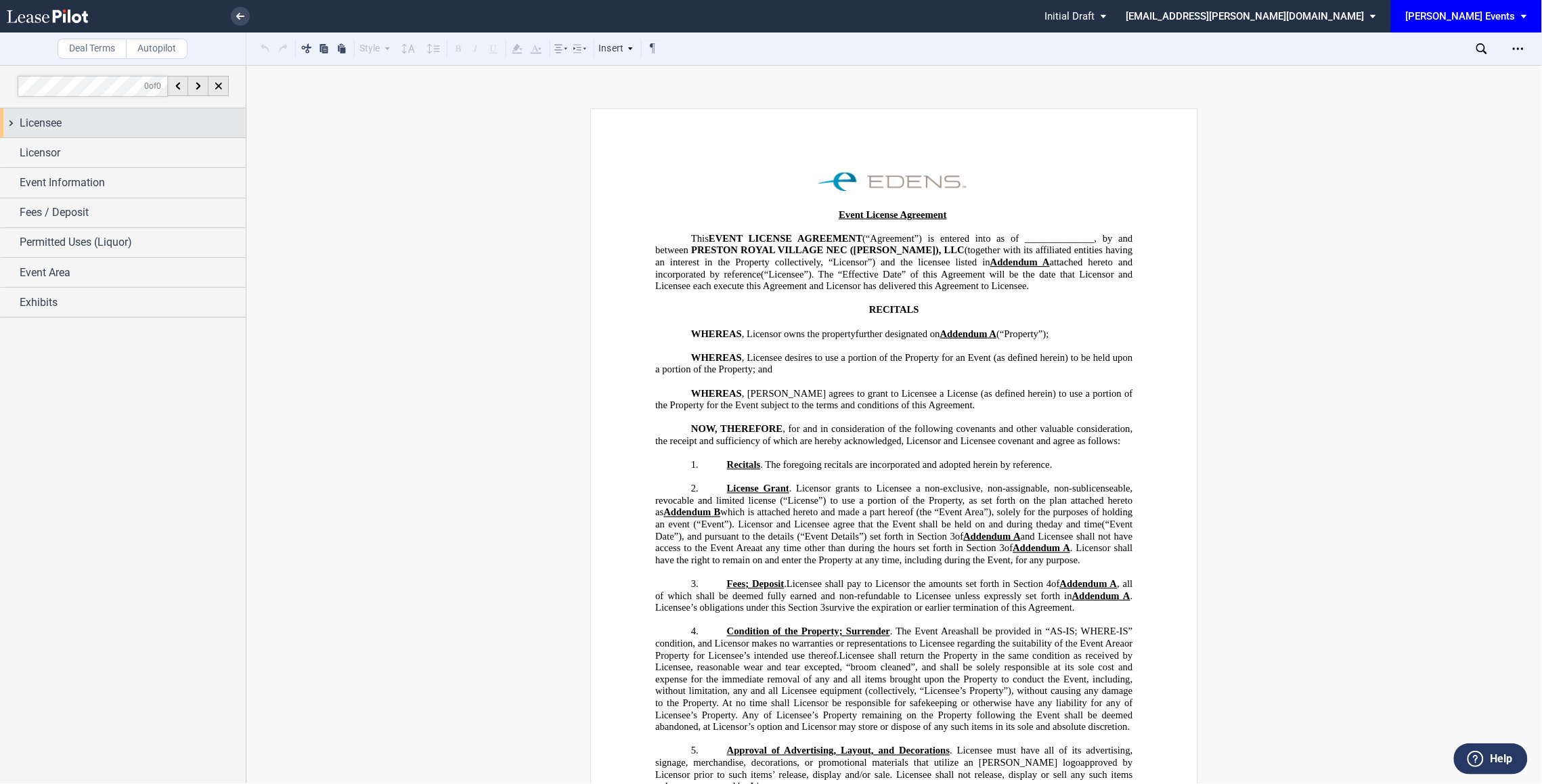
click at [147, 116] on div "Licensee" at bounding box center [133, 123] width 226 height 16
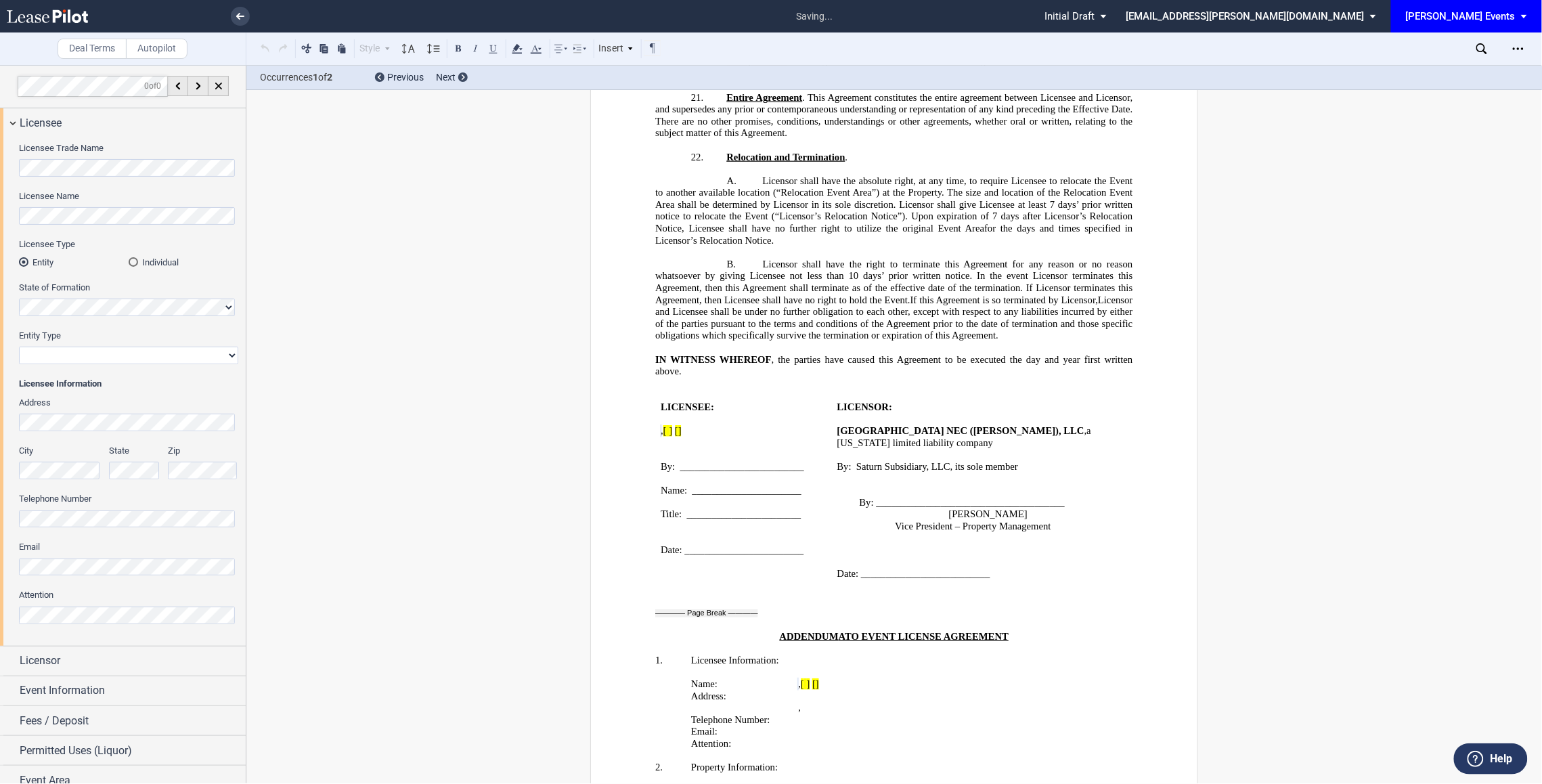
scroll to position [2011, 0]
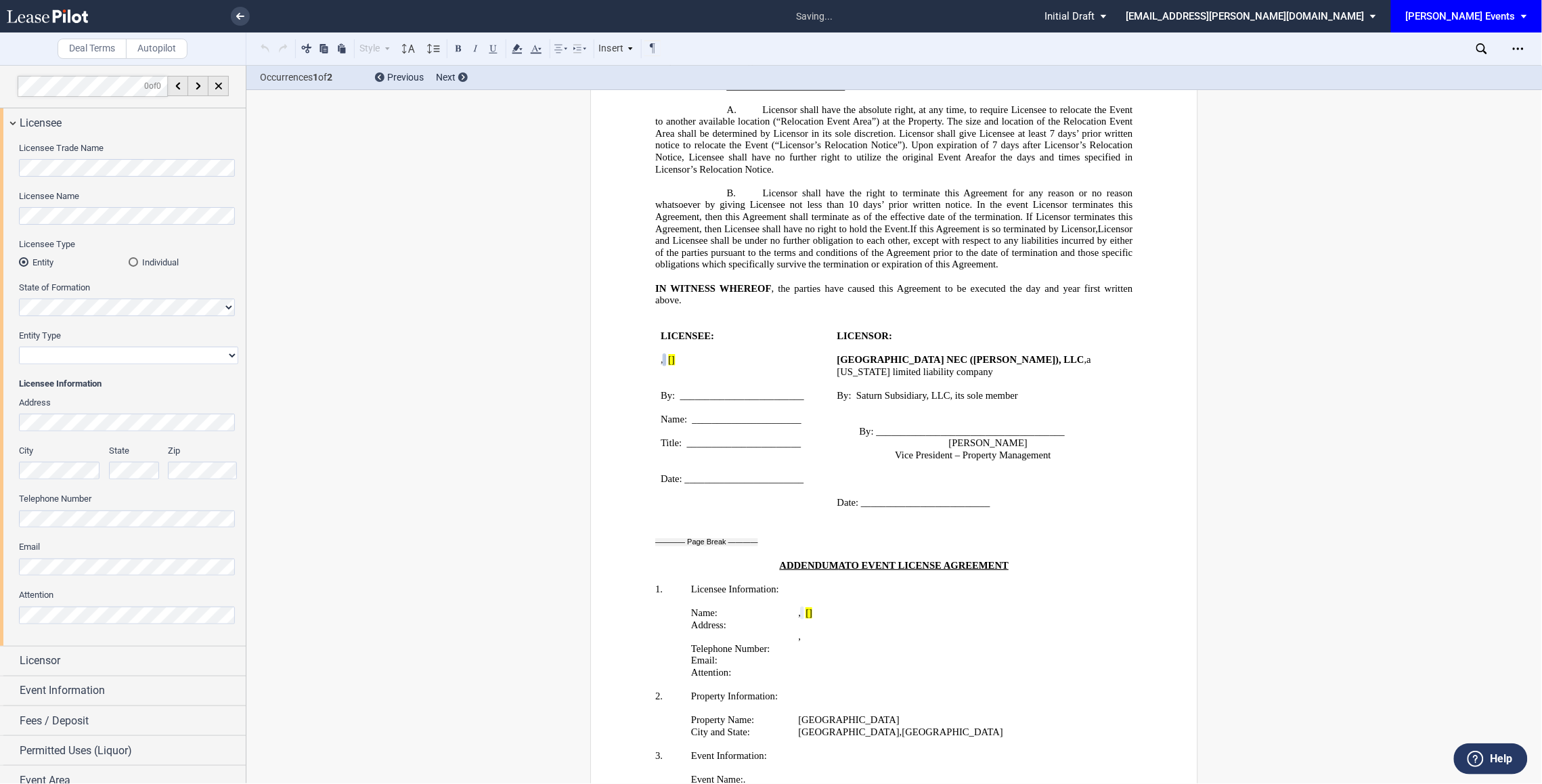
click at [86, 356] on select "Corporation Limited Liability Company General Partnership Limited Partnership N…" at bounding box center [128, 356] width 219 height 17
select select "non-profit corporation"
click at [19, 347] on select "Corporation Limited Liability Company General Partnership Limited Partnership N…" at bounding box center [128, 356] width 219 height 17
click at [89, 677] on div "Event Information" at bounding box center [122, 691] width 245 height 29
click at [75, 664] on div "Licensor" at bounding box center [133, 660] width 226 height 16
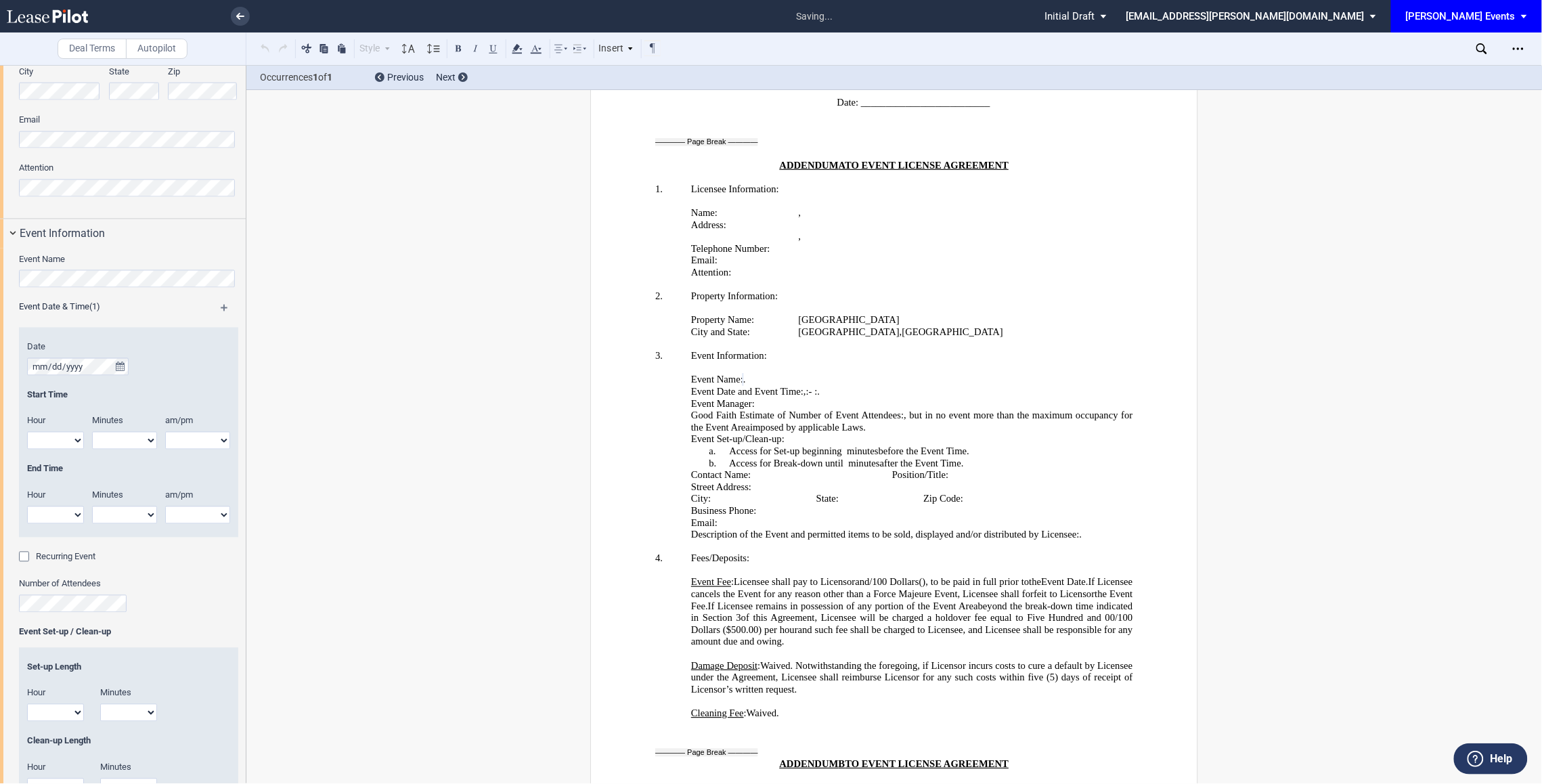
scroll to position [2426, 0]
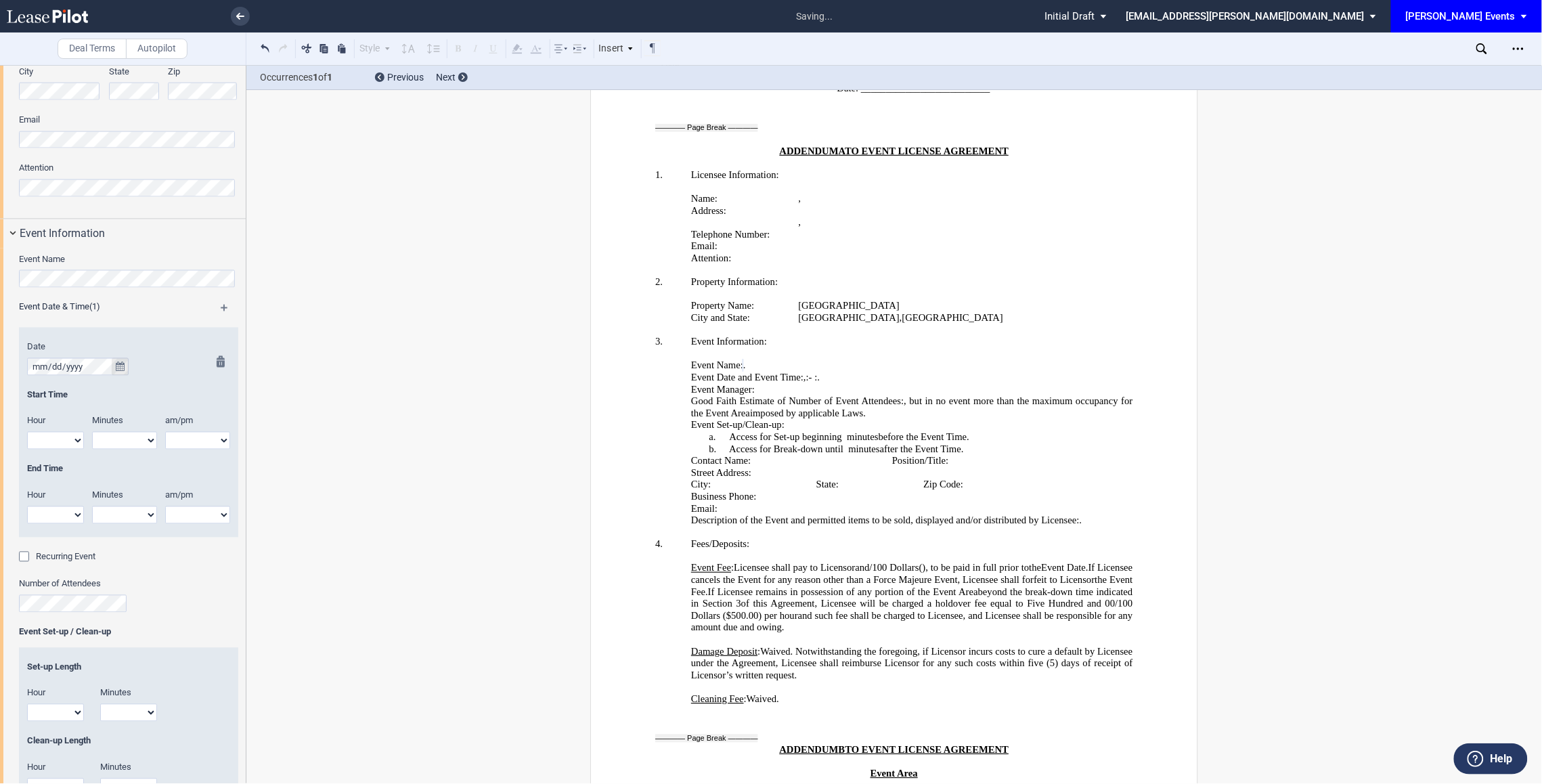
click at [125, 368] on button "true" at bounding box center [121, 367] width 17 height 17
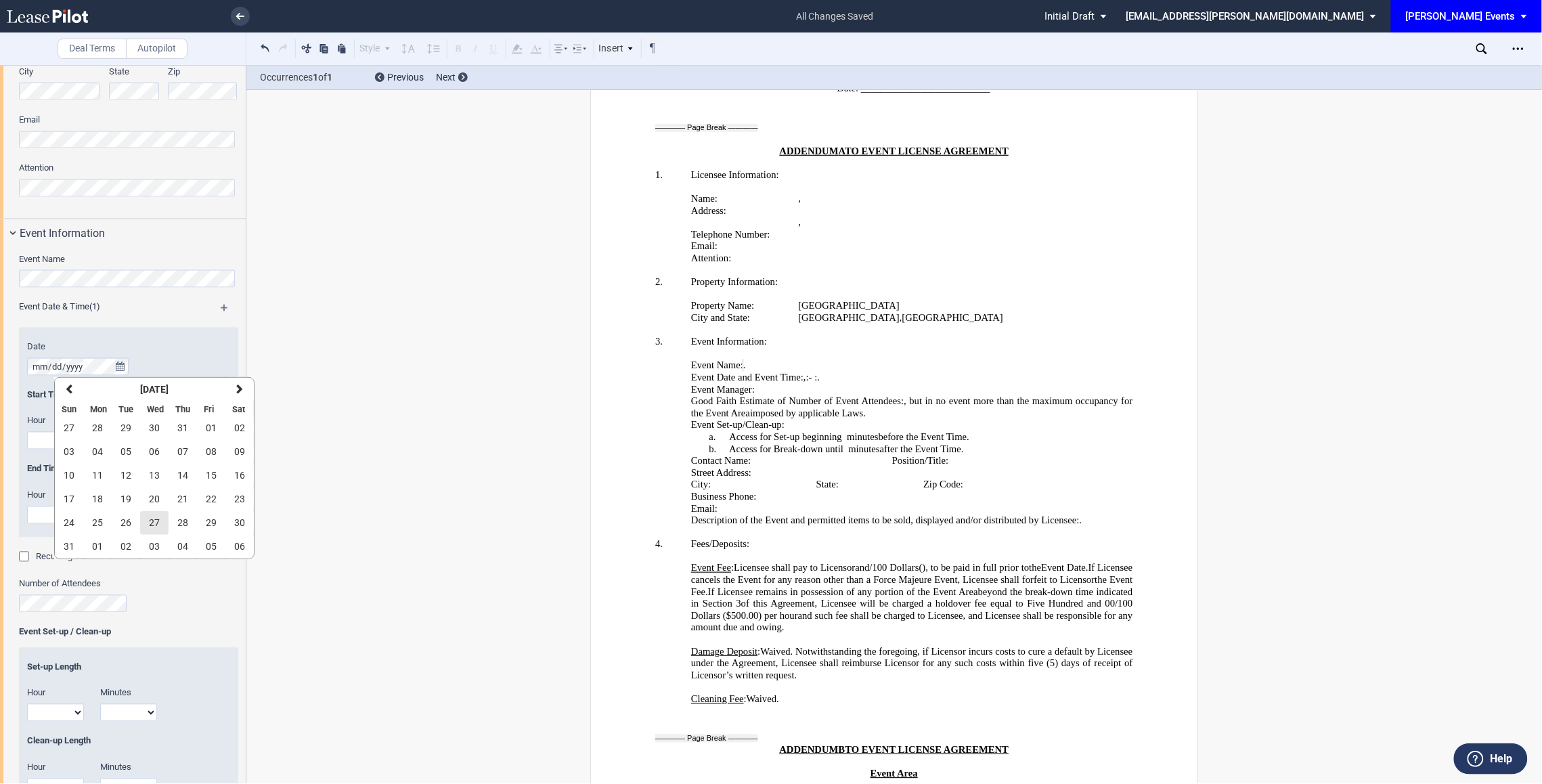
click at [149, 517] on span "27" at bounding box center [154, 522] width 10 height 10
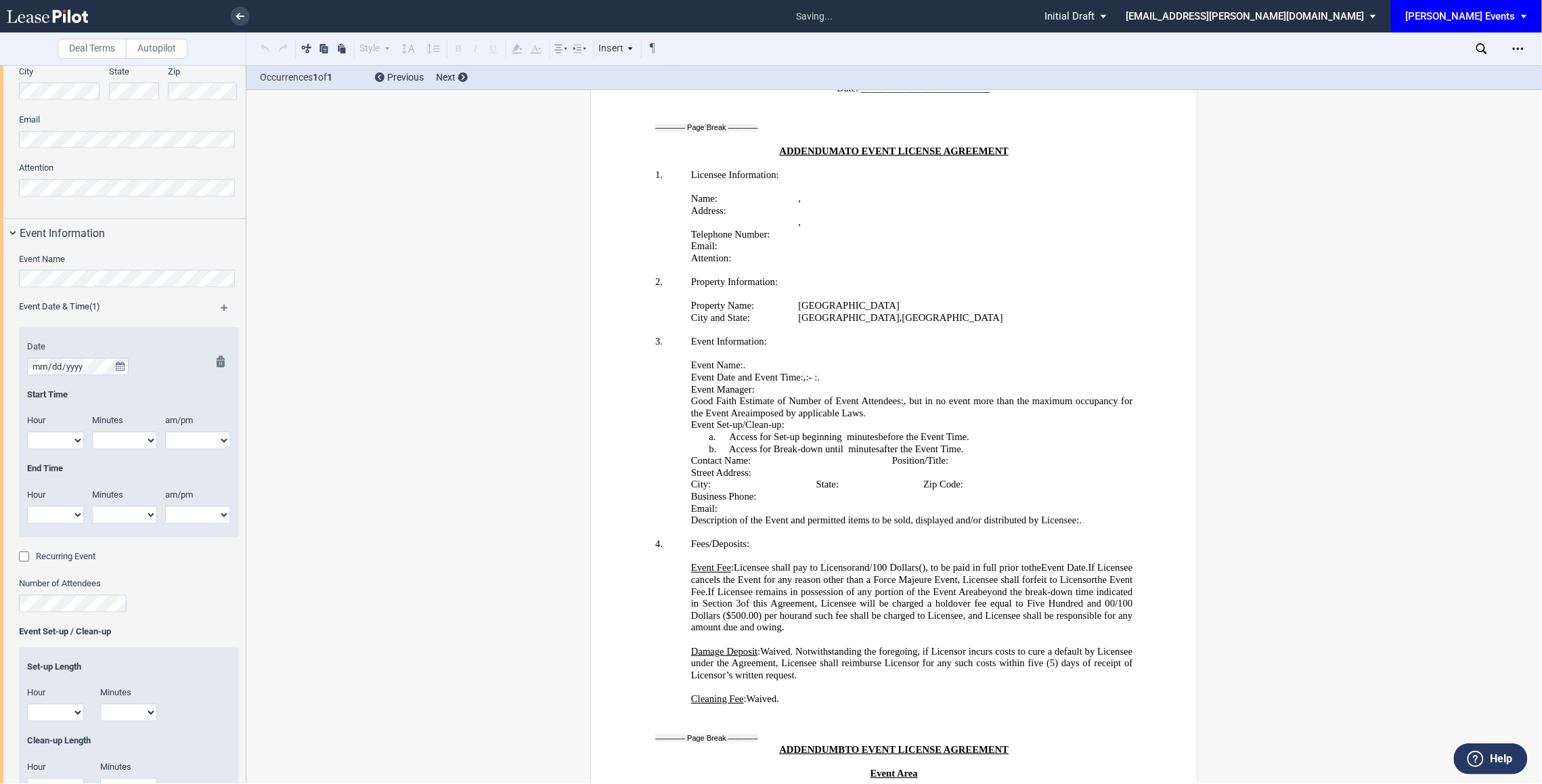
click at [66, 435] on select "1 2 3 4 5 6 7 8 9 10 11 12" at bounding box center [56, 441] width 57 height 17
select select "5"
click at [27, 434] on select "1 2 3 4 5 6 7 8 9 10 11 12" at bounding box center [56, 441] width 57 height 17
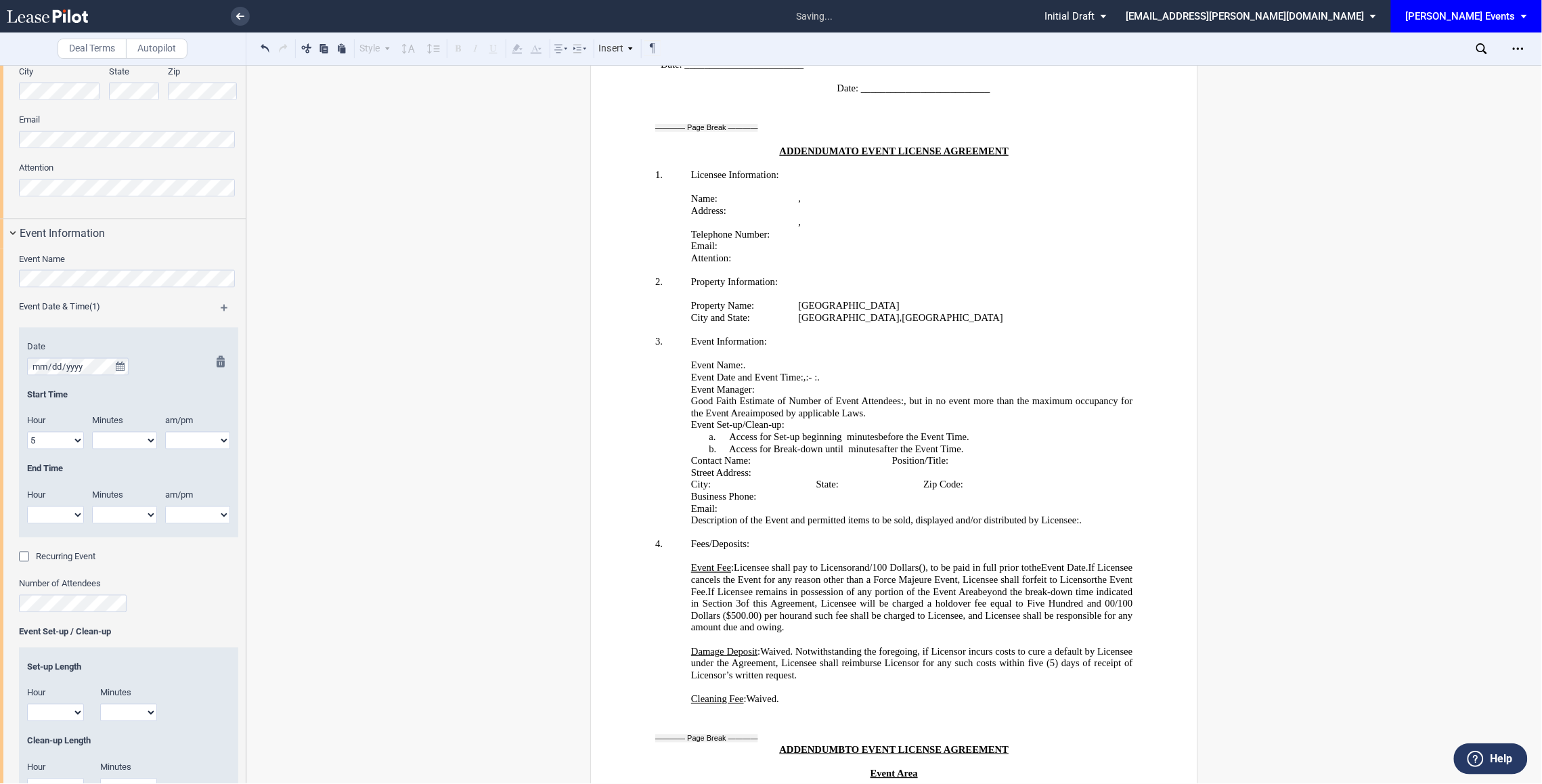
click at [213, 441] on div at bounding box center [217, 447] width 17 height 181
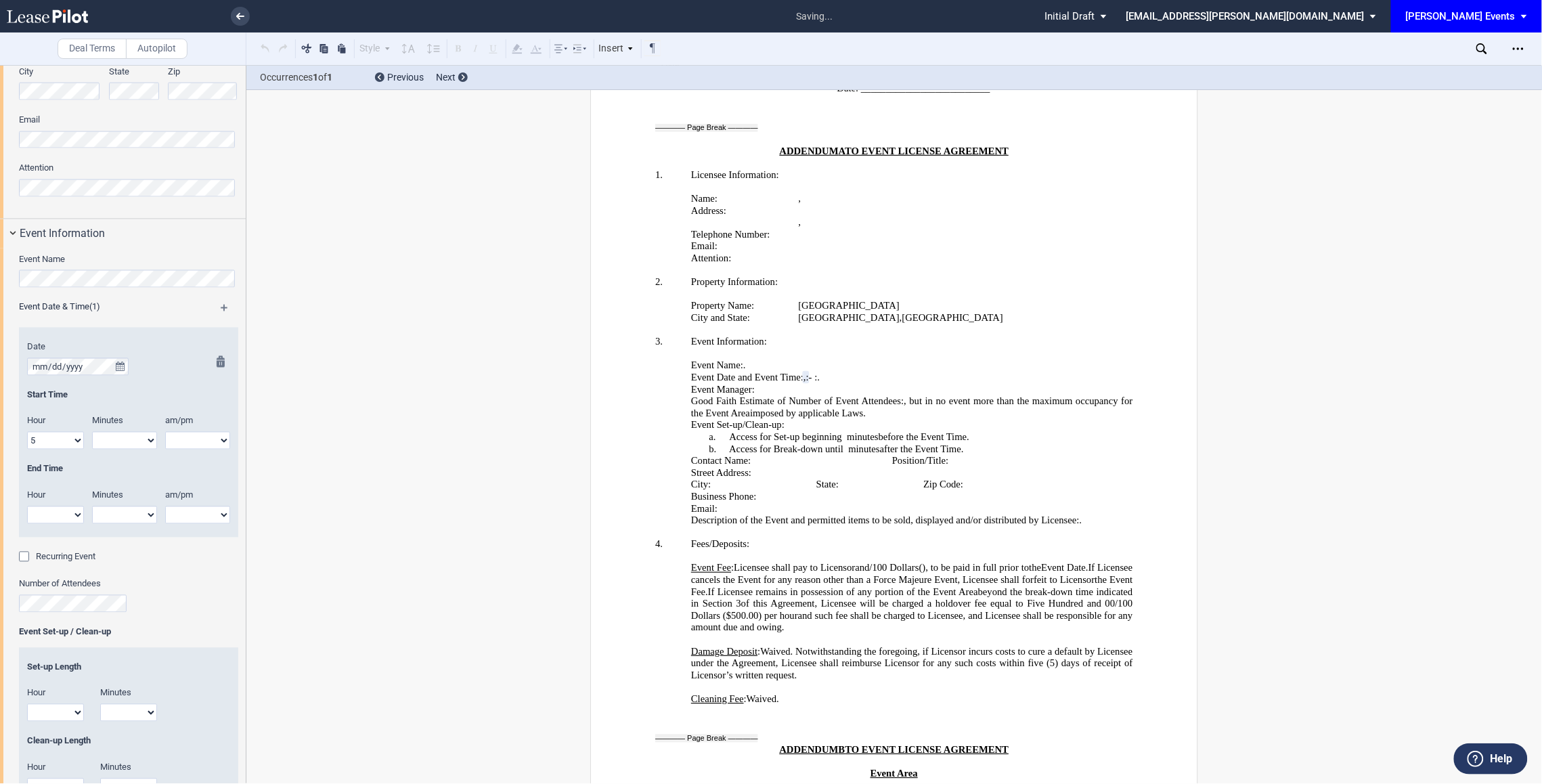
click at [204, 441] on div "Date Start Time Hour 1 2 3 4 5 6 7 8 9 10 11 12" at bounding box center [128, 439] width 203 height 196
click at [134, 434] on select "00 05 10 15 20 25 30 35 40 45 50 55" at bounding box center [124, 441] width 65 height 17
select select "30"
click at [92, 434] on select "00 05 10 15 20 25 30 35 40 45 50 55" at bounding box center [124, 441] width 65 height 17
click at [214, 437] on div at bounding box center [217, 447] width 17 height 181
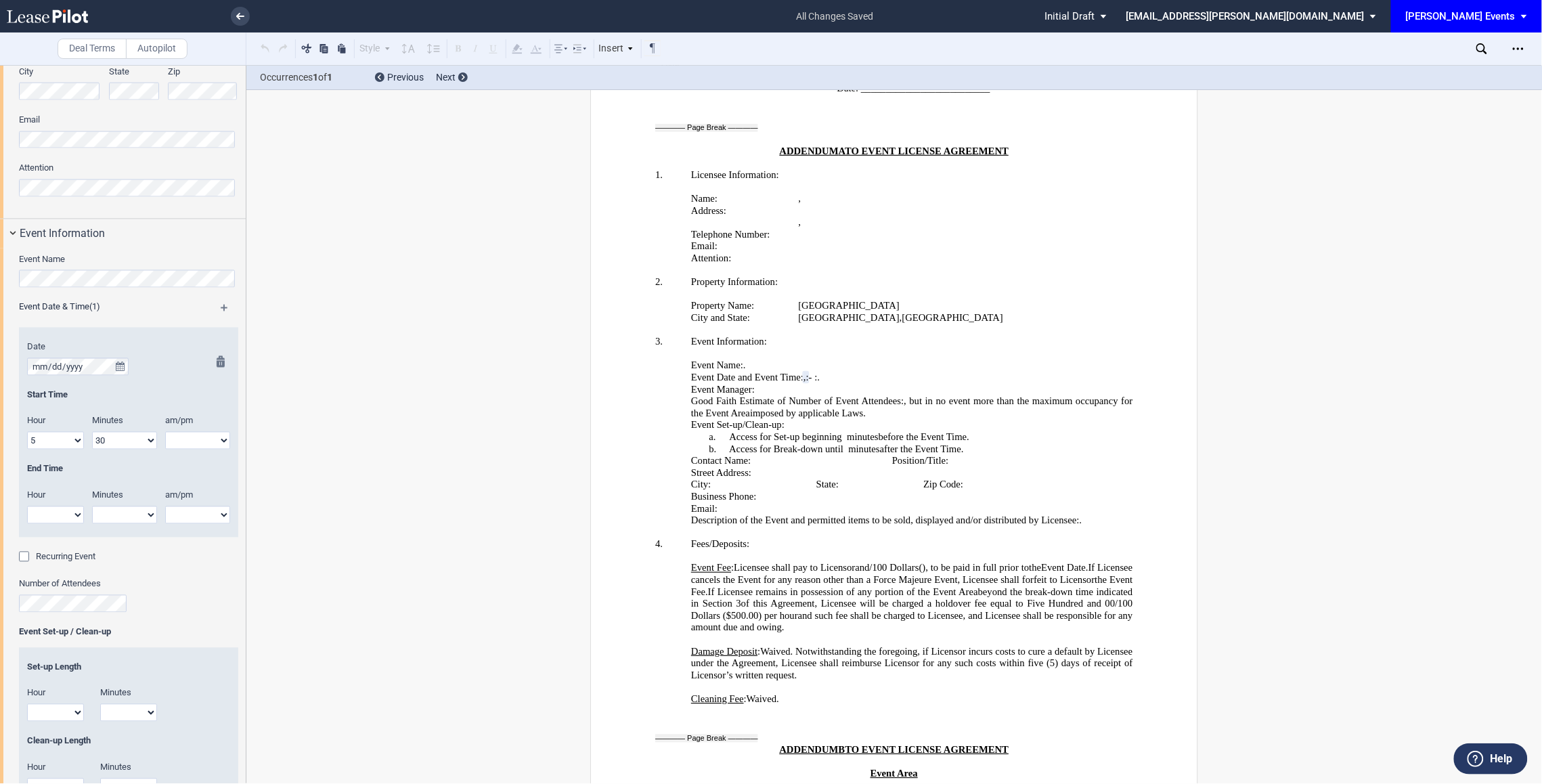
click at [199, 441] on select "am pm" at bounding box center [197, 441] width 65 height 17
select select "pm"
click at [165, 434] on select "am pm" at bounding box center [197, 441] width 65 height 17
click at [54, 512] on select "1 2 3 4 5 6 7 8 9 10 11 12" at bounding box center [56, 515] width 57 height 17
select select "7"
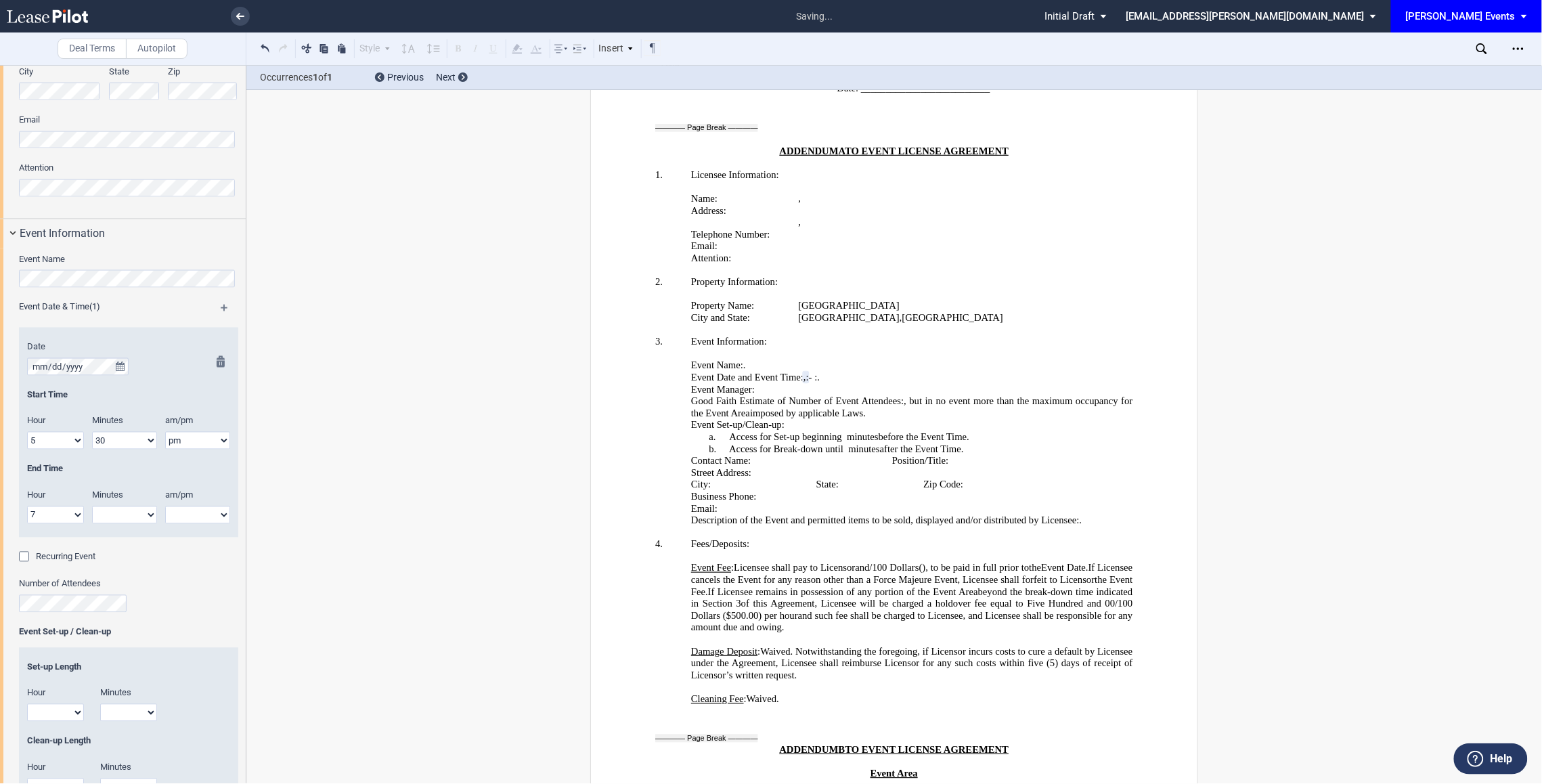
click at [27, 507] on select "1 2 3 4 5 6 7 8 9 10 11 12" at bounding box center [56, 515] width 57 height 17
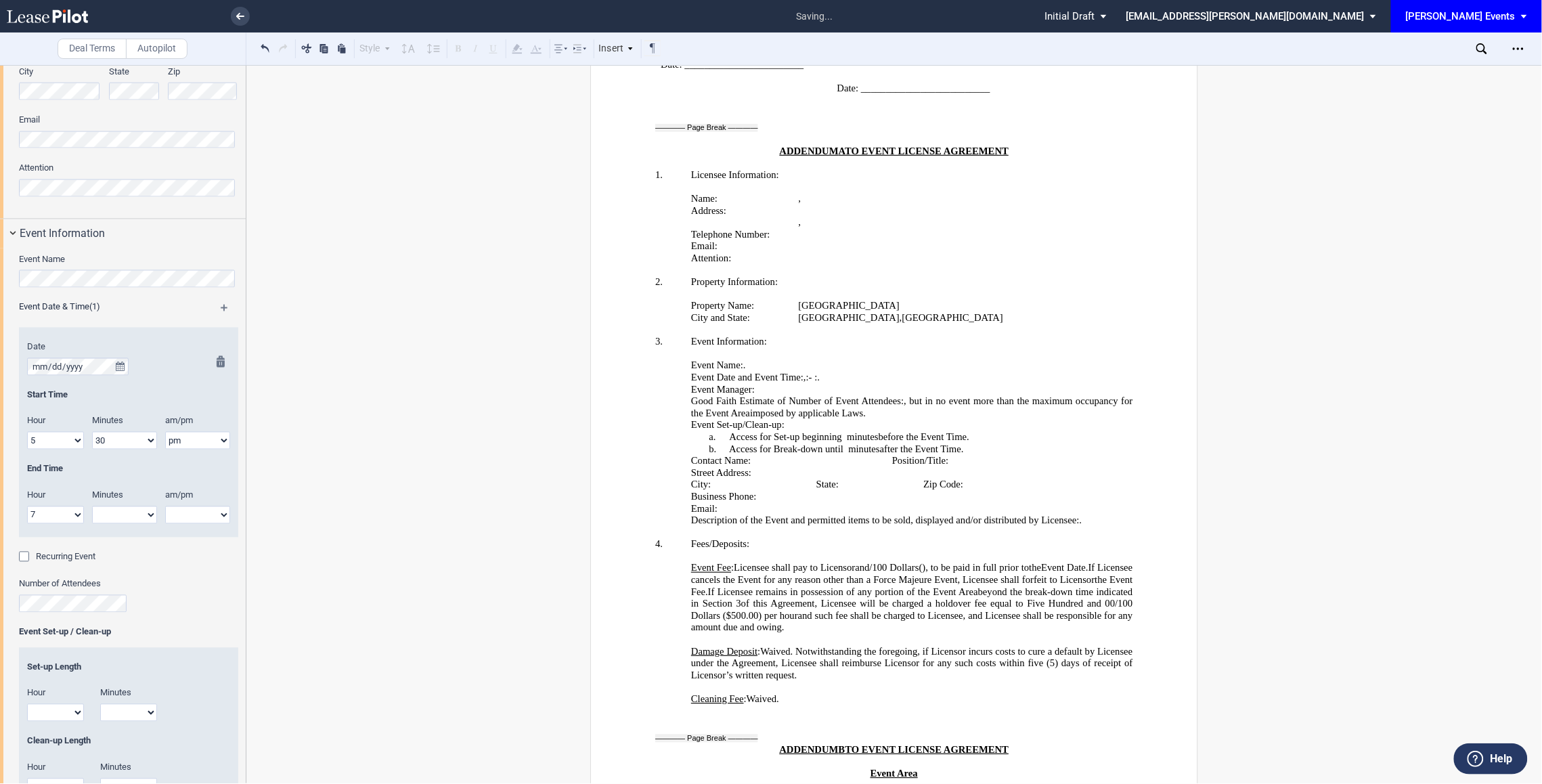
click at [143, 511] on select "00 05 10 15 20 25 30 35 40 45 50 55" at bounding box center [124, 515] width 65 height 17
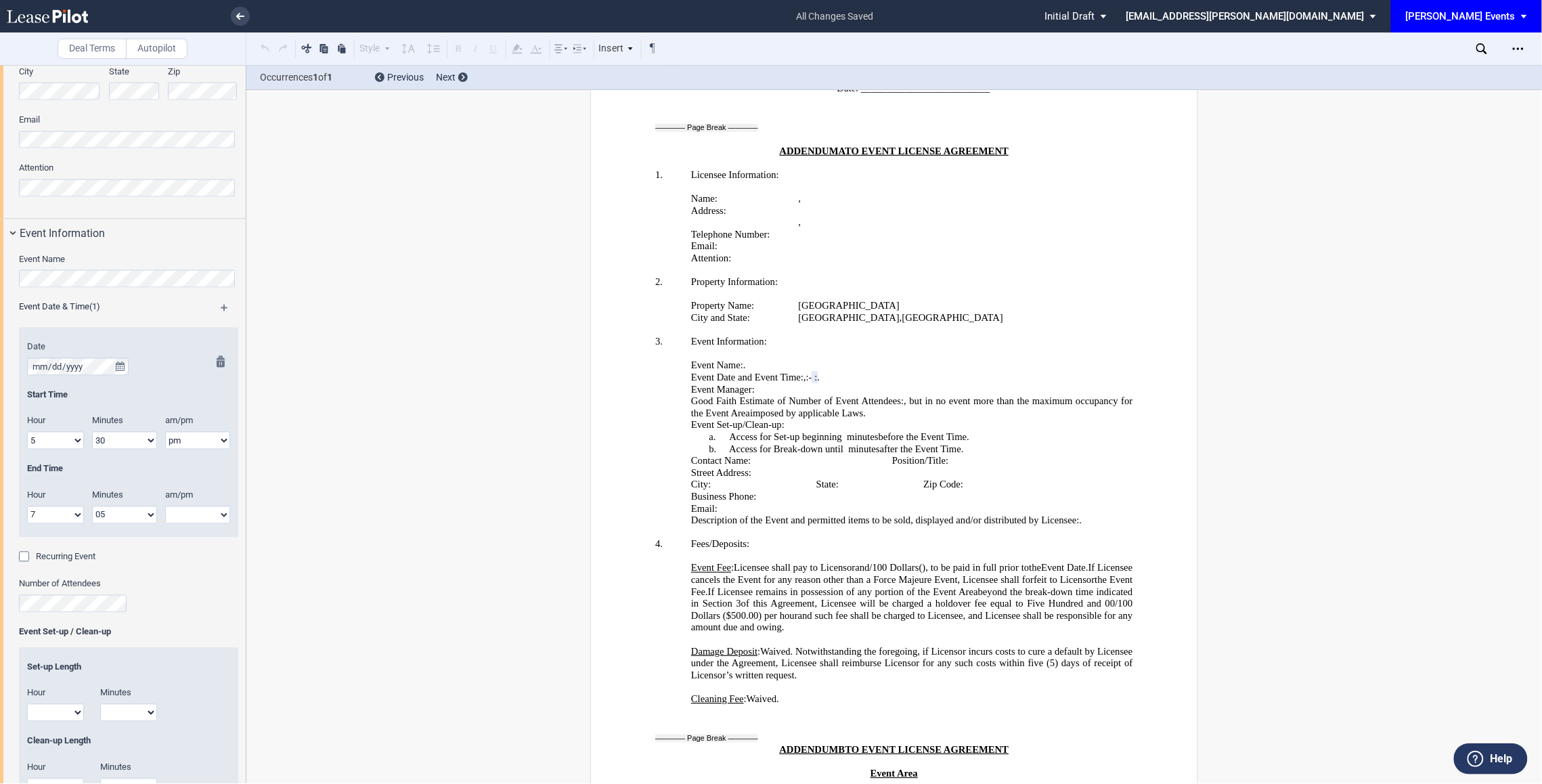
click at [92, 507] on select "00 05 10 15 20 25 30 35 40 45 50 55" at bounding box center [124, 515] width 65 height 17
click at [127, 516] on select "00 05 10 15 20 25 30 35 40 45 50 55" at bounding box center [124, 515] width 65 height 17
select select "00"
click at [92, 507] on select "00 05 10 15 20 25 30 35 40 45 50 55" at bounding box center [124, 515] width 65 height 17
click at [208, 519] on div at bounding box center [217, 447] width 17 height 181
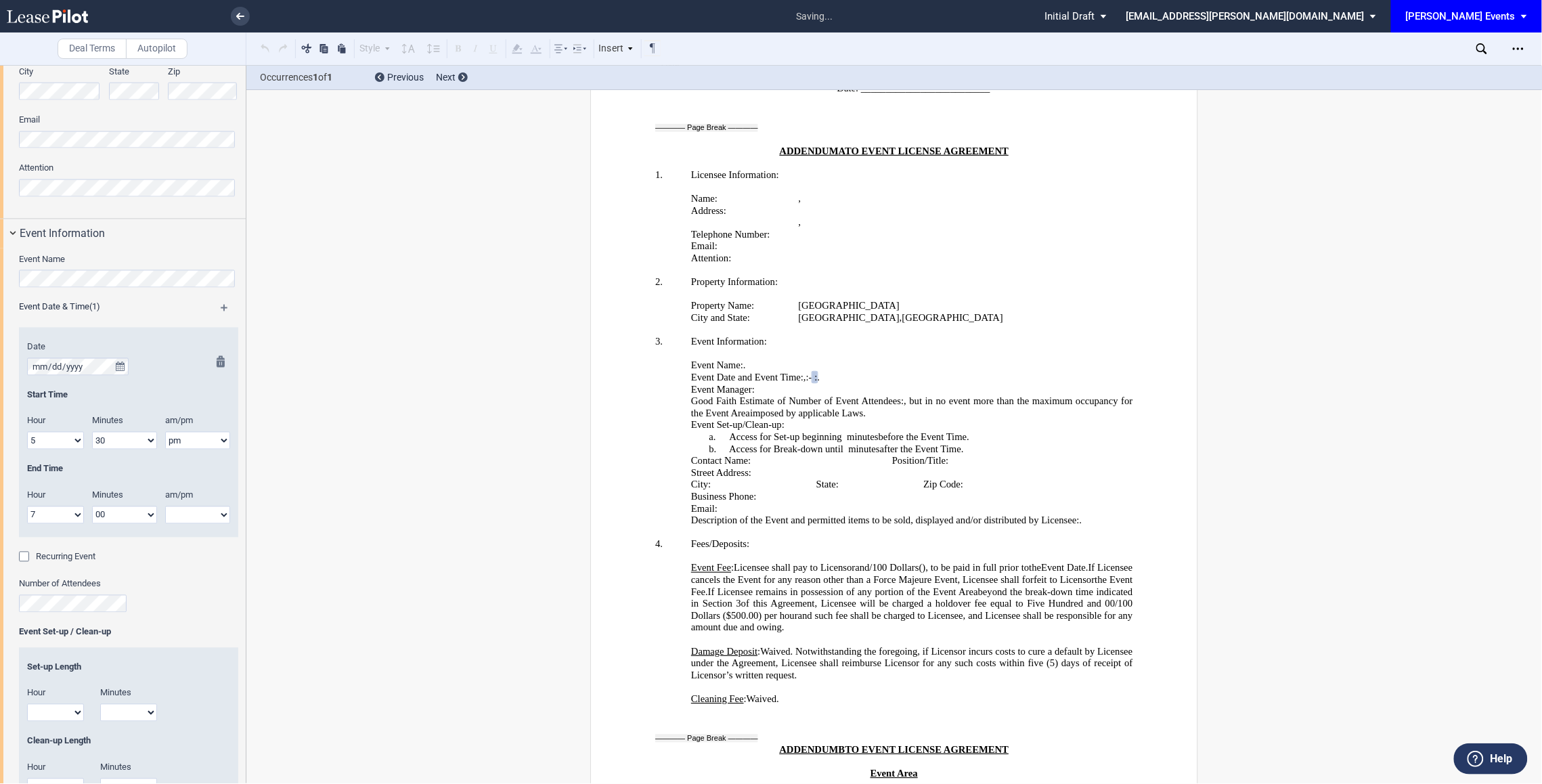
click at [199, 517] on select "am pm" at bounding box center [197, 515] width 65 height 17
select select "pm"
click at [165, 507] on select "am pm" at bounding box center [197, 515] width 65 height 17
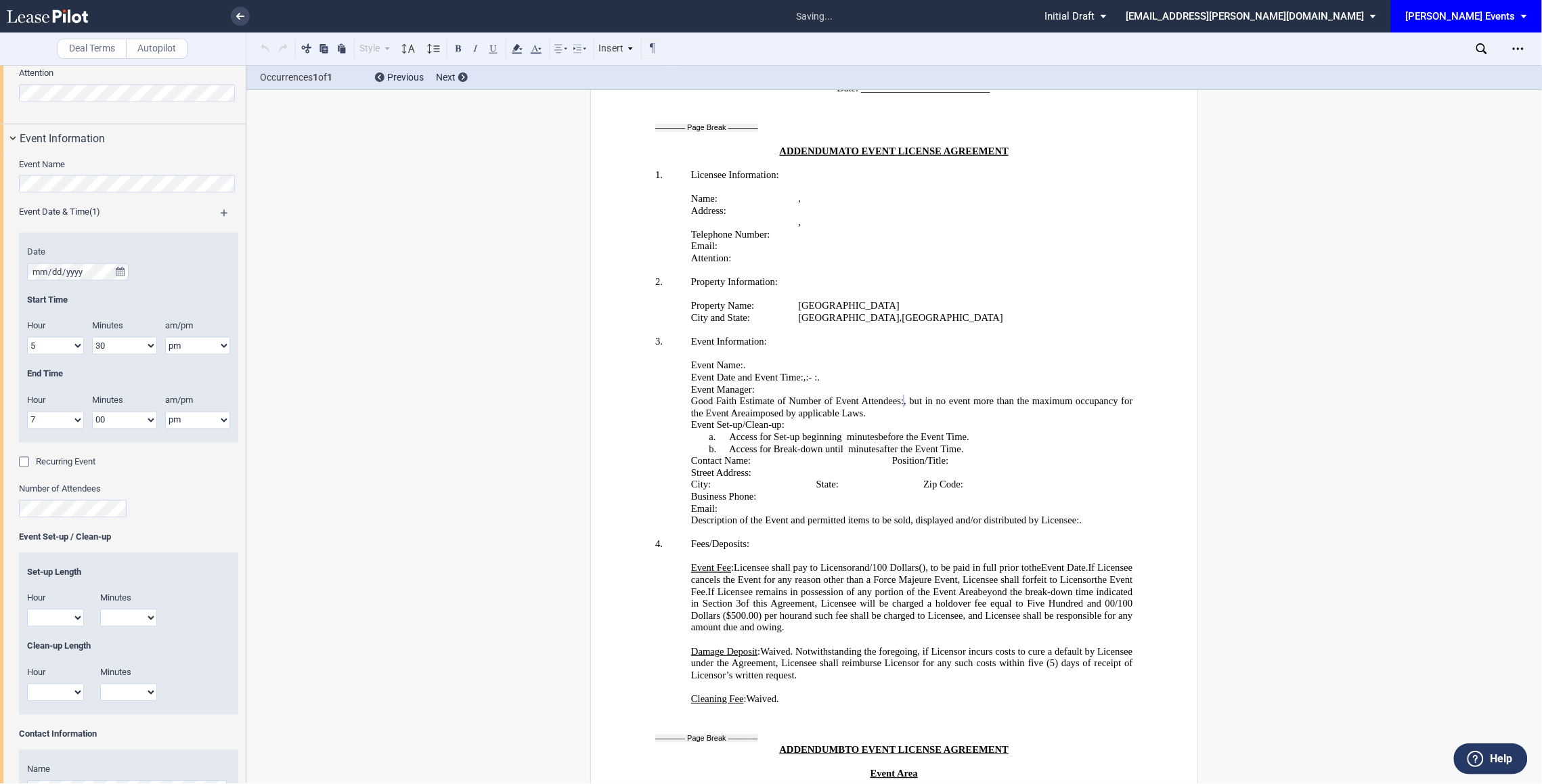
scroll to position [912, 0]
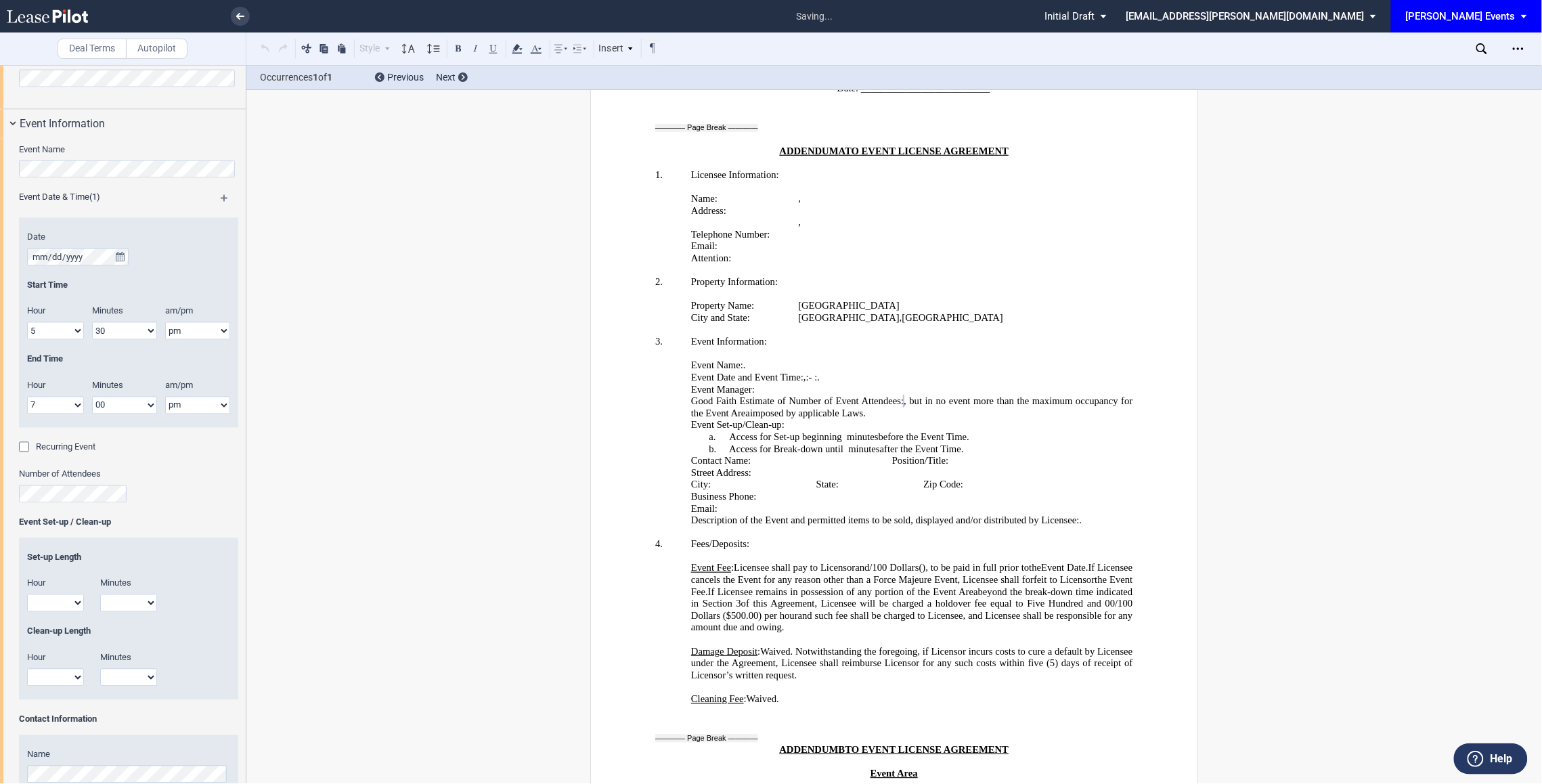
click at [48, 606] on select "1 2 3 4 5 6 7 8 9 10 11 12" at bounding box center [56, 603] width 57 height 17
select select "1"
click at [27, 596] on select "1 2 3 4 5 6 7 8 9 10 11 12" at bounding box center [56, 603] width 57 height 17
click at [140, 604] on select "00 15 30 45" at bounding box center [129, 603] width 57 height 17
select select "00"
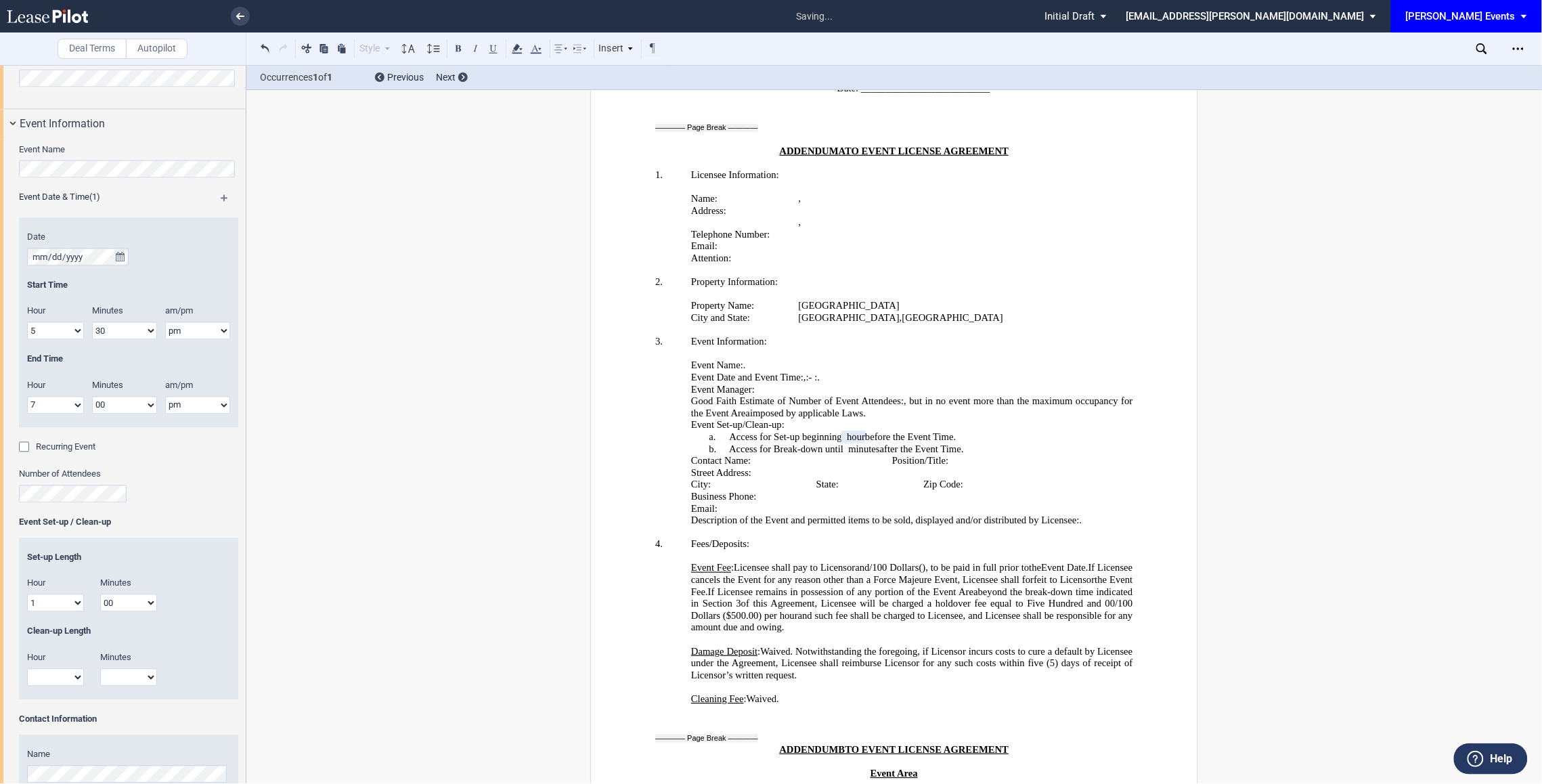
click at [101, 596] on select "00 15 30 45" at bounding box center [129, 603] width 57 height 17
click at [47, 677] on select "1 2 3 4 5 6 7 8 9 10 11 12" at bounding box center [56, 677] width 57 height 17
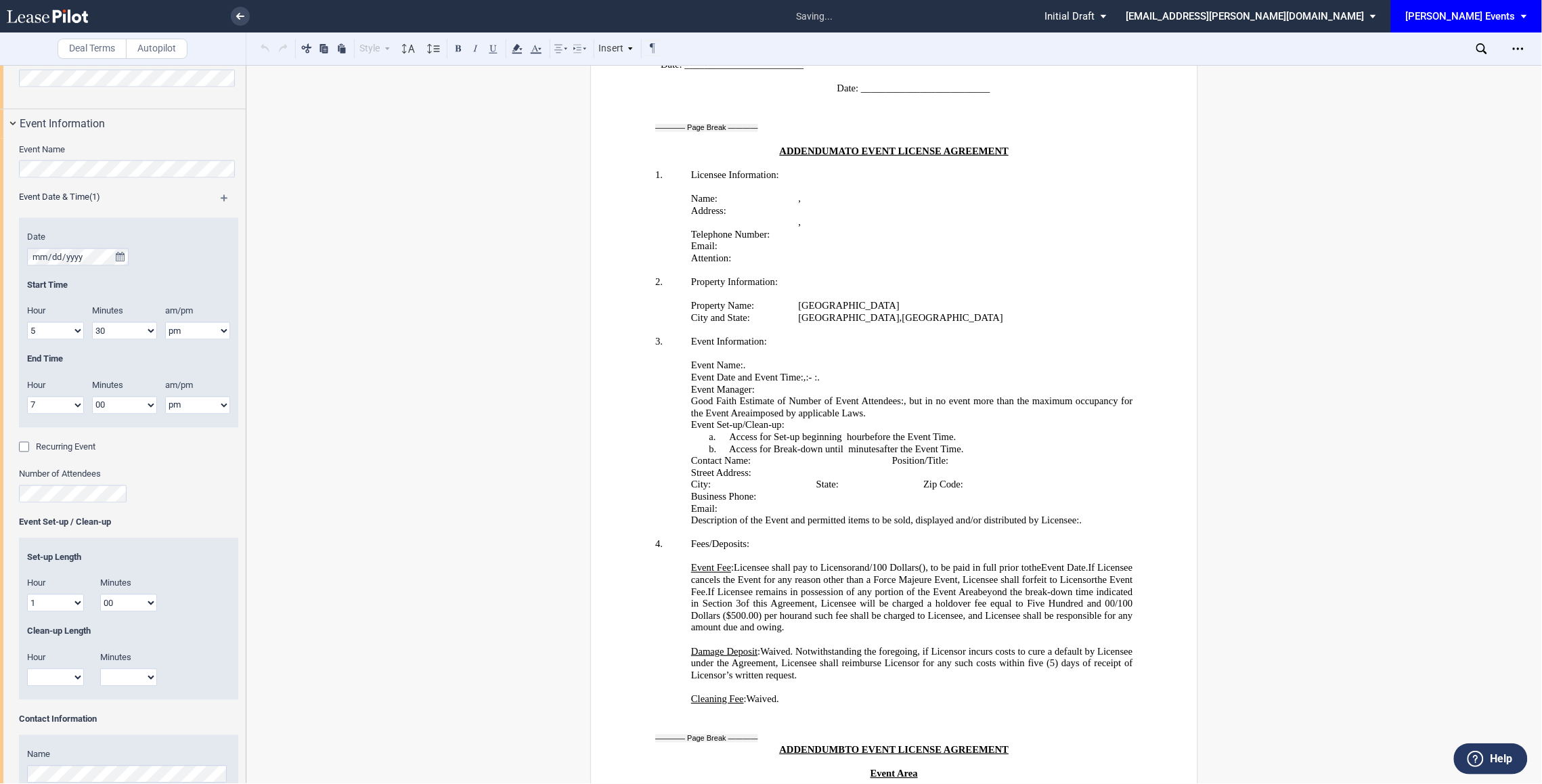
select select "1"
click at [27, 670] on select "1 2 3 4 5 6 7 8 9 10 11 12" at bounding box center [56, 677] width 57 height 17
click at [127, 674] on select "00 15 30 45" at bounding box center [129, 677] width 57 height 17
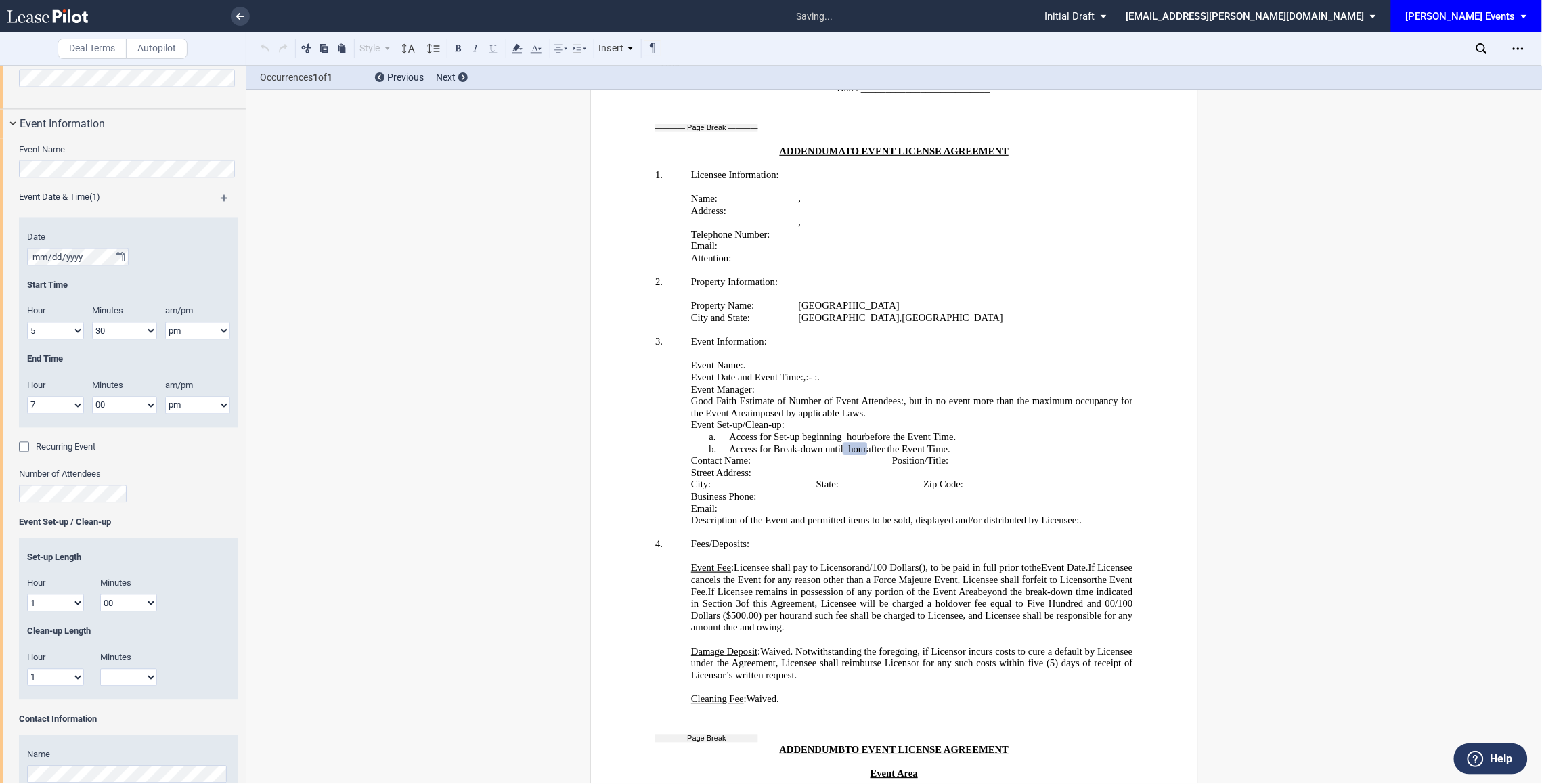
select select "00"
click at [101, 670] on select "00 15 30 45" at bounding box center [129, 677] width 57 height 17
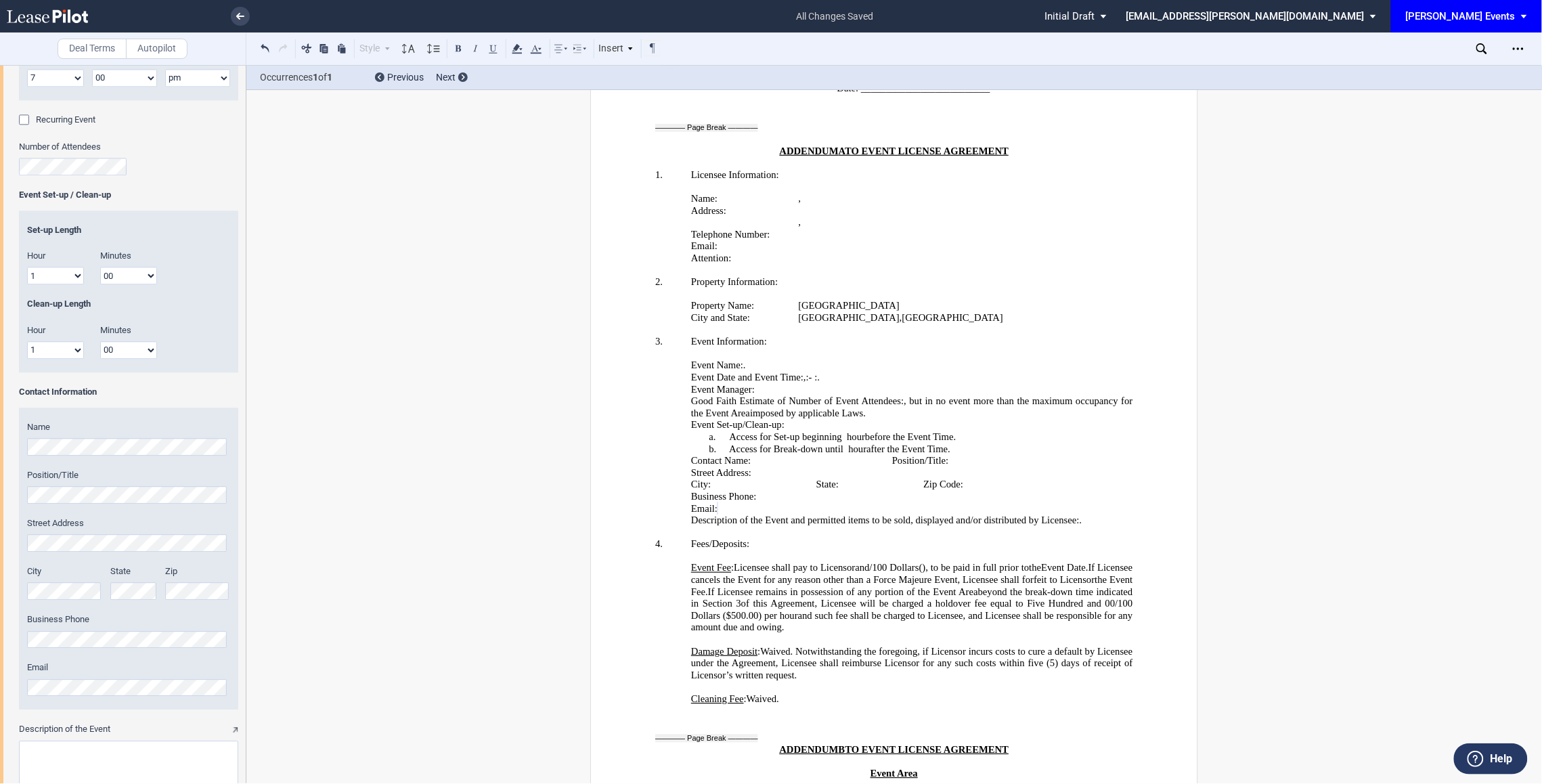
scroll to position [1399, 0]
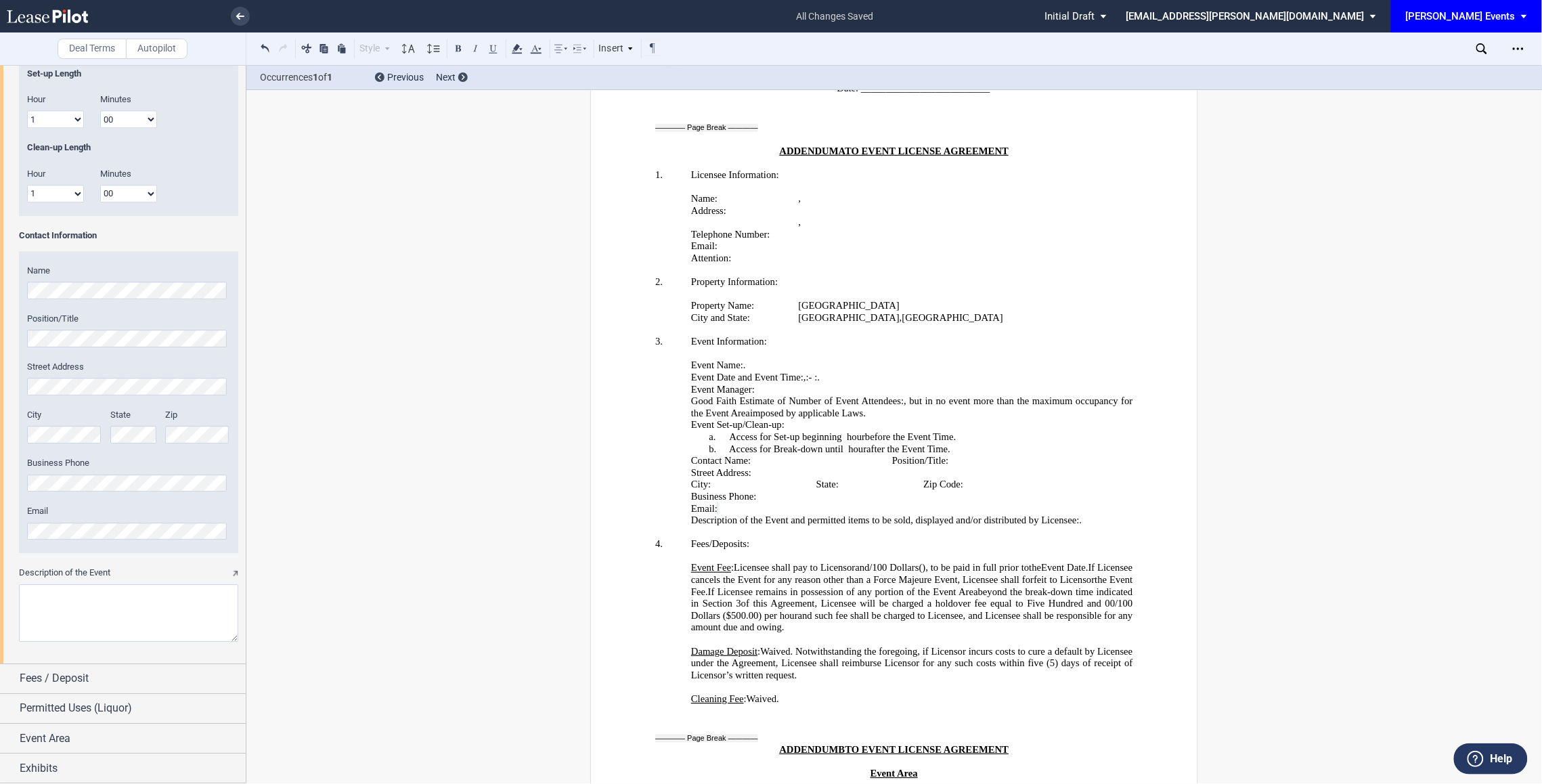
click at [97, 624] on textarea "Description of the Event" at bounding box center [128, 613] width 219 height 57
paste textarea "Nick Jersin from EDENS is collaborating with the Executive Director of the Nort…"
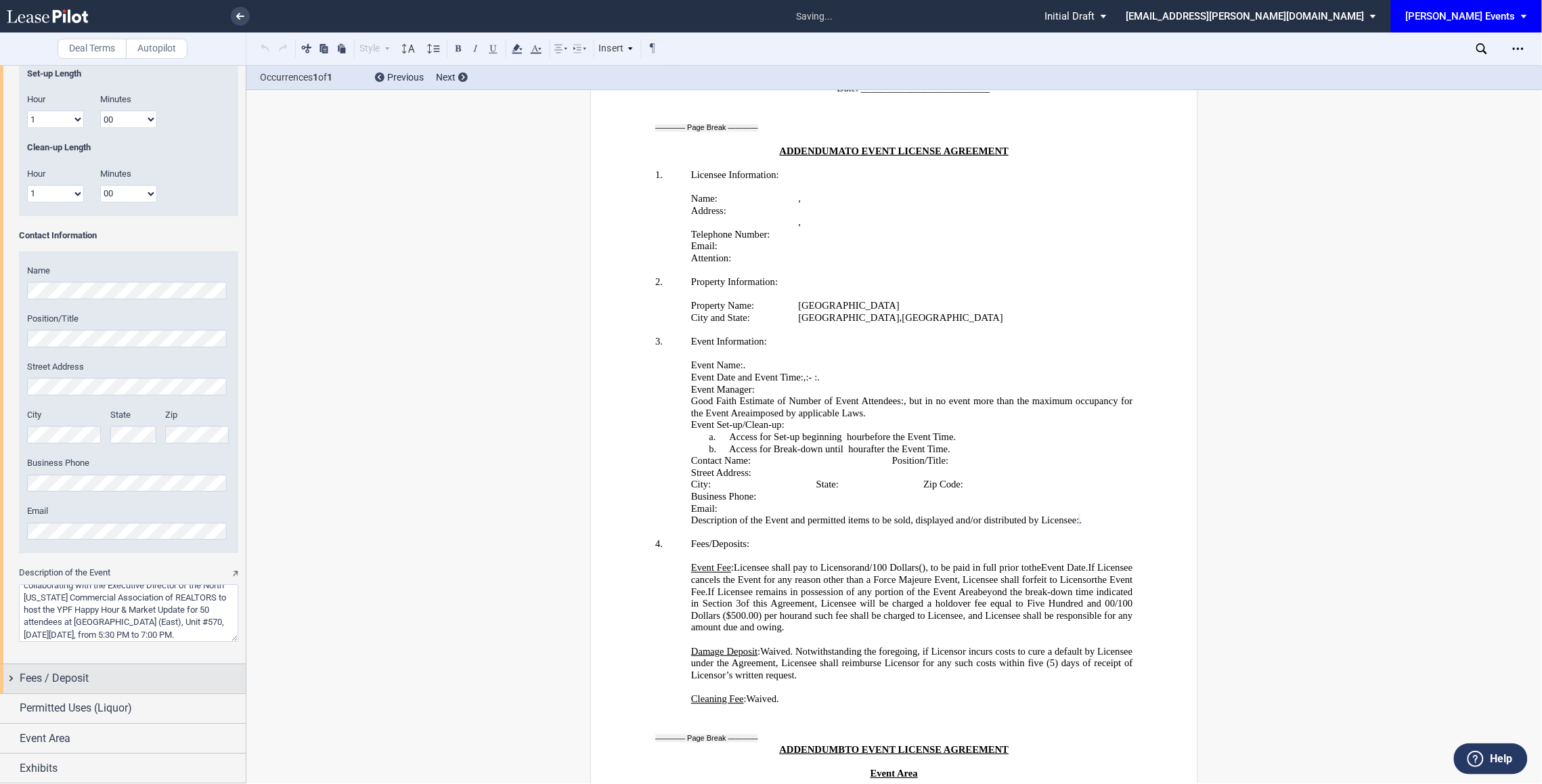
type textarea "Nick Jersin from EDENS is collaborating with the Executive Director of the Nort…"
click at [111, 676] on div "Fees / Deposit" at bounding box center [133, 678] width 226 height 16
click at [111, 675] on div "Fees / Deposit" at bounding box center [133, 676] width 226 height 16
click at [111, 675] on div "Fees / Deposit" at bounding box center [133, 678] width 226 height 16
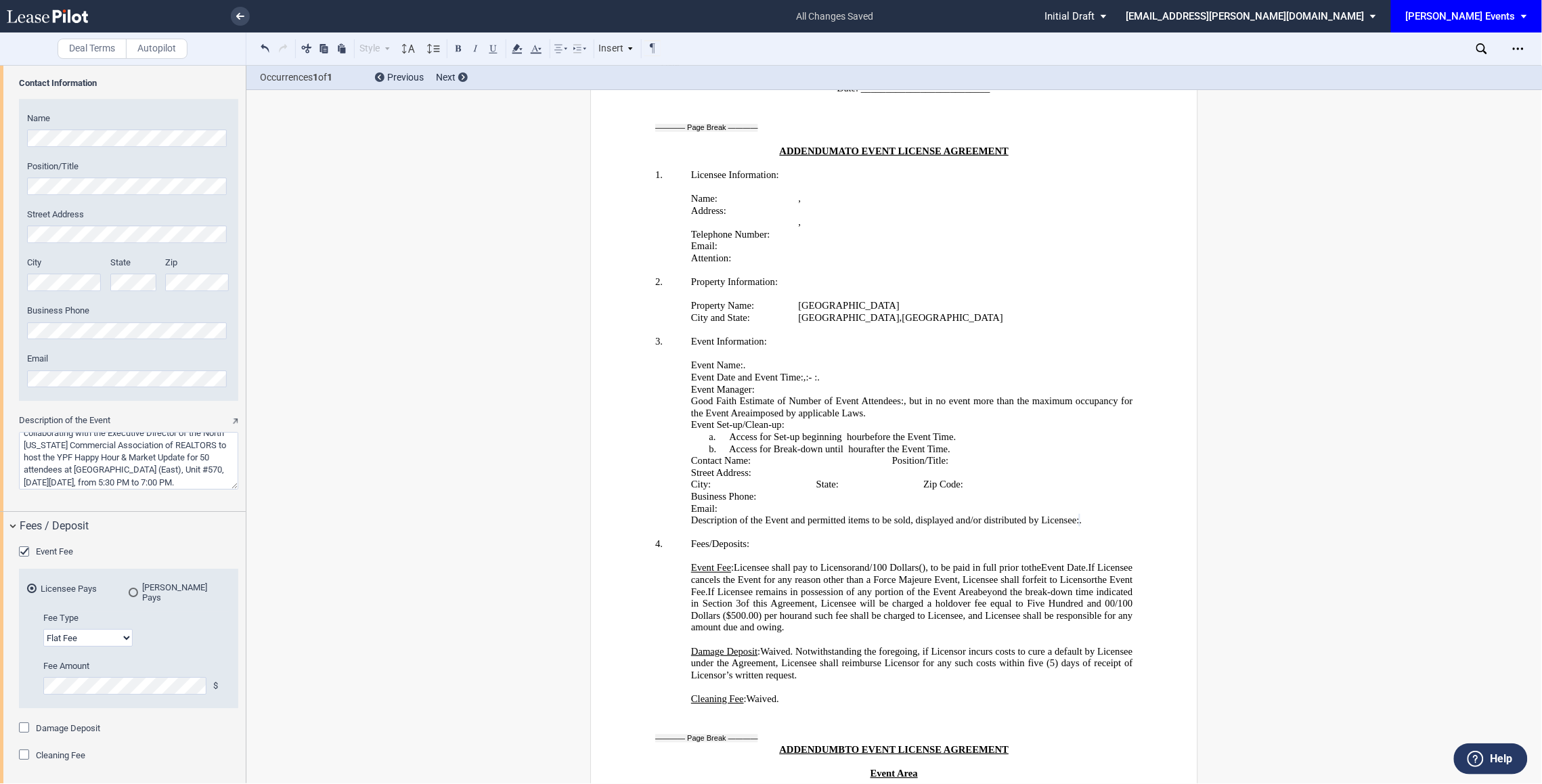
click at [23, 550] on div "Event Fee" at bounding box center [26, 553] width 14 height 14
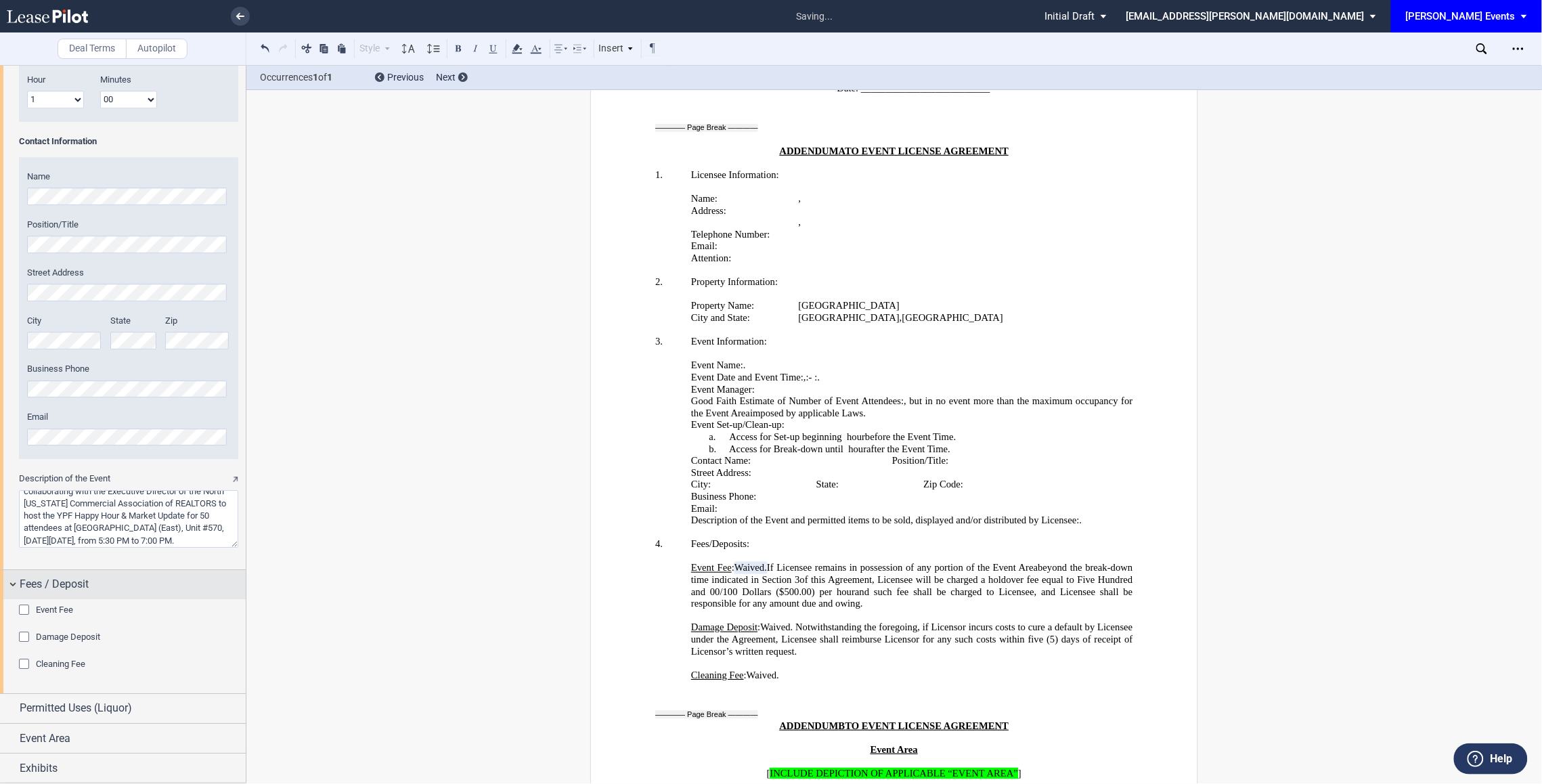
click at [20, 576] on span "Fees / Deposit" at bounding box center [55, 584] width 69 height 16
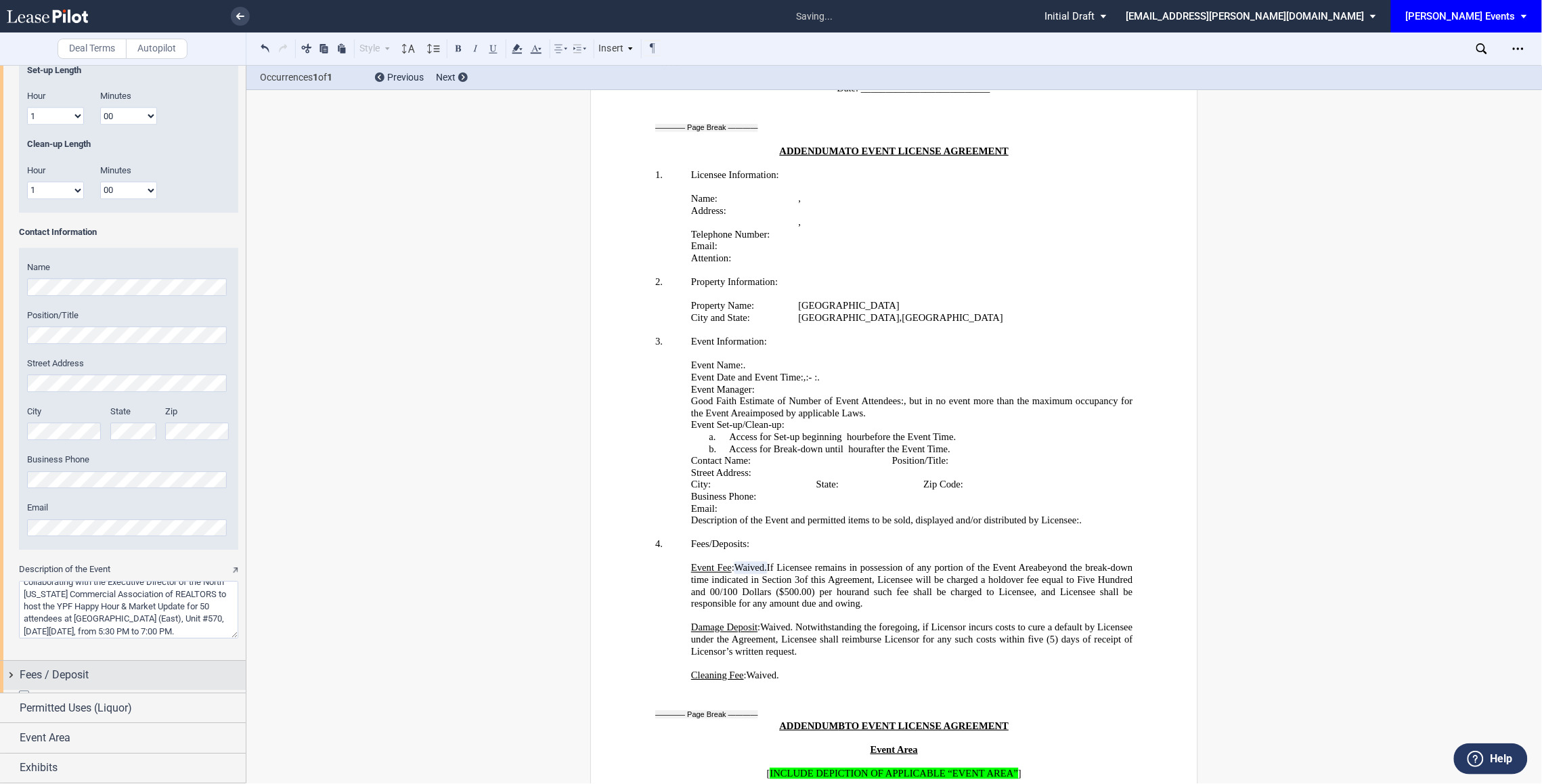
scroll to position [1399, 0]
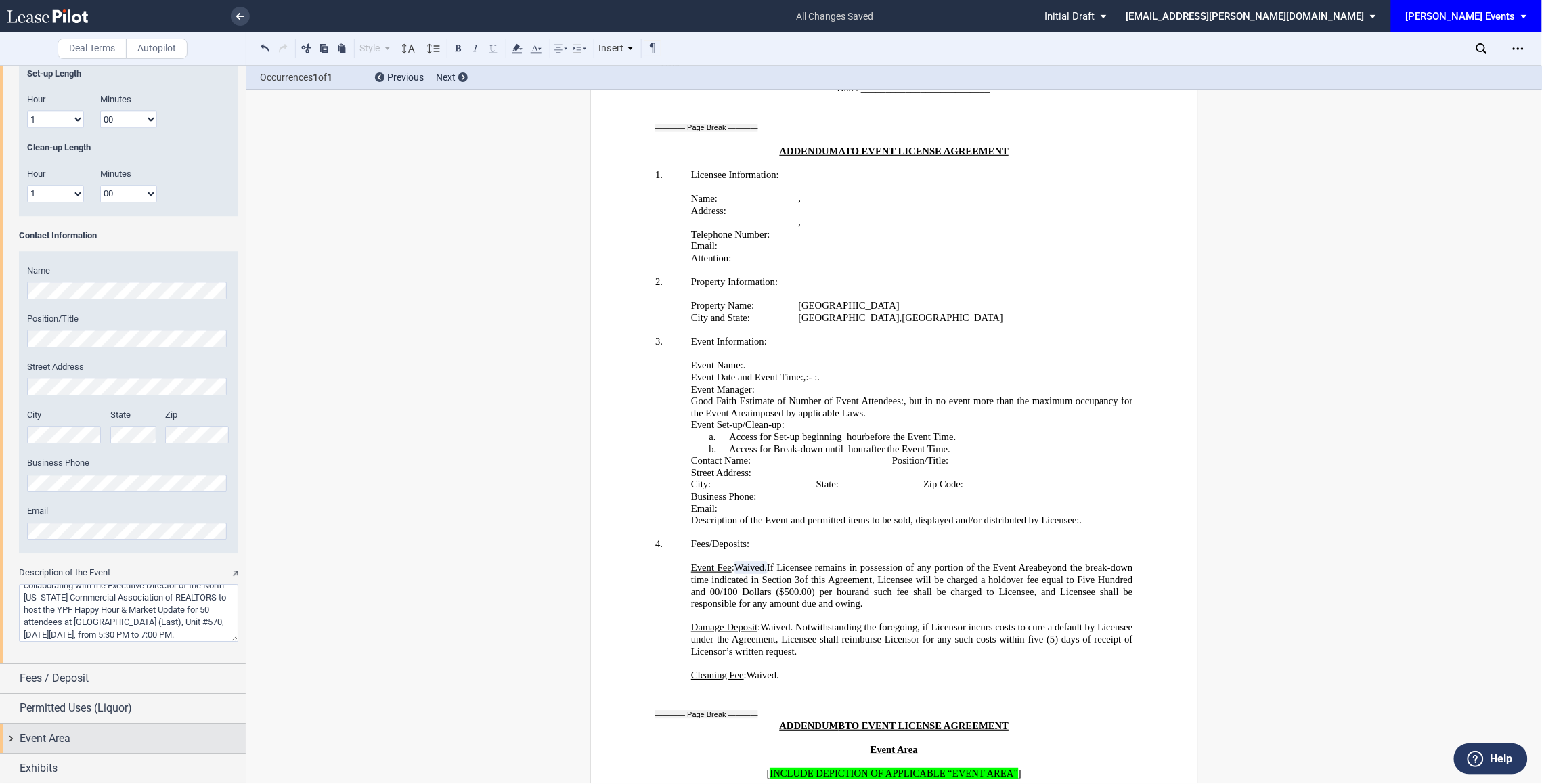
click at [85, 740] on div "Event Area" at bounding box center [133, 738] width 226 height 16
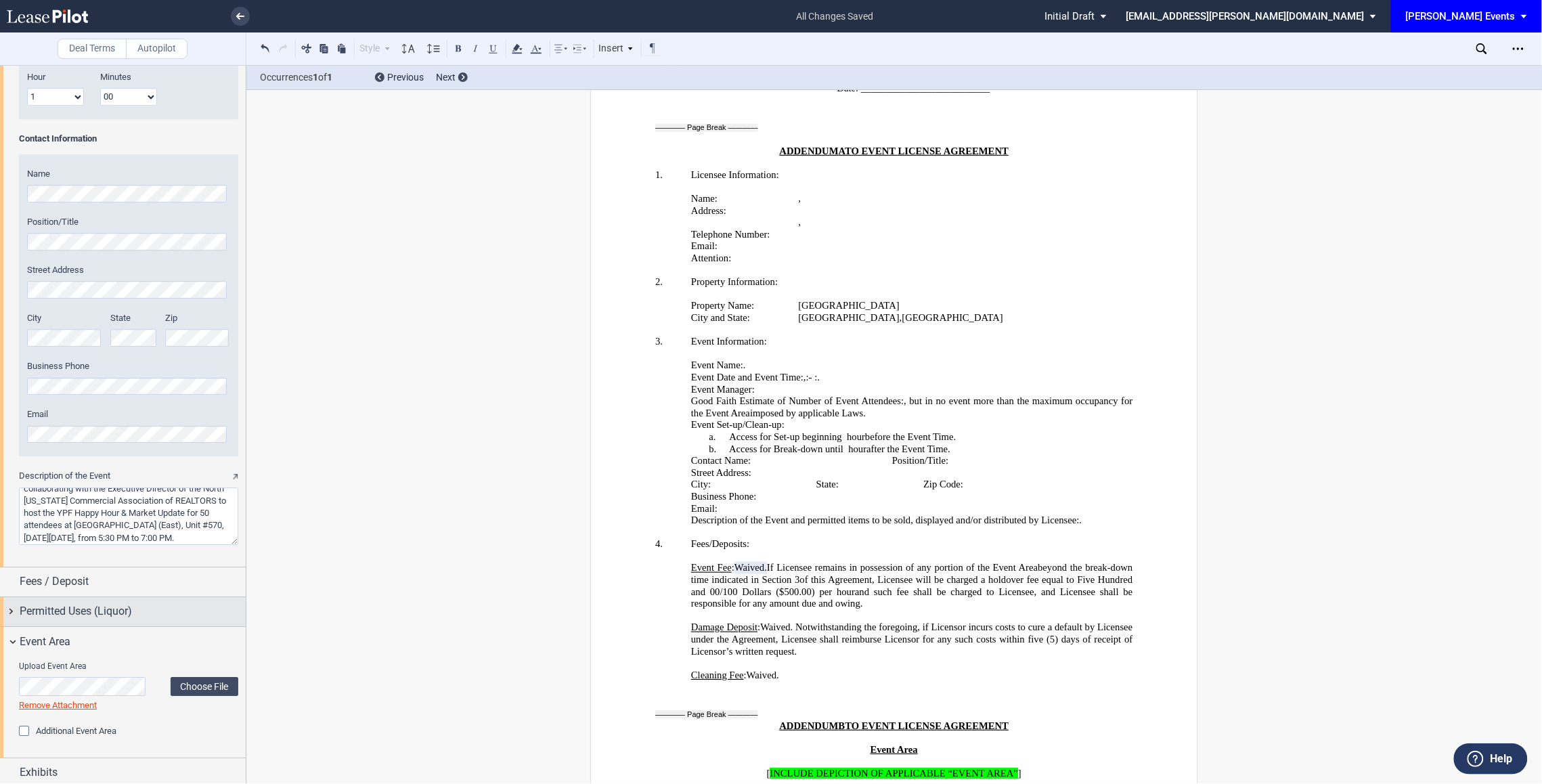
scroll to position [1504, 0]
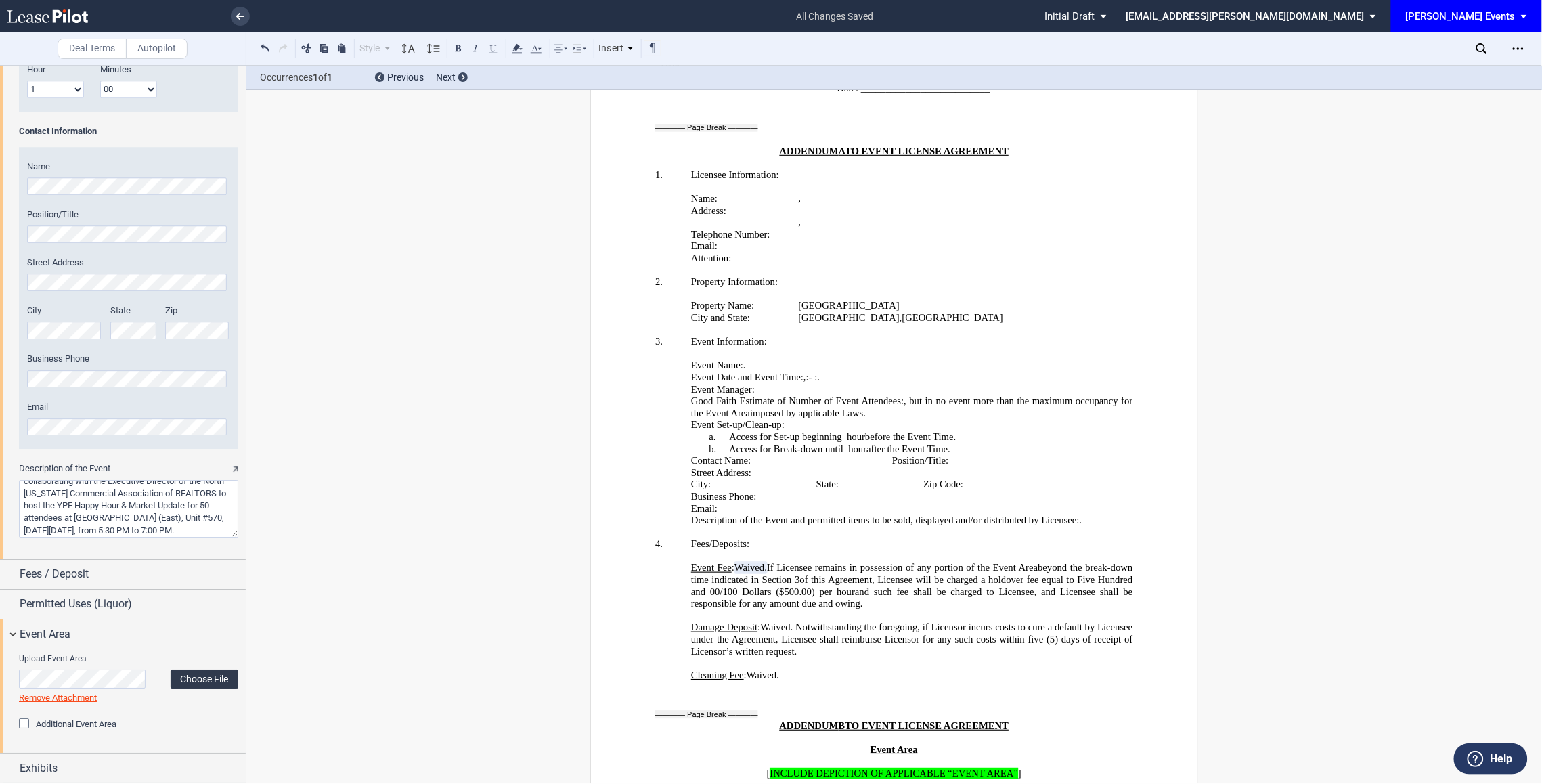
click at [203, 683] on label "Choose File" at bounding box center [205, 679] width 68 height 19
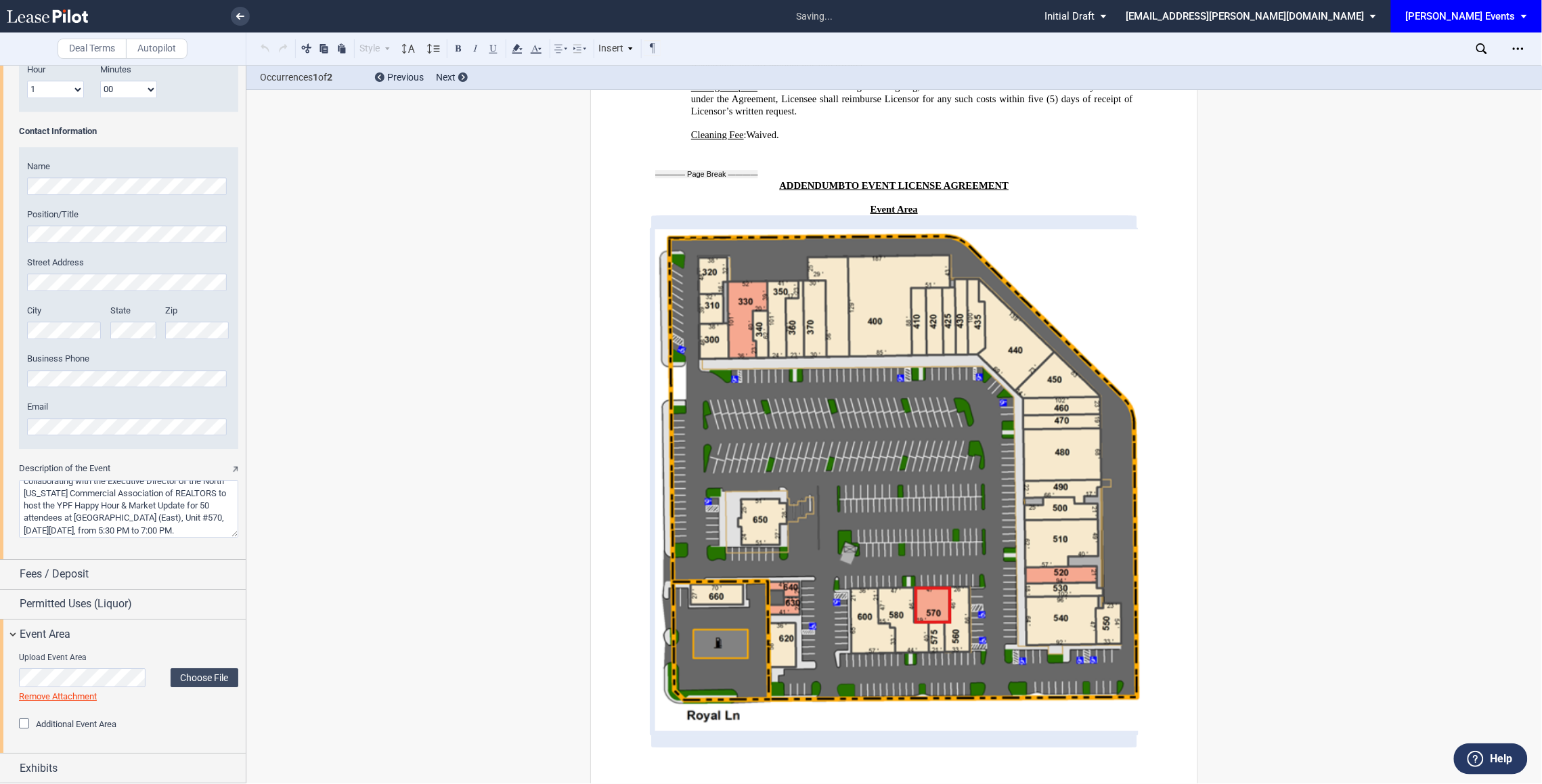
scroll to position [3048, 0]
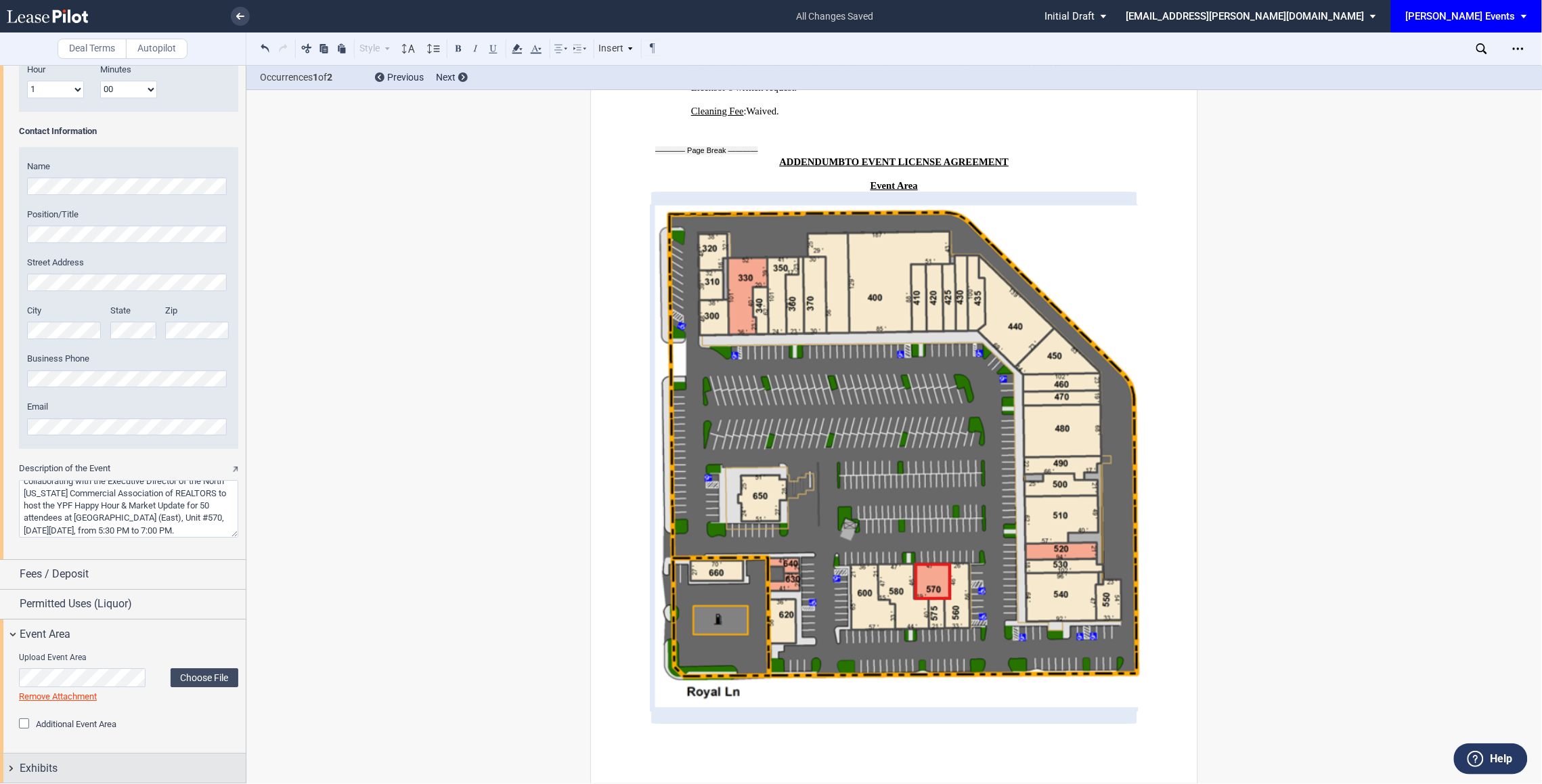
click at [40, 761] on span "Exhibits" at bounding box center [39, 768] width 38 height 16
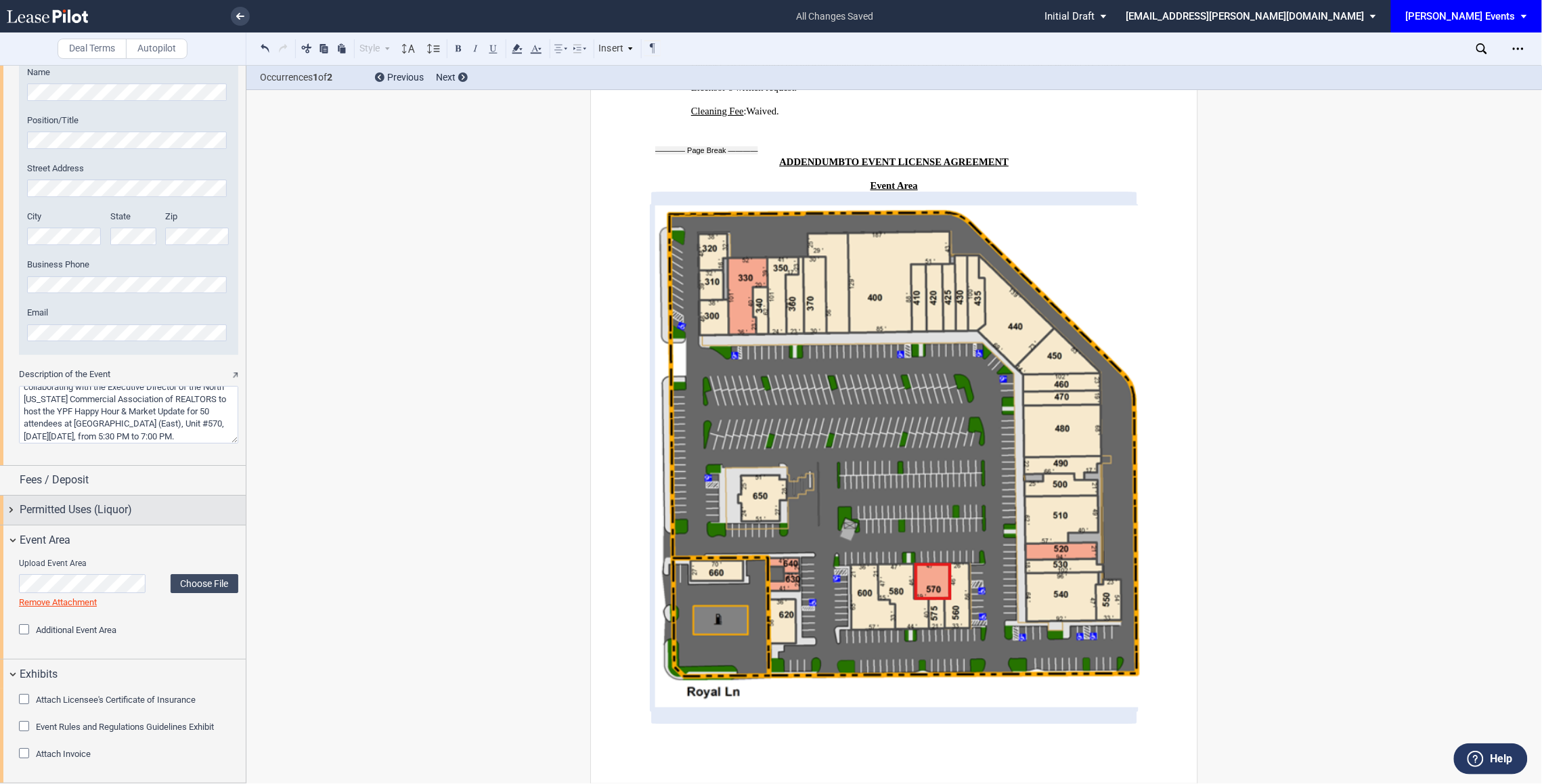
click at [73, 509] on span "Permitted Uses (Liquor)" at bounding box center [76, 509] width 113 height 16
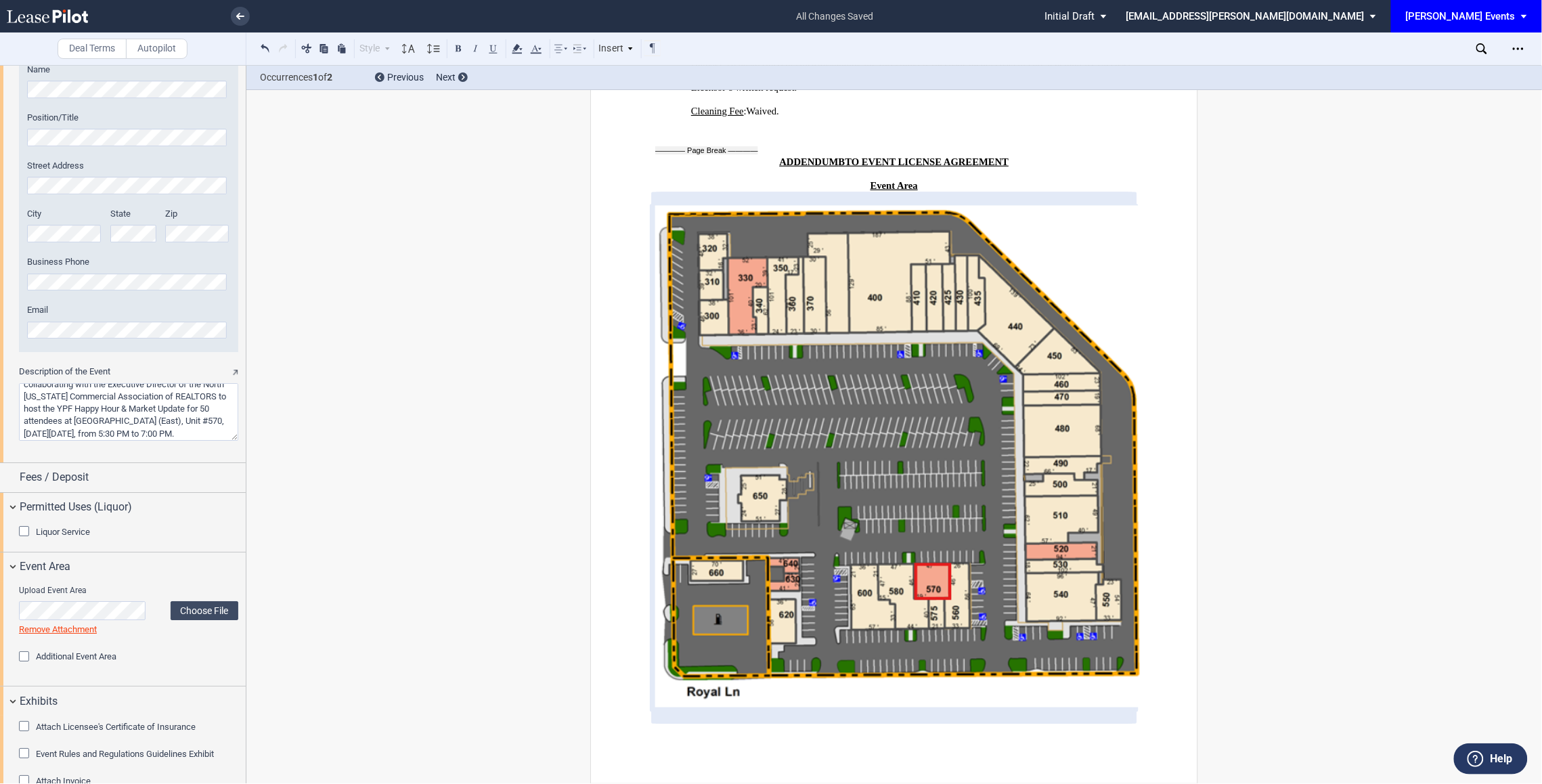
click at [63, 537] on span "Liquor Service" at bounding box center [62, 532] width 54 height 10
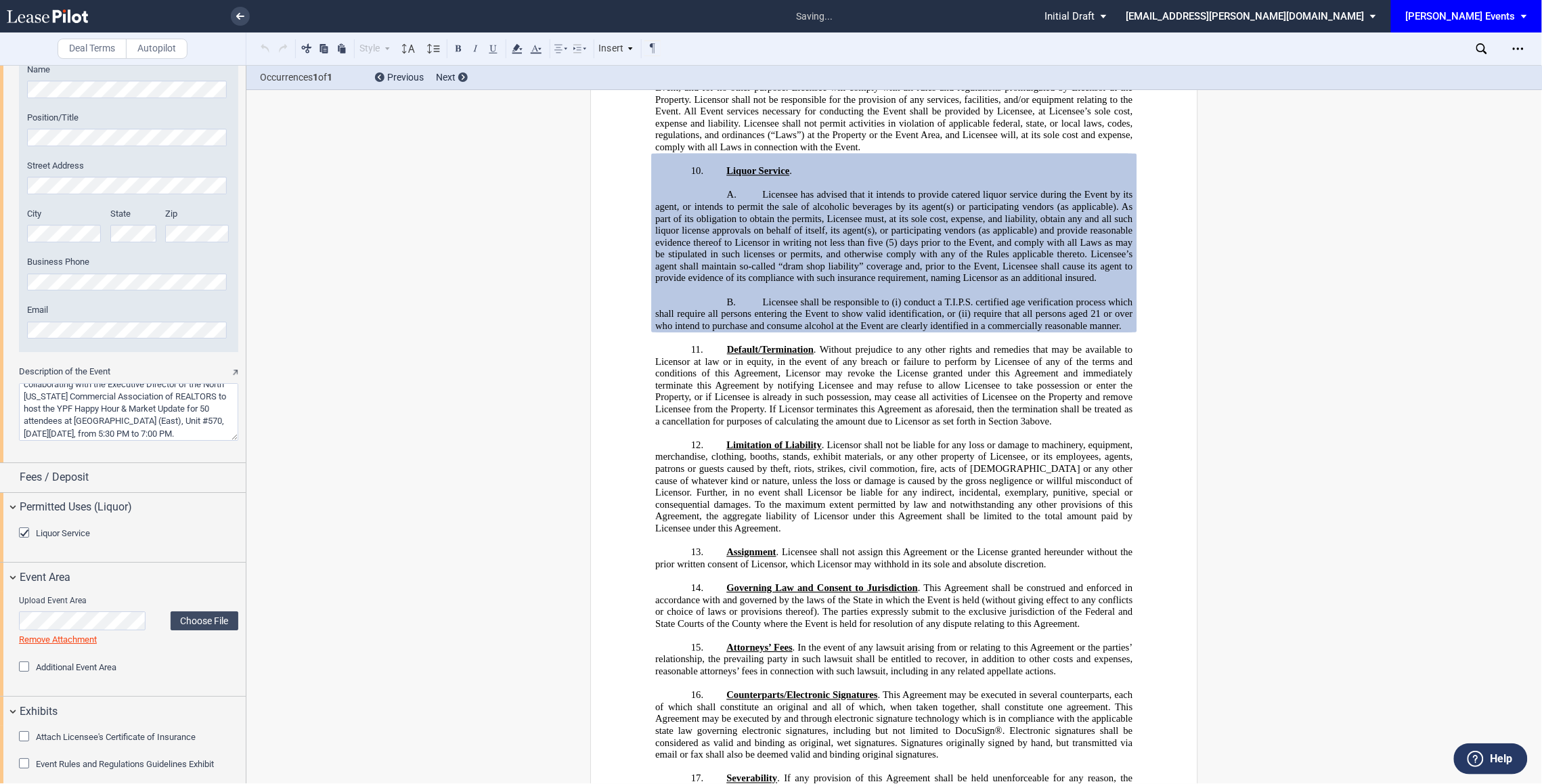
scroll to position [926, 0]
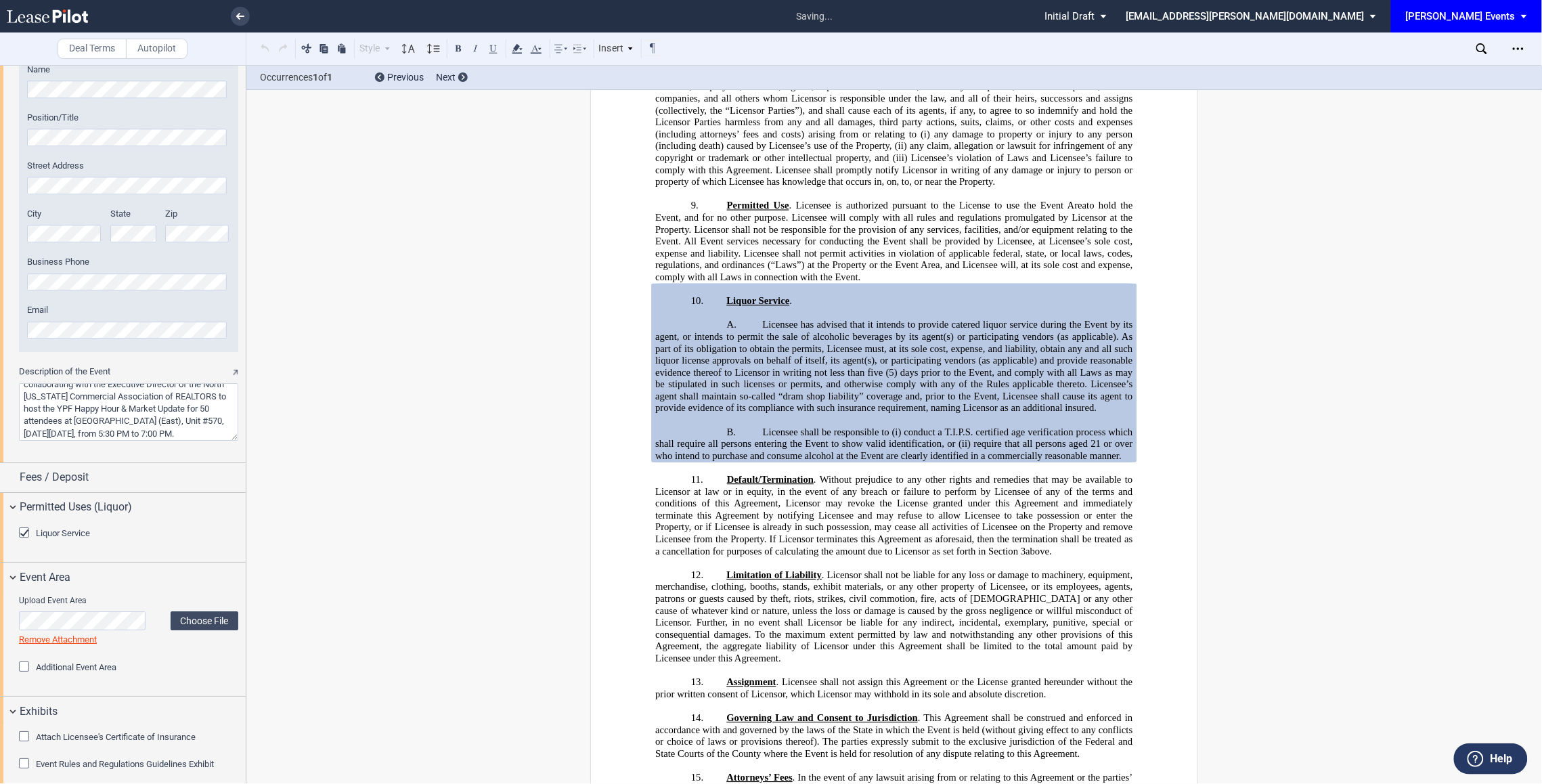
click at [931, 510] on span ". Without prejudice to any other rights and remedies that may be available to L…" at bounding box center [895, 515] width 480 height 82
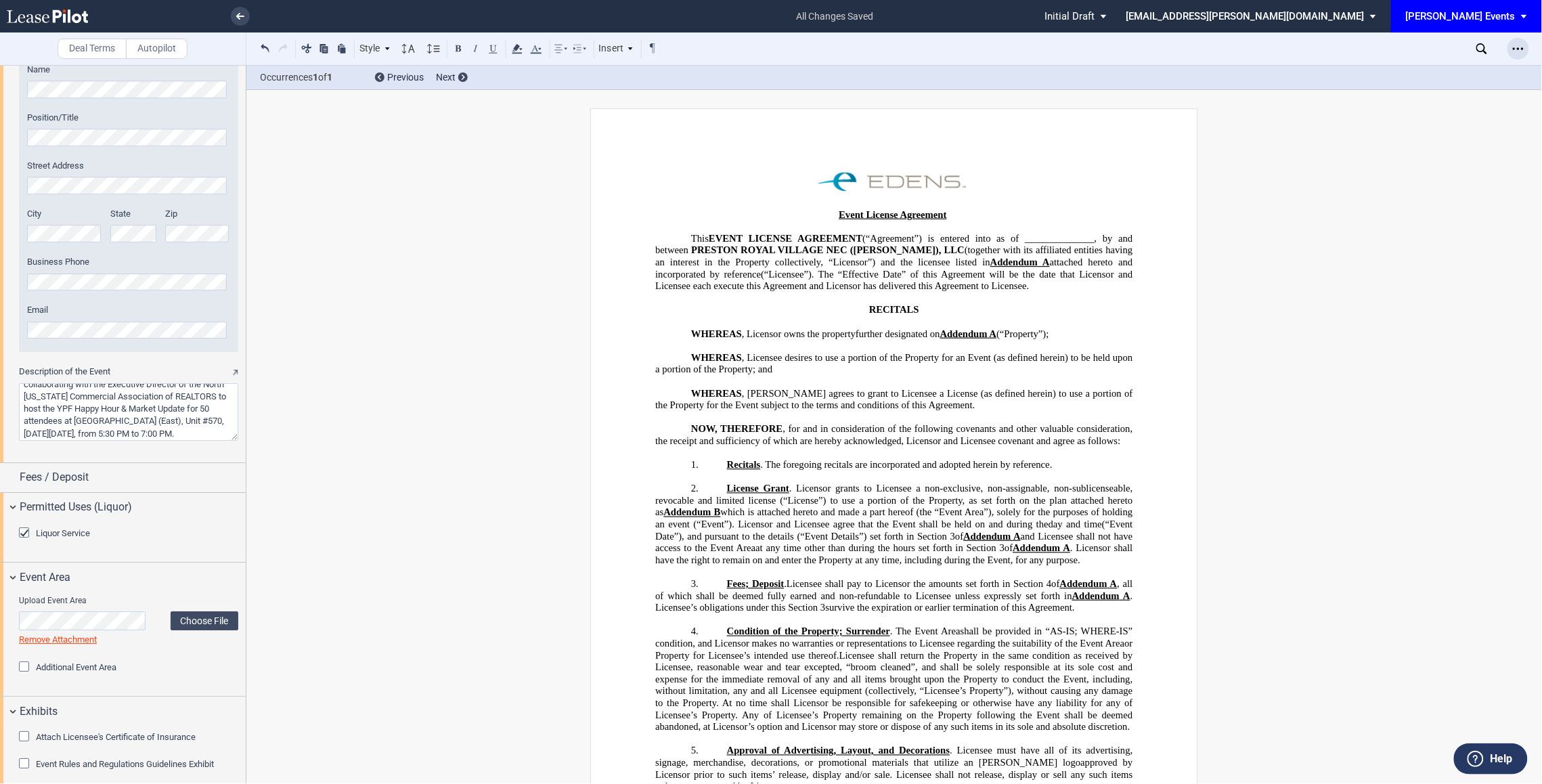
click at [1523, 45] on icon "Open Lease options menu" at bounding box center [1518, 49] width 10 height 10
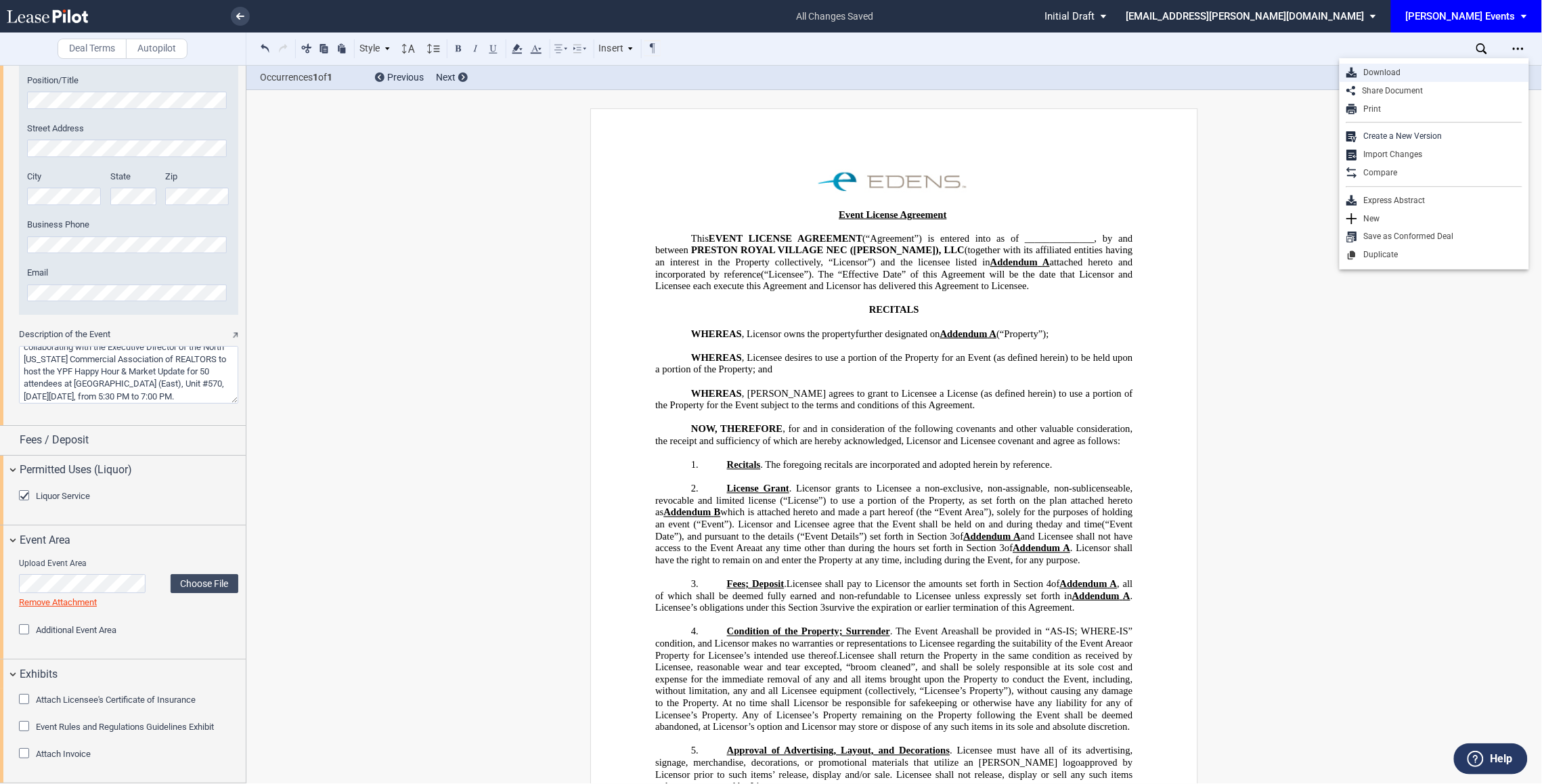
click at [1404, 75] on div "Download" at bounding box center [1440, 72] width 165 height 11
click at [98, 370] on textarea "Description of the Event" at bounding box center [128, 375] width 219 height 57
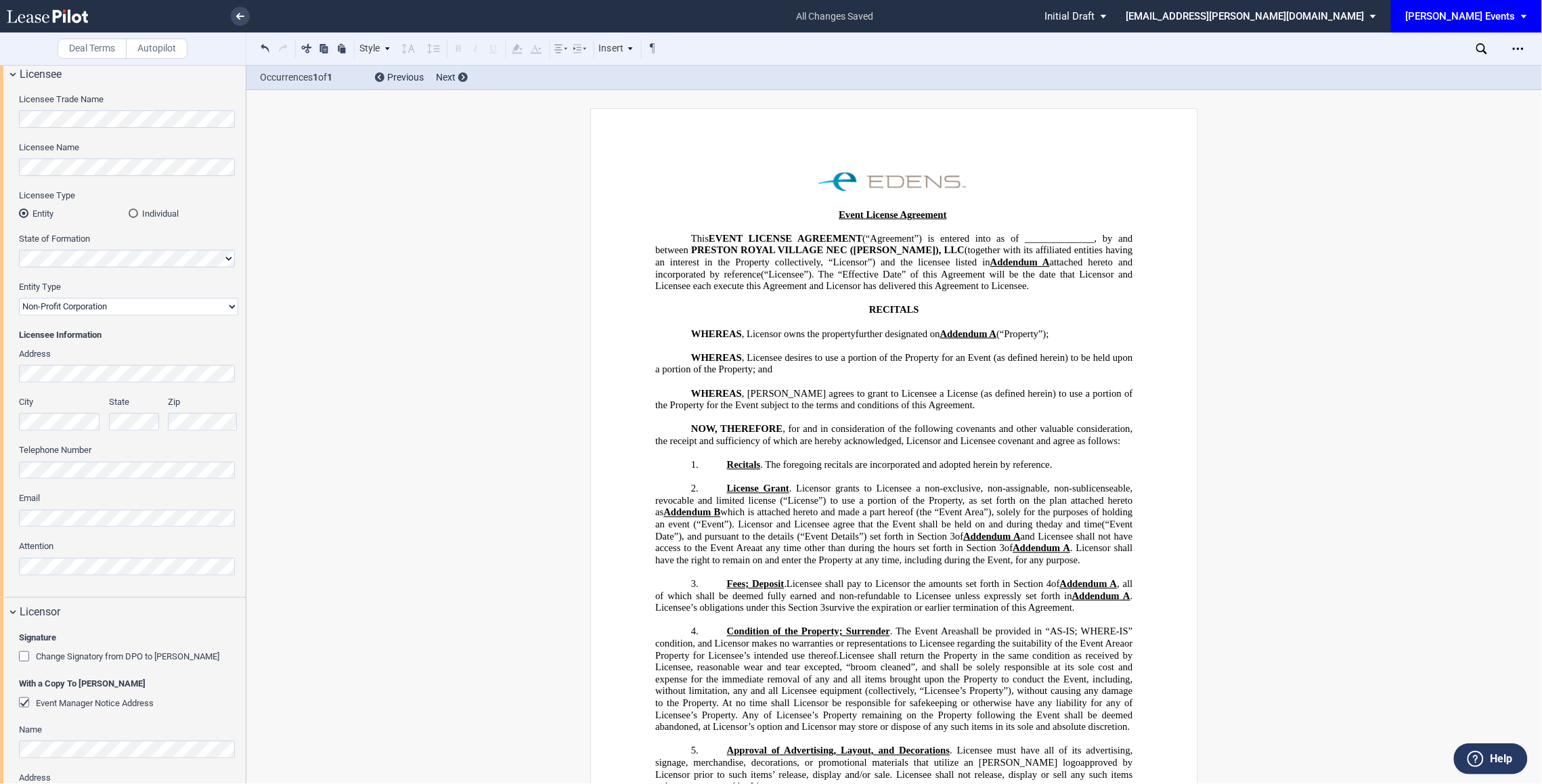
scroll to position [0, 0]
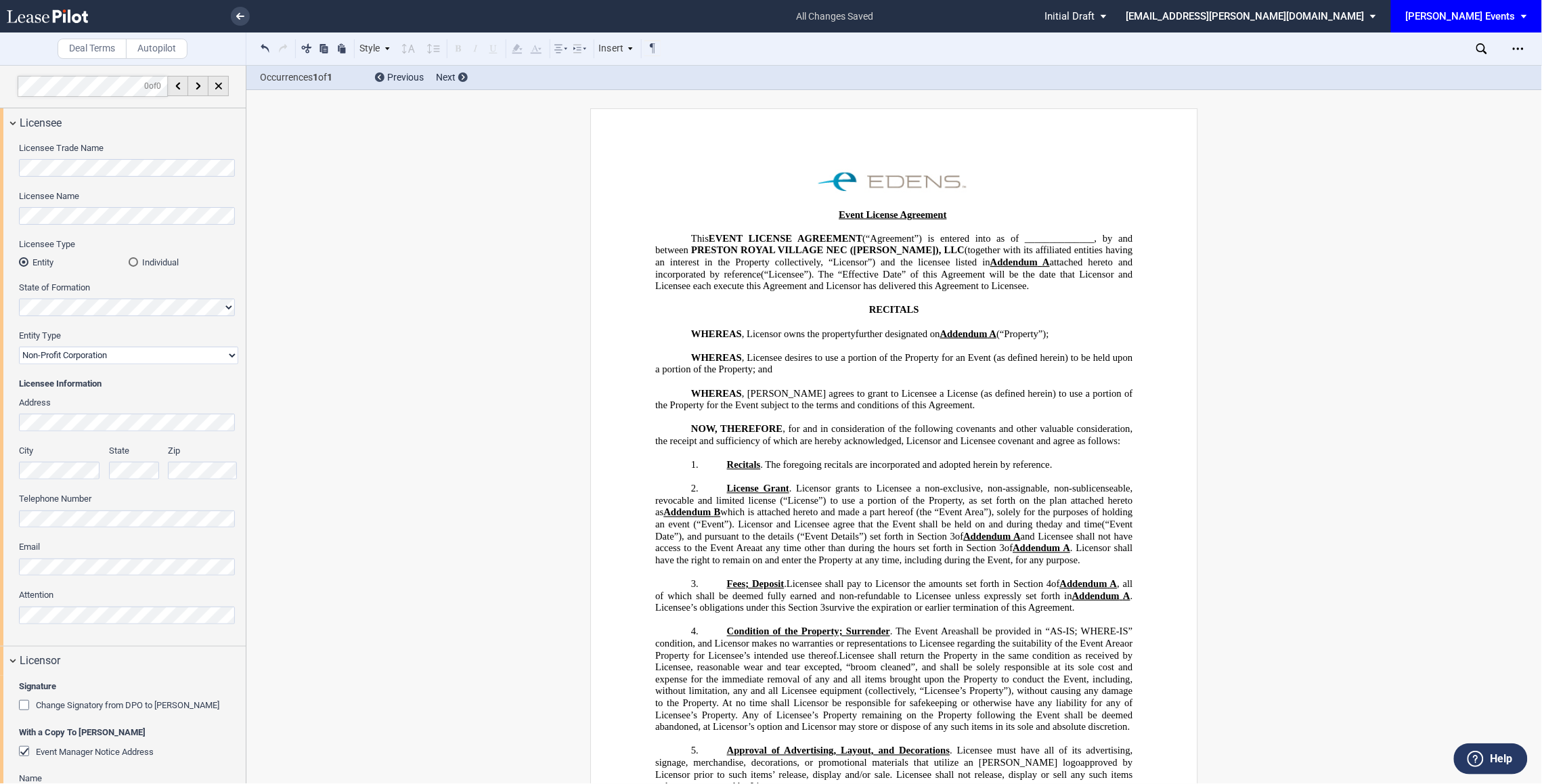
click at [156, 178] on div "Licensee Trade Name" at bounding box center [128, 166] width 219 height 48
click at [69, 15] on use at bounding box center [48, 16] width 82 height 14
